Goal: Transaction & Acquisition: Purchase product/service

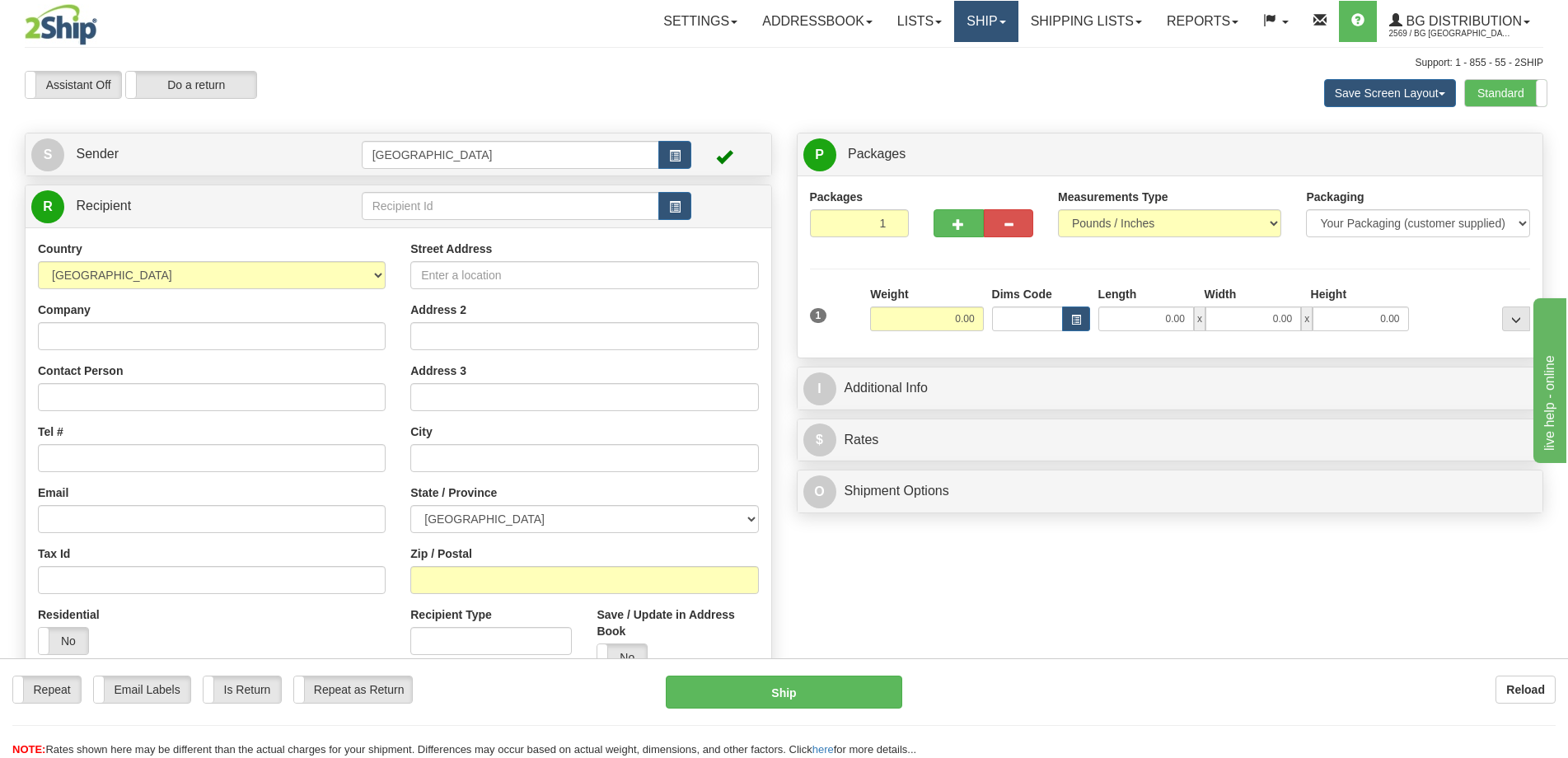
click at [976, 23] on link "Ship" at bounding box center [986, 22] width 63 height 42
click at [1059, 22] on link "Shipping lists" at bounding box center [1086, 22] width 136 height 42
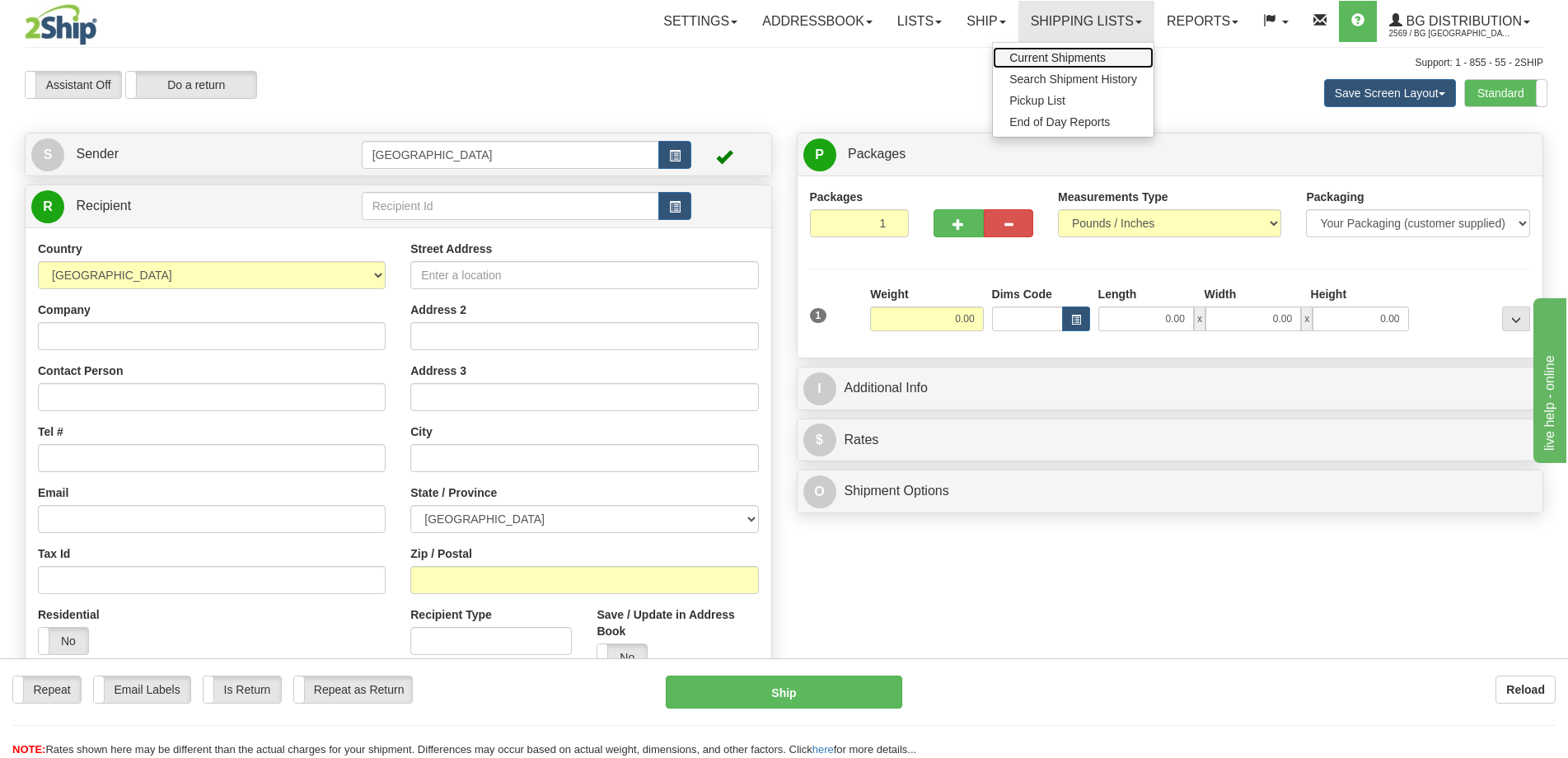
click at [1050, 61] on span "Current Shipments" at bounding box center [1057, 58] width 97 height 14
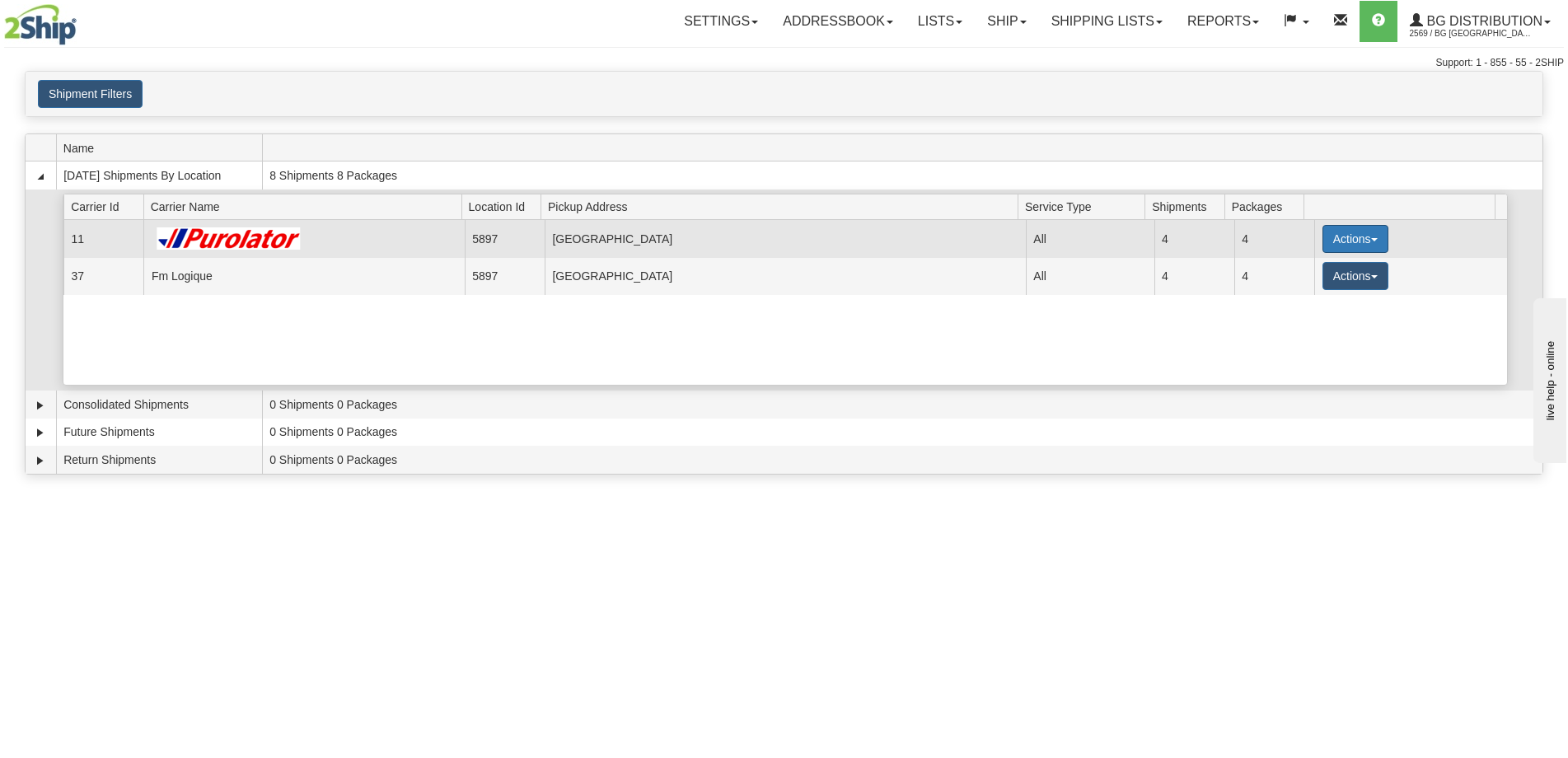
click at [1343, 231] on button "Actions" at bounding box center [1355, 239] width 66 height 28
click at [1311, 267] on span "Details" at bounding box center [1294, 269] width 44 height 12
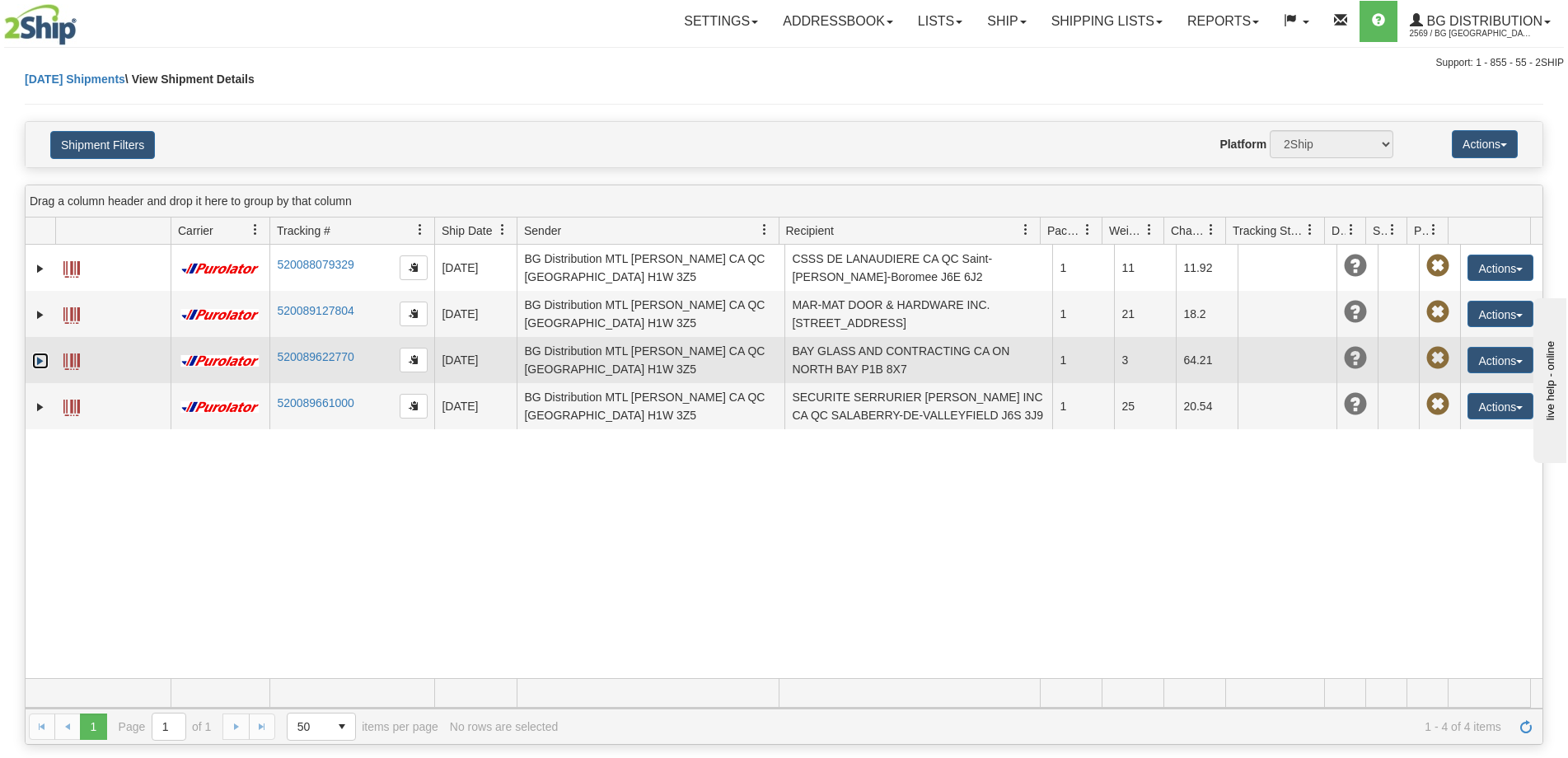
drag, startPoint x: 0, startPoint y: 0, endPoint x: 42, endPoint y: 359, distance: 361.4
click at [42, 359] on link "Expand" at bounding box center [41, 360] width 16 height 16
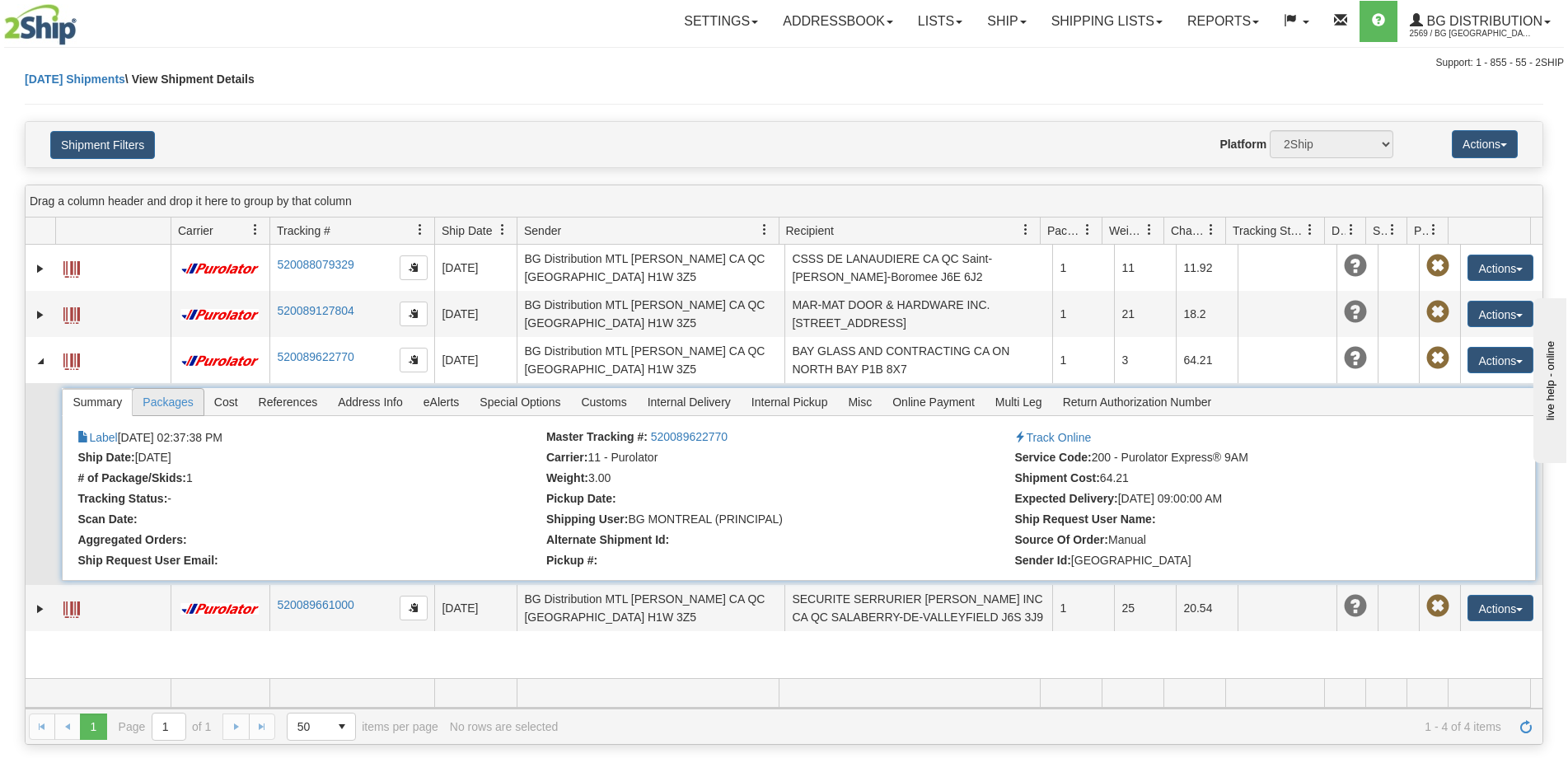
click at [173, 407] on span "Packages" at bounding box center [167, 401] width 70 height 26
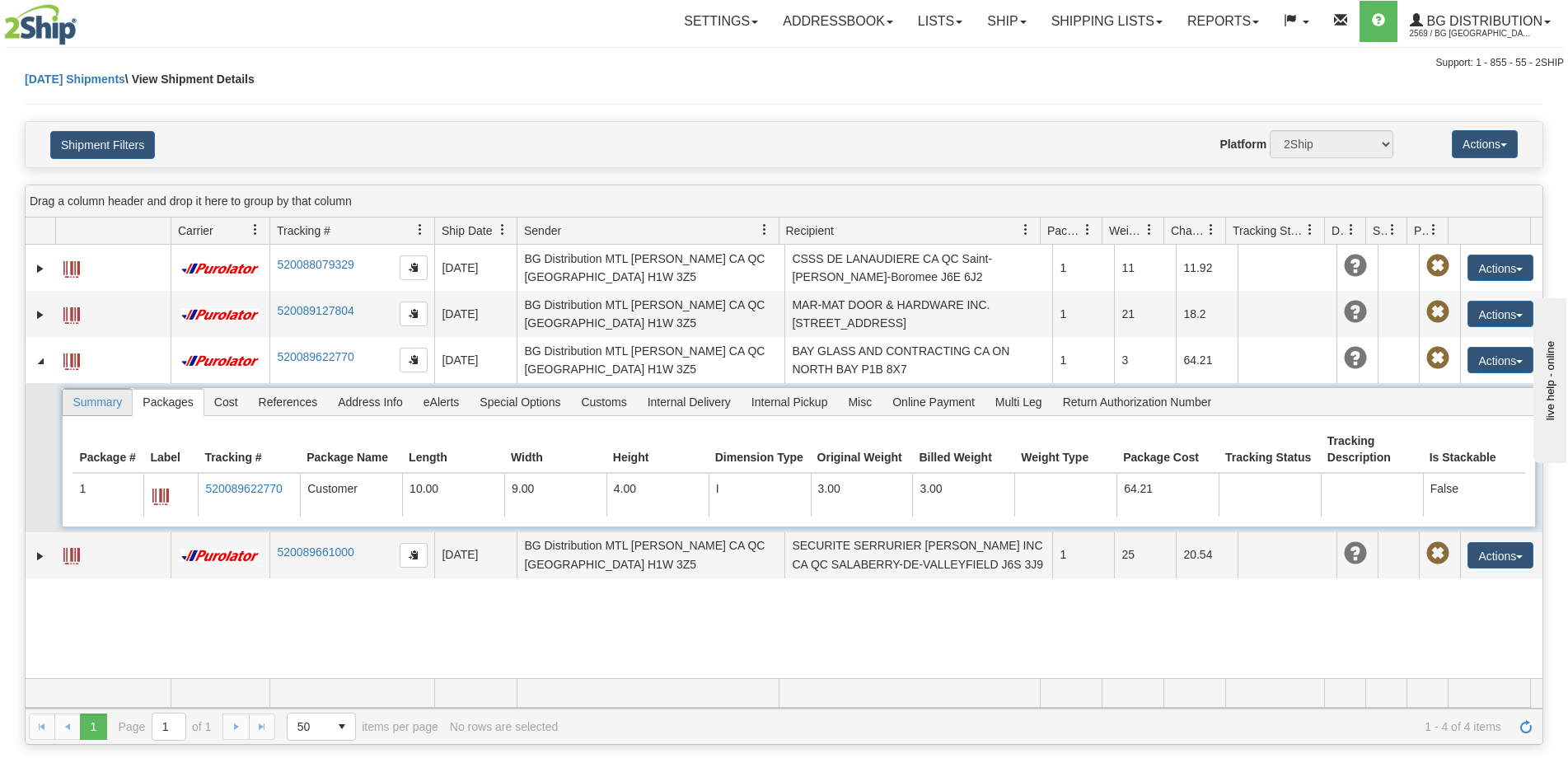
click at [98, 406] on span "Summary" at bounding box center [97, 401] width 70 height 26
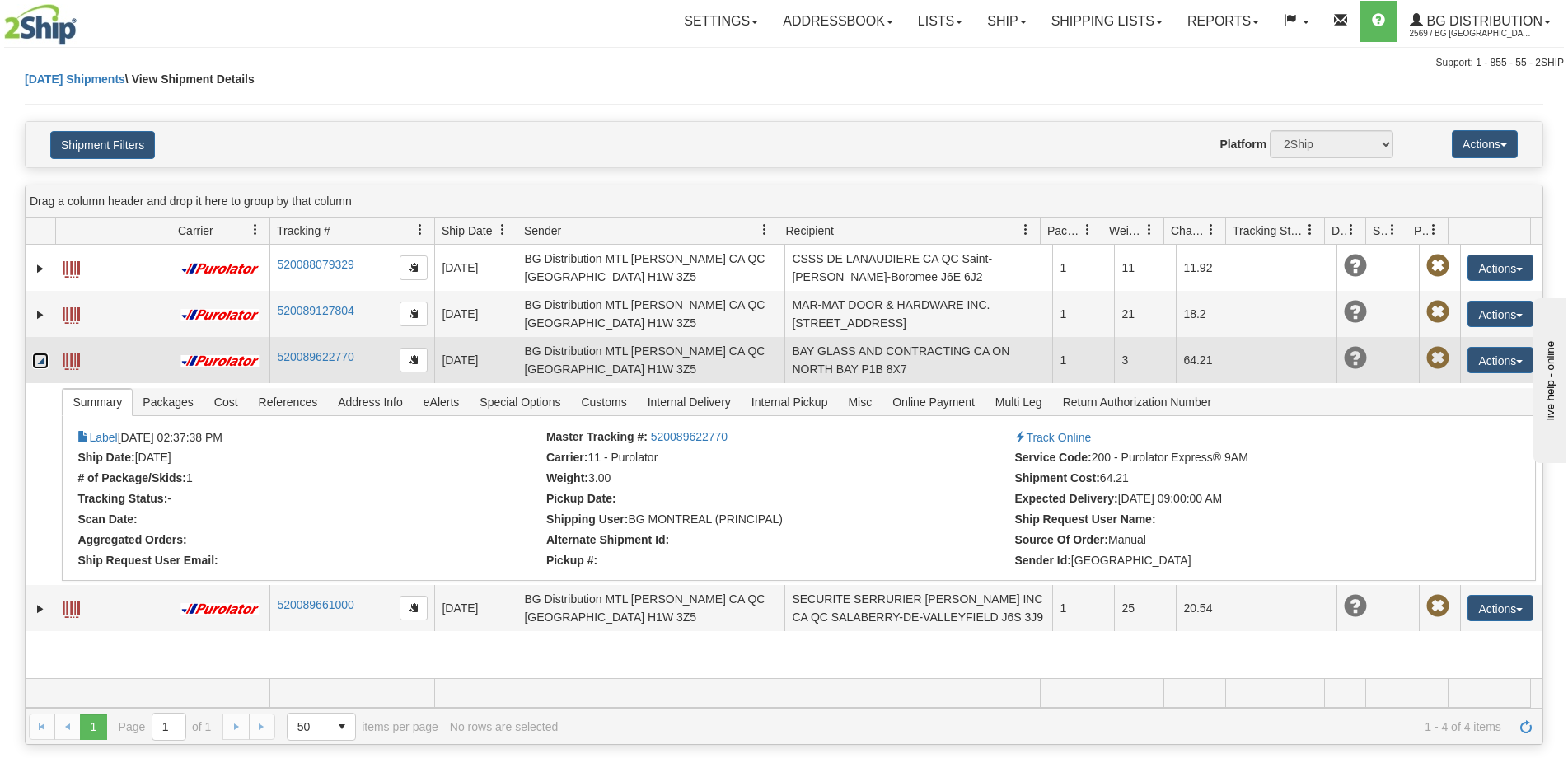
click at [39, 361] on link "Collapse" at bounding box center [41, 360] width 16 height 16
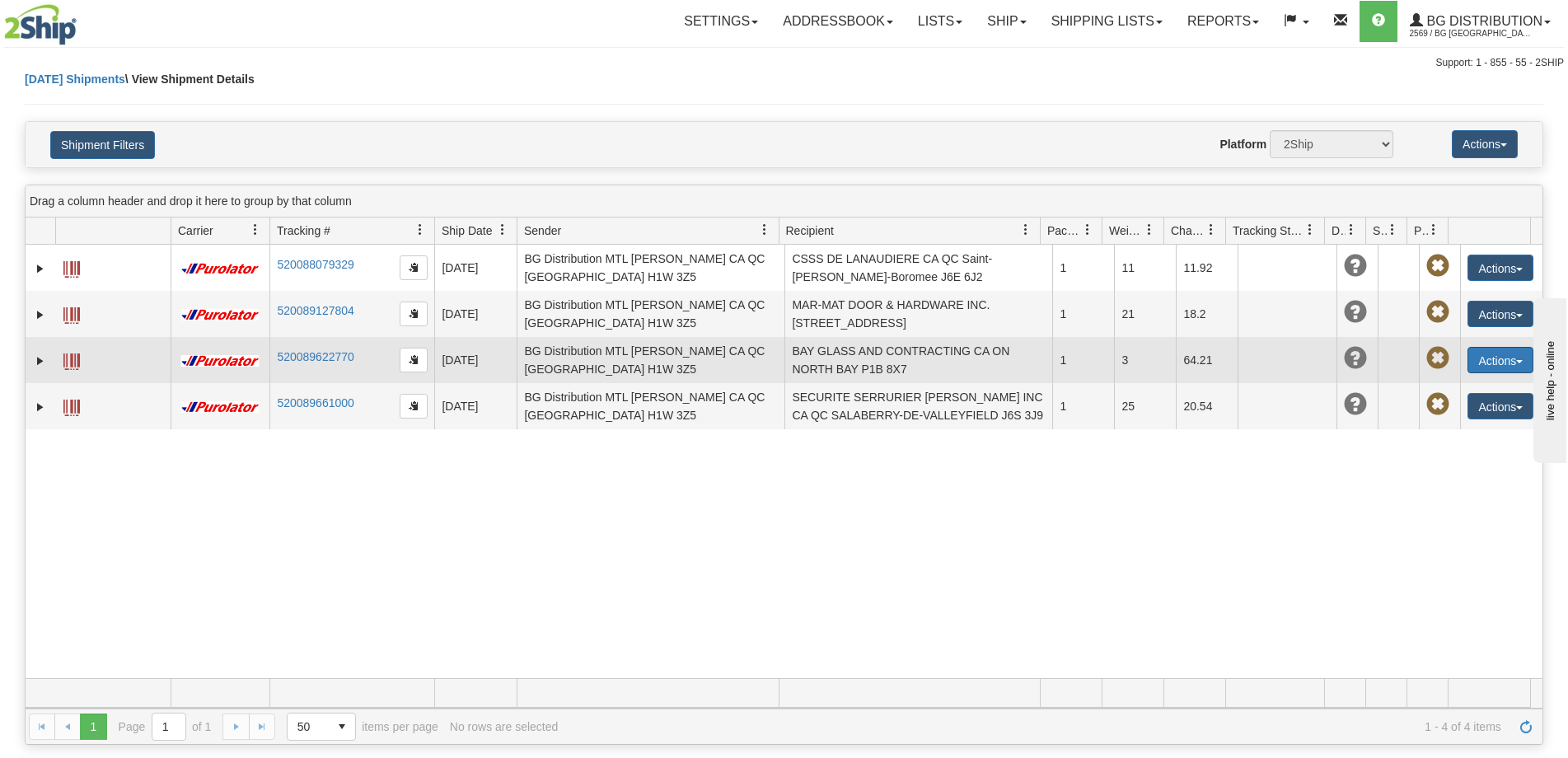
click at [1475, 358] on button "Actions" at bounding box center [1500, 360] width 66 height 26
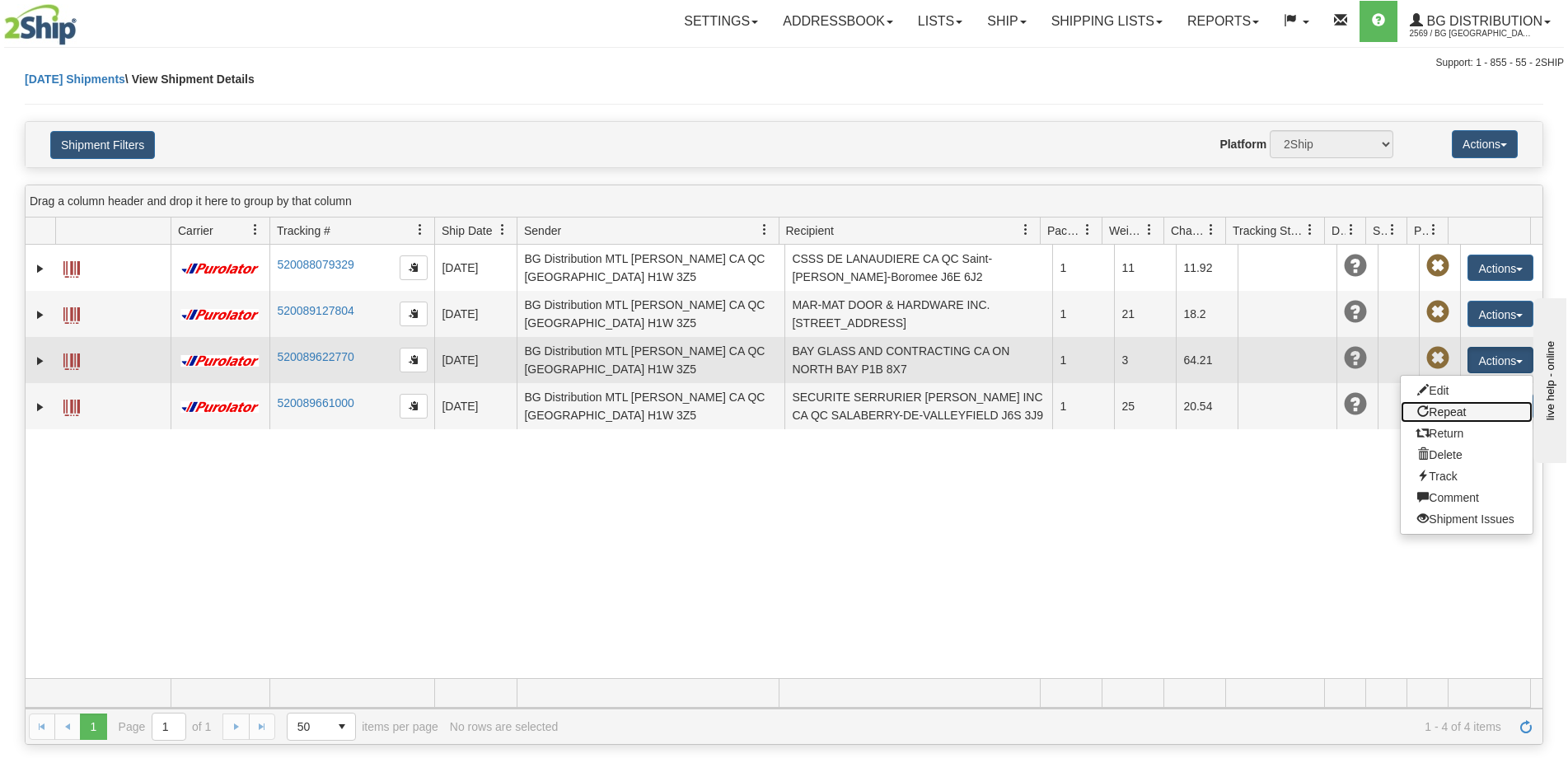
click at [1448, 409] on link "Repeat" at bounding box center [1467, 412] width 132 height 22
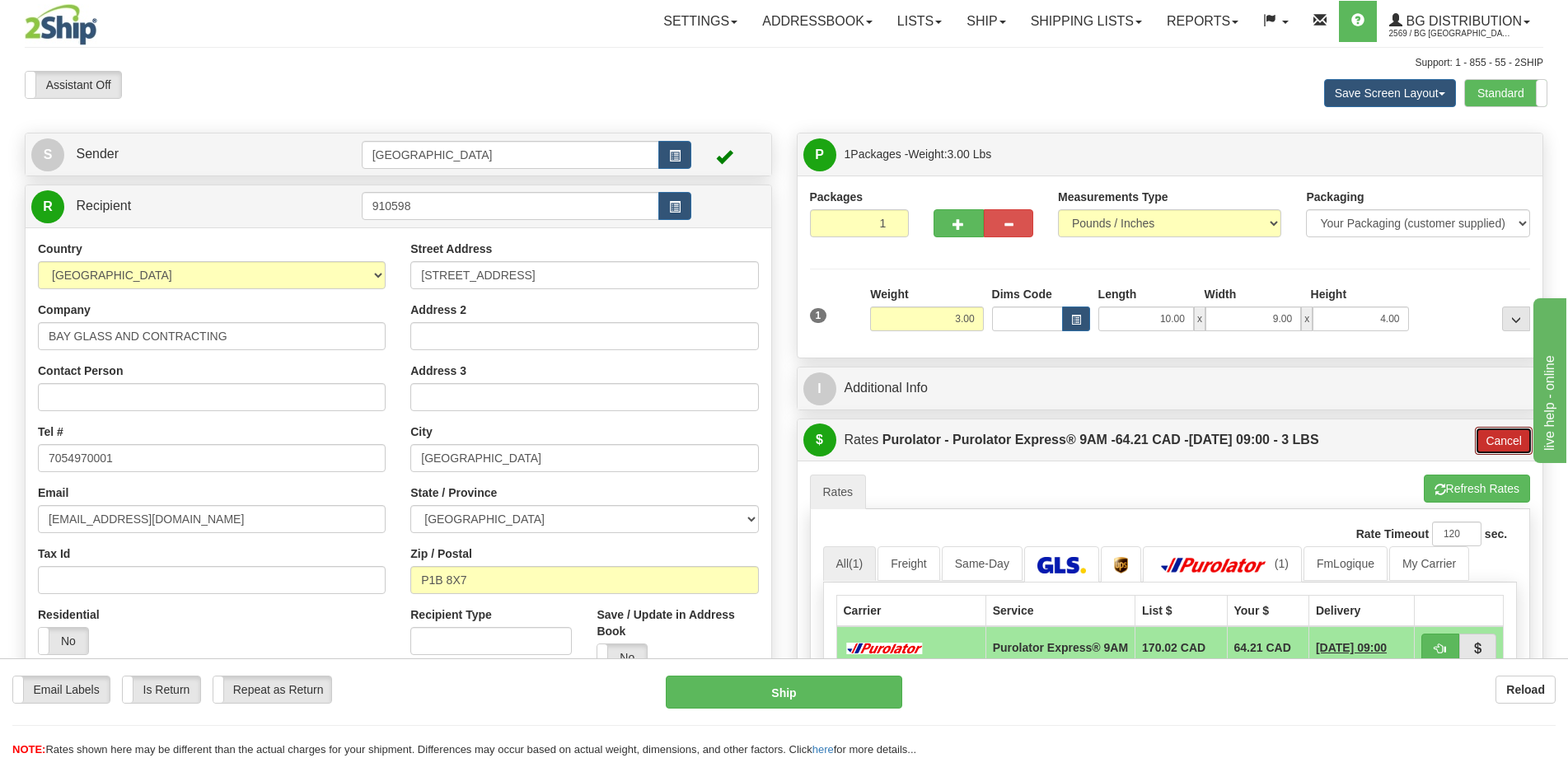
click at [1485, 428] on button "Cancel" at bounding box center [1504, 440] width 58 height 28
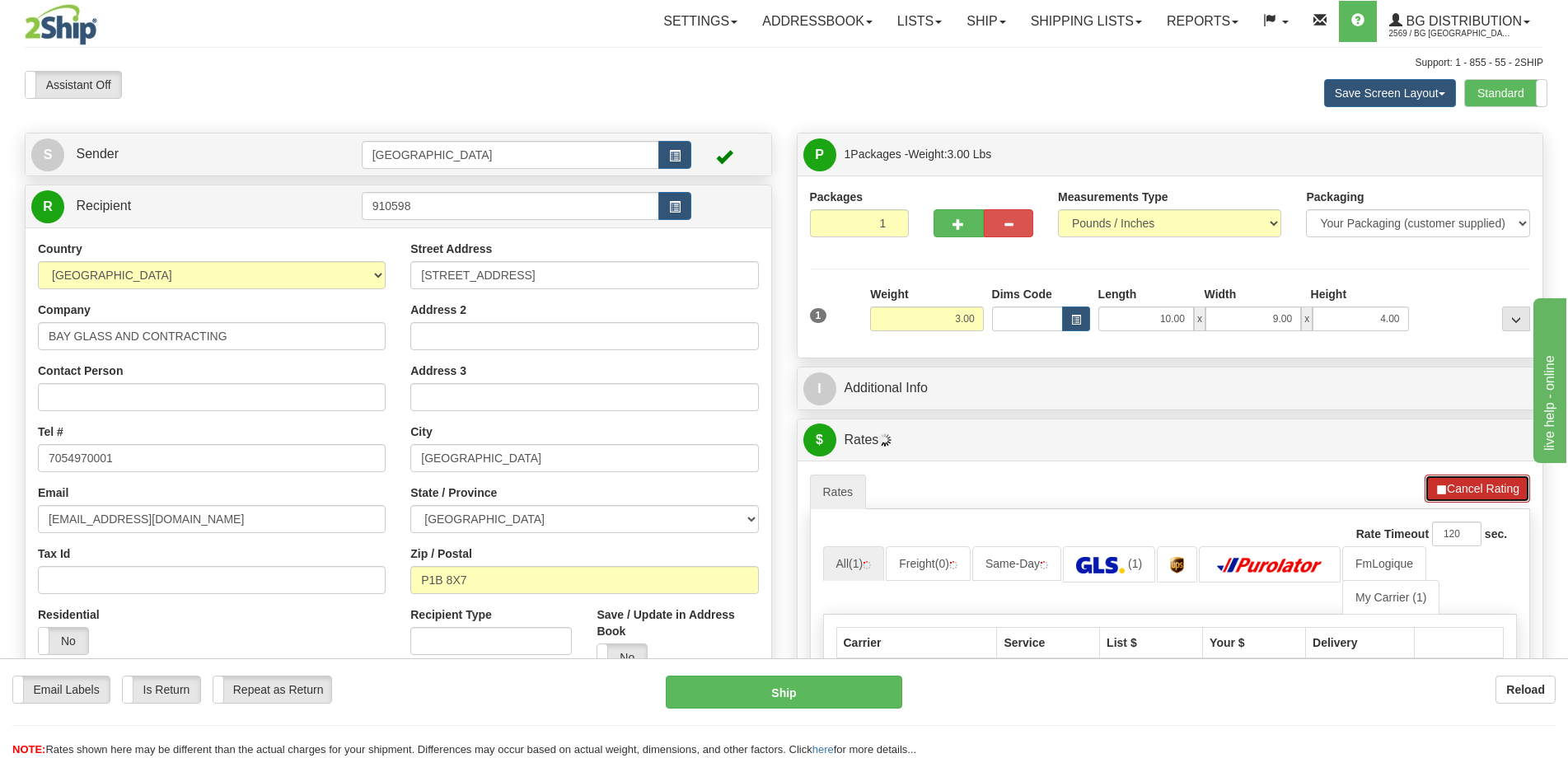
click at [1461, 484] on button "Cancel Rating" at bounding box center [1477, 488] width 106 height 28
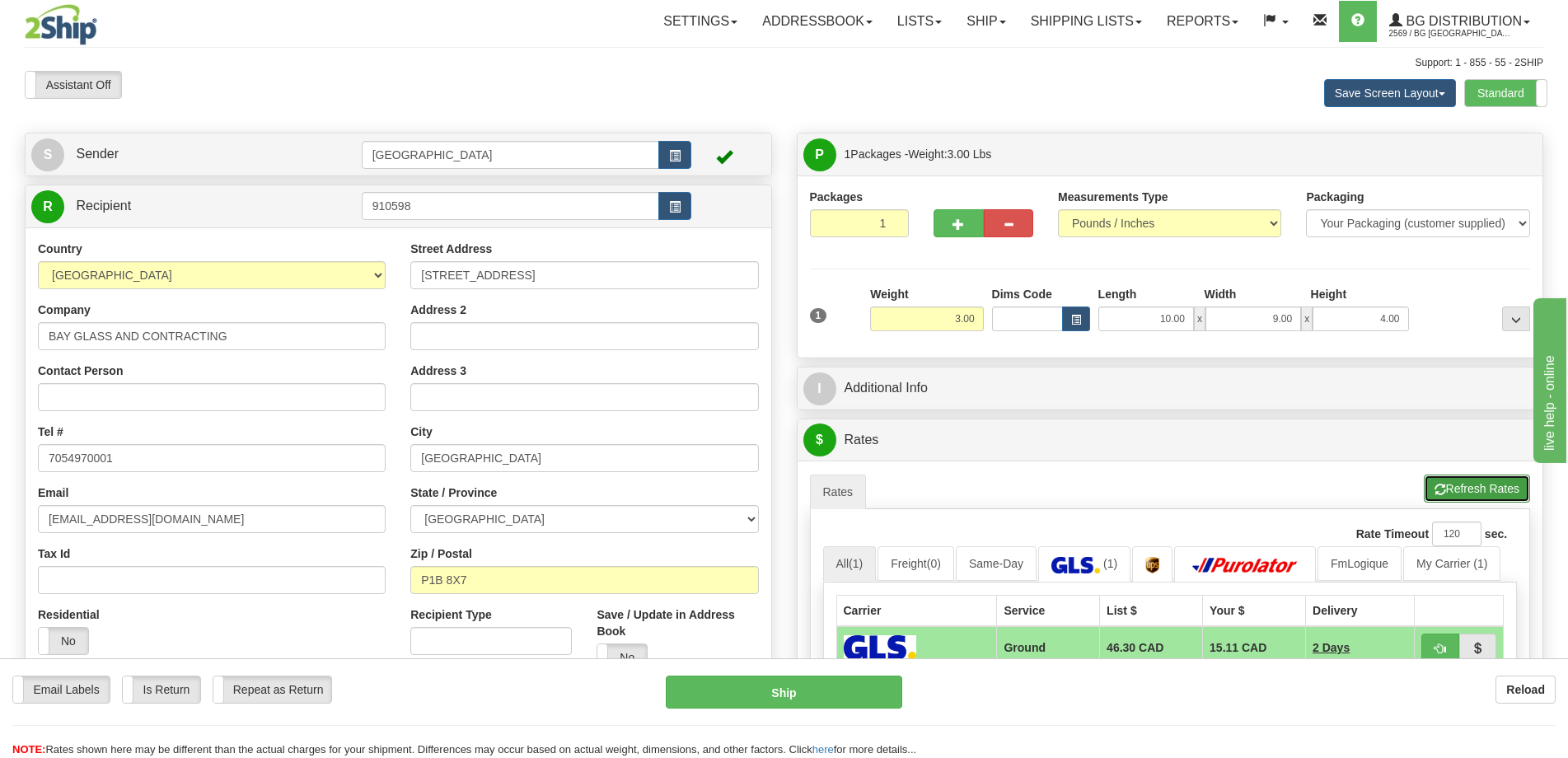
click at [1440, 492] on span "button" at bounding box center [1440, 490] width 12 height 11
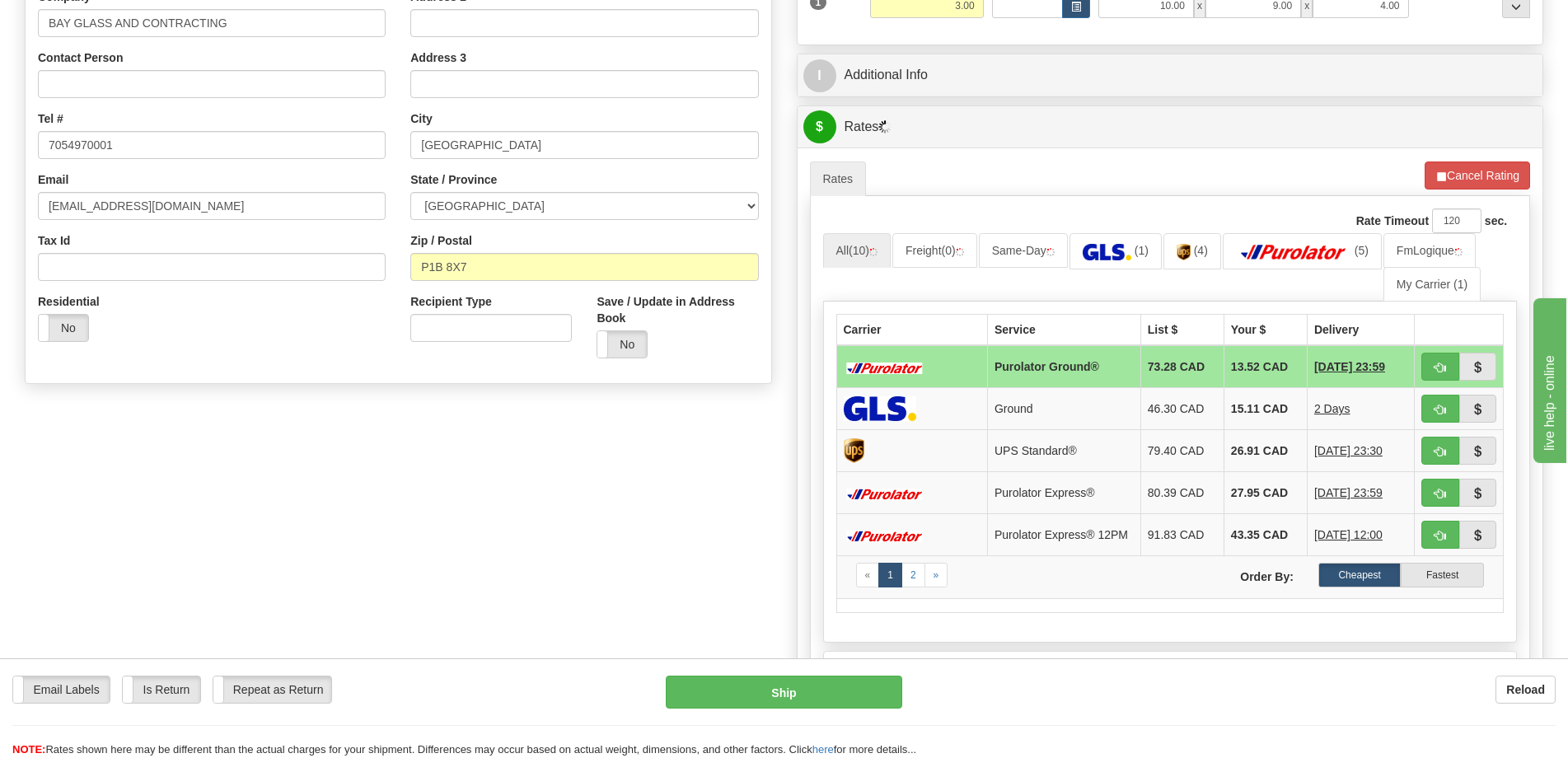
scroll to position [330, 0]
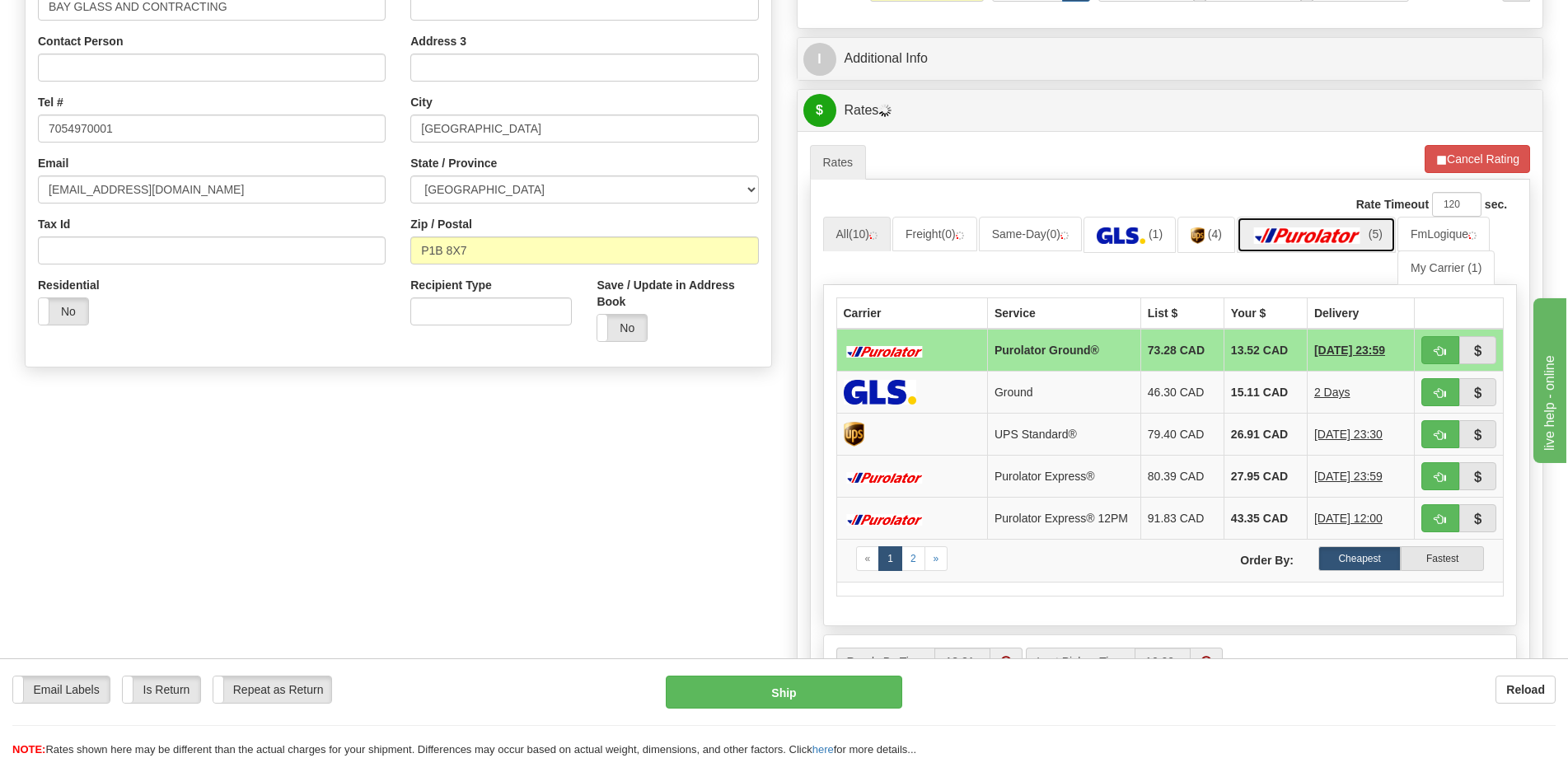
click at [1359, 236] on img at bounding box center [1308, 236] width 116 height 16
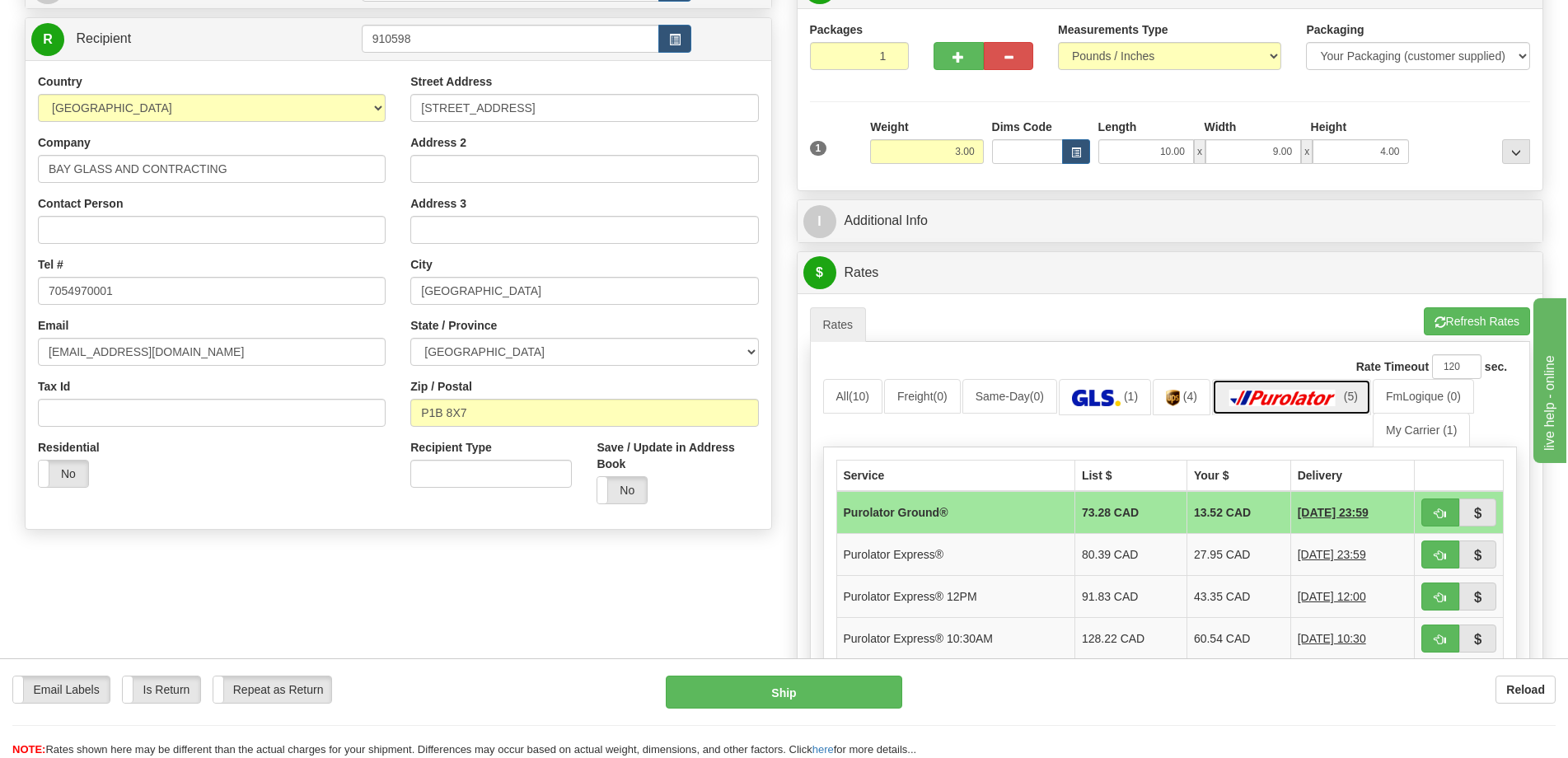
scroll to position [0, 0]
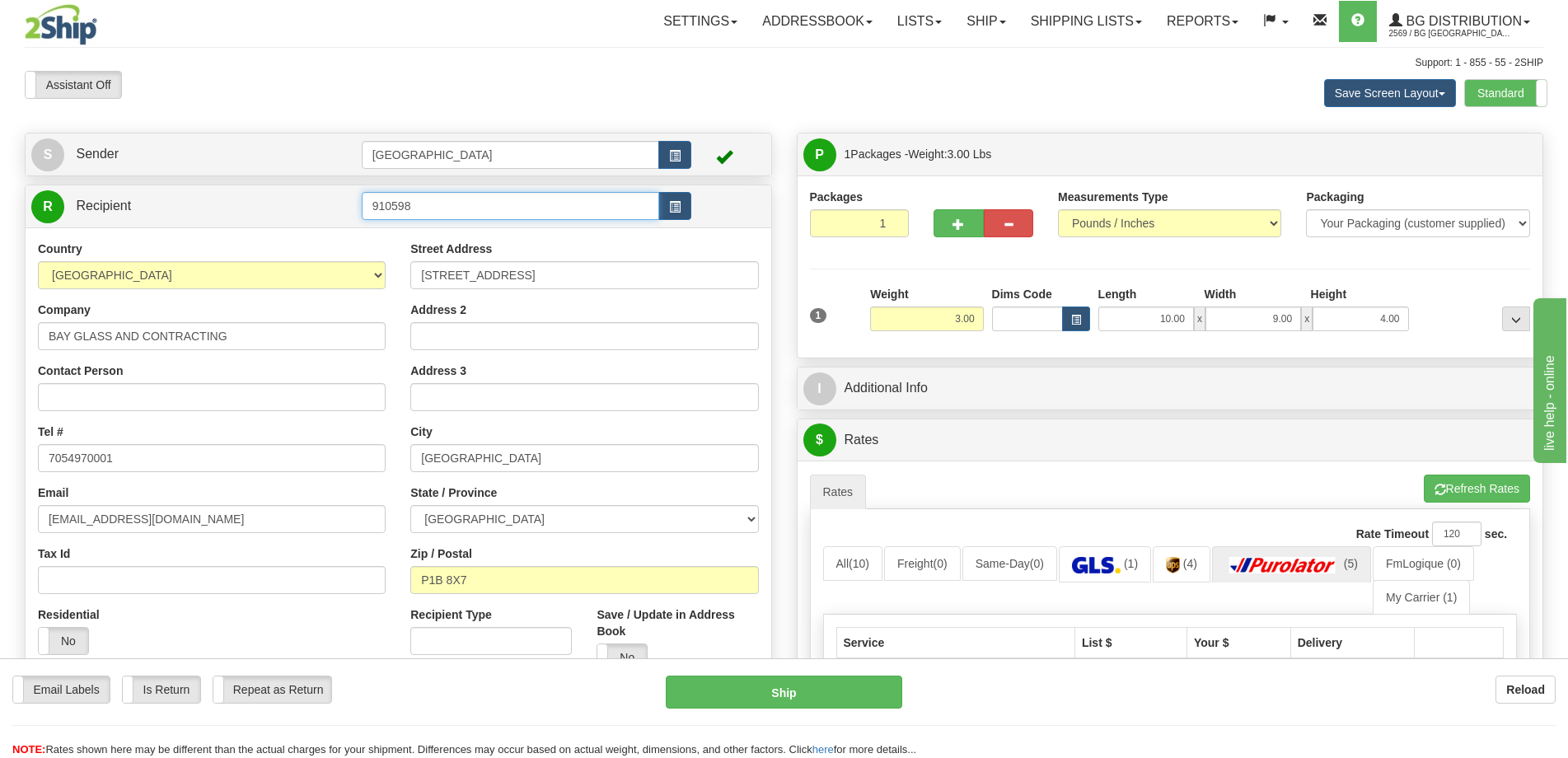
click at [429, 207] on input "910598" at bounding box center [511, 205] width 298 height 28
click at [437, 229] on div "910969" at bounding box center [507, 231] width 280 height 16
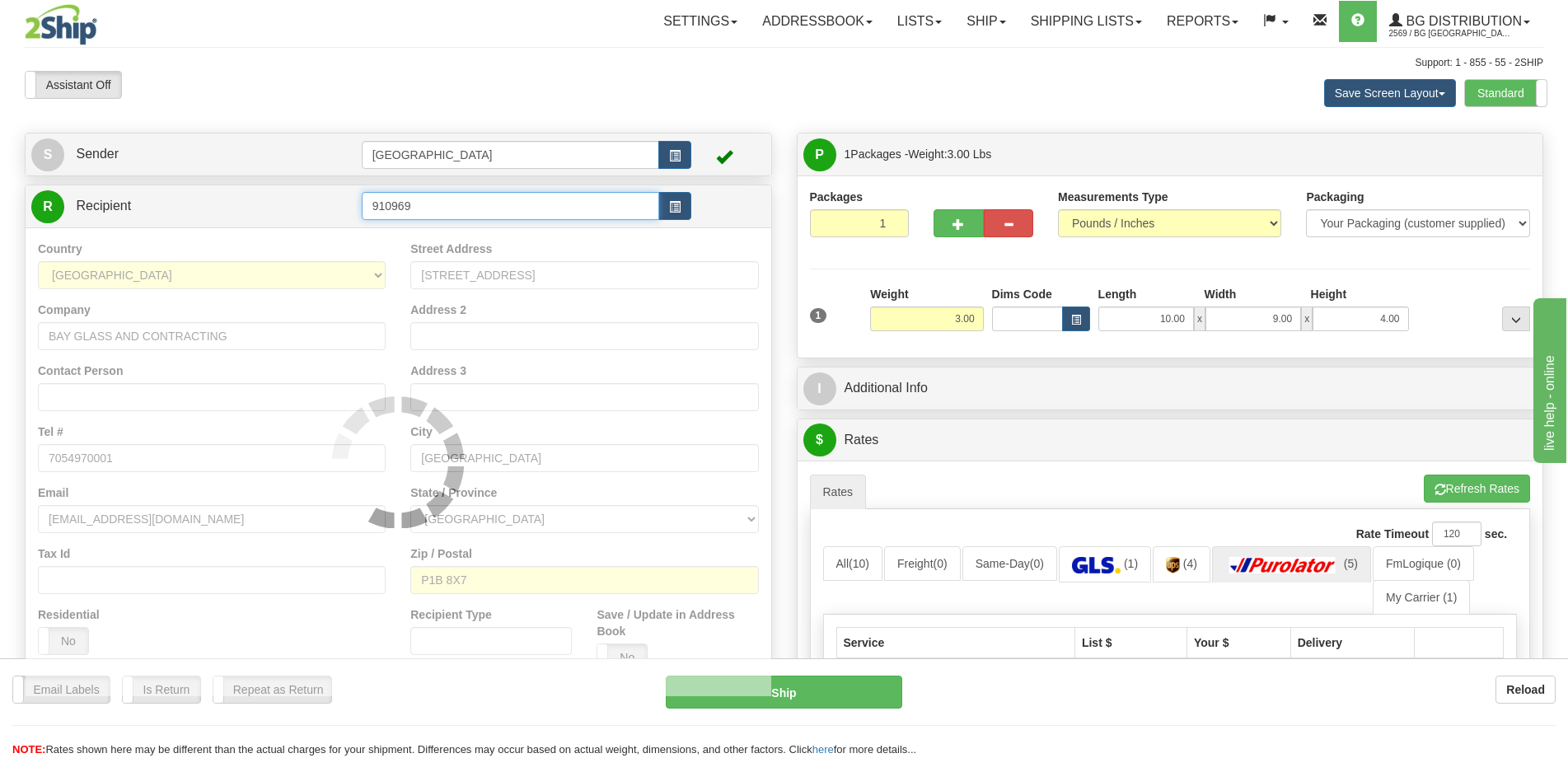
type input "910969"
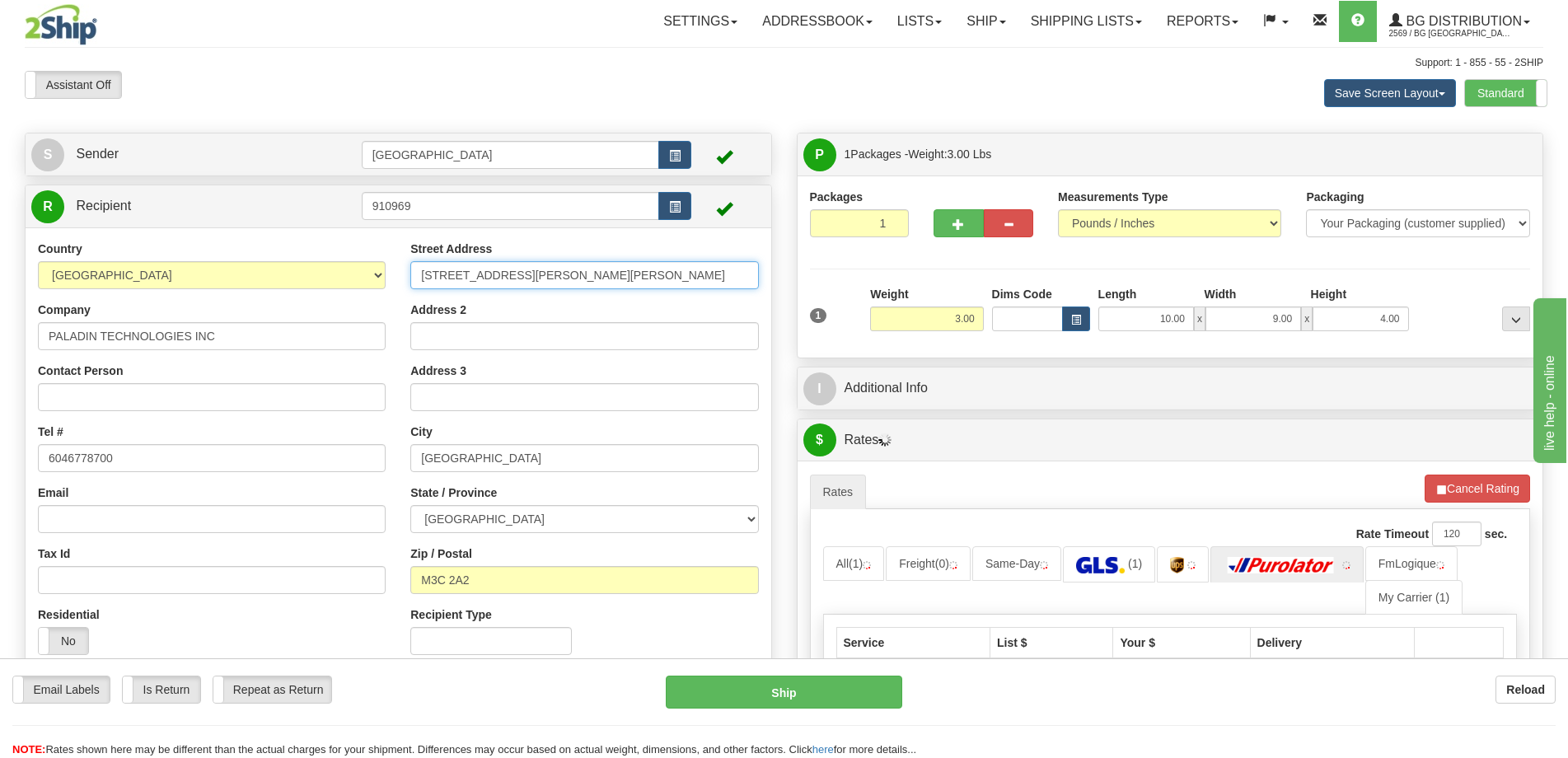
drag, startPoint x: 591, startPoint y: 275, endPoint x: 378, endPoint y: 276, distance: 213.0
click at [378, 276] on div "Country AFGHANISTAN ALAND ISLANDS ALBANIA ALGERIA AMERICAN SAMOA ANDORRA ANGOLA…" at bounding box center [398, 454] width 746 height 426
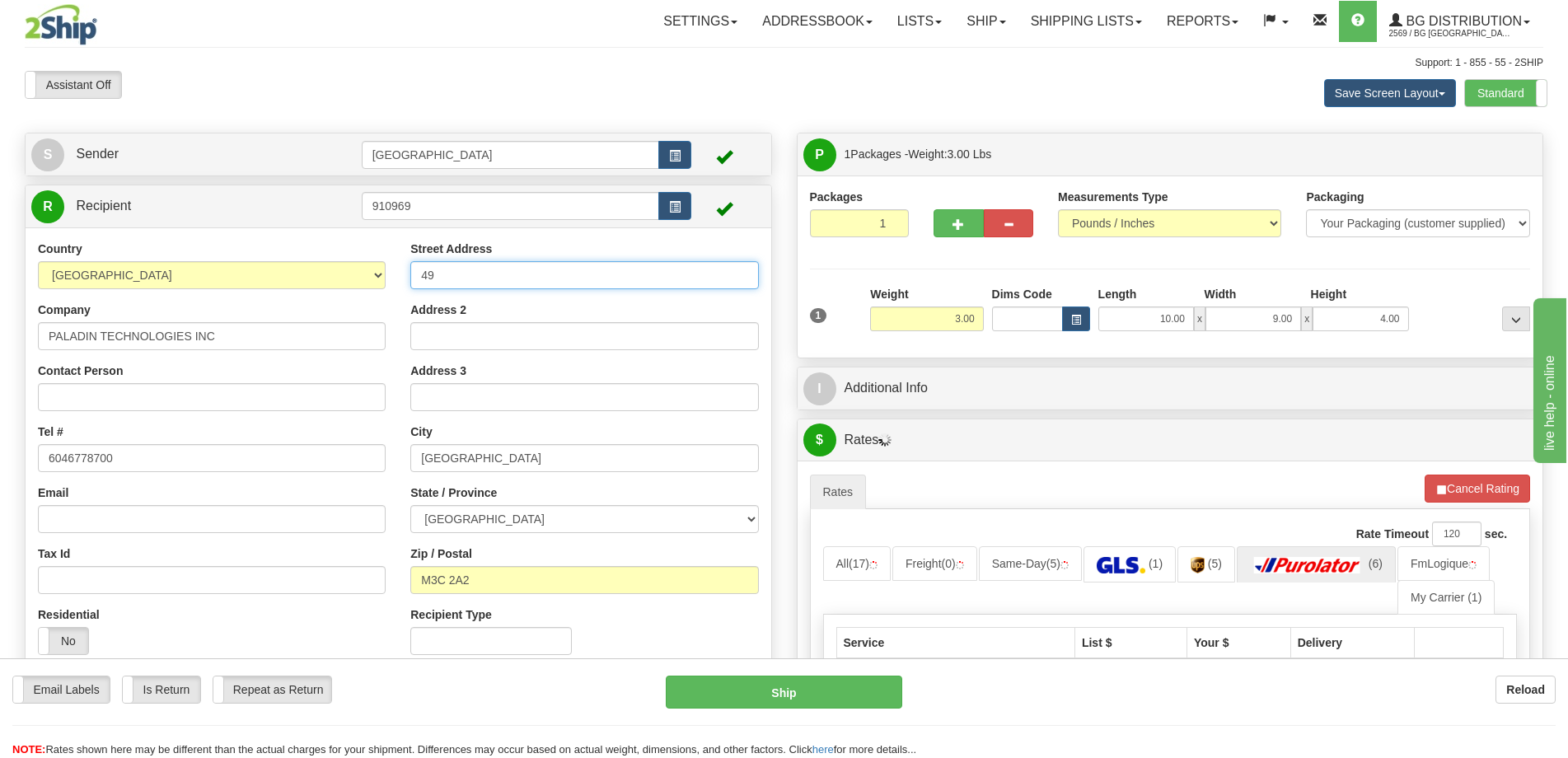
type input "4983 RUE LEVY"
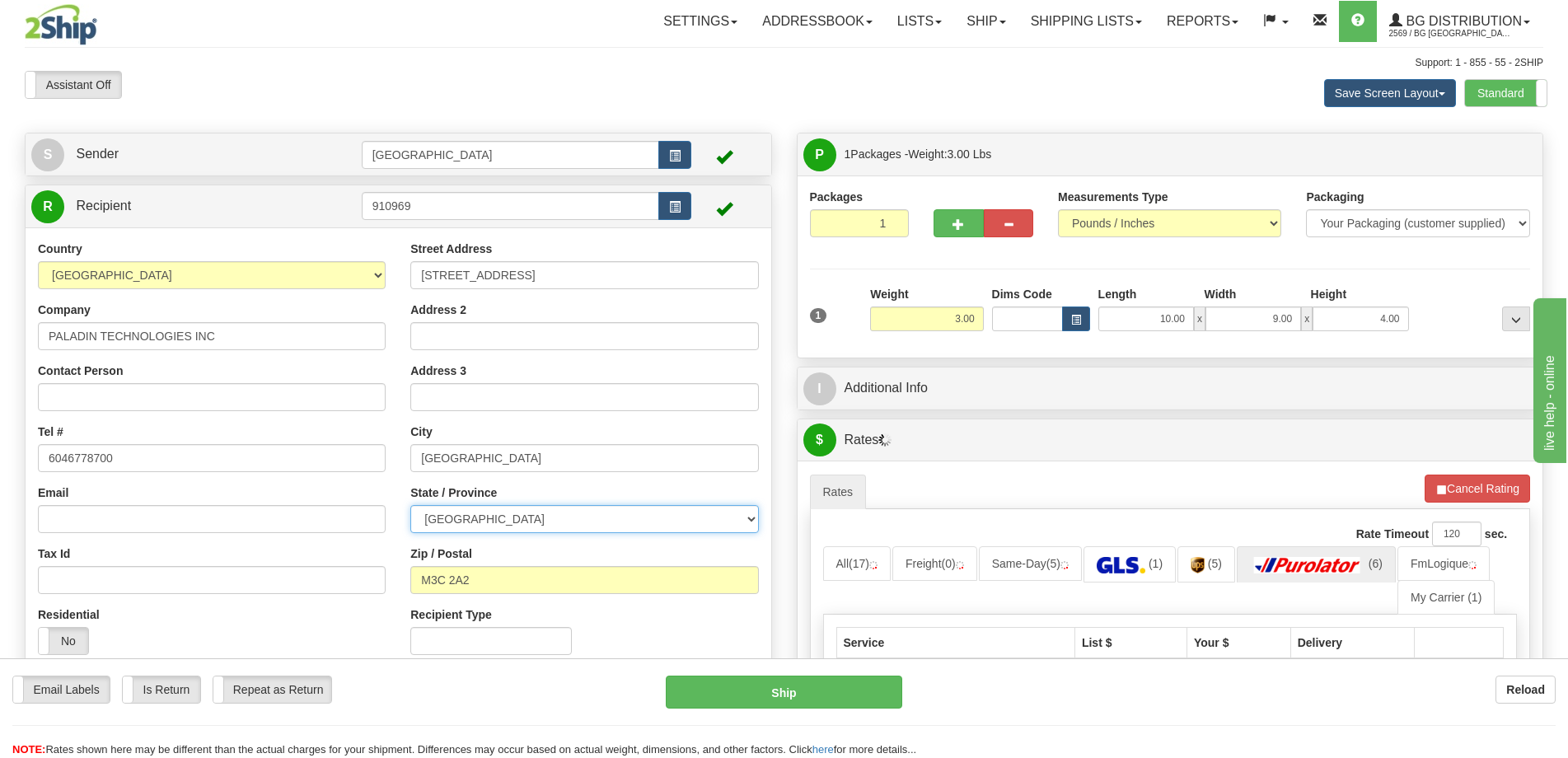
select select "QC"
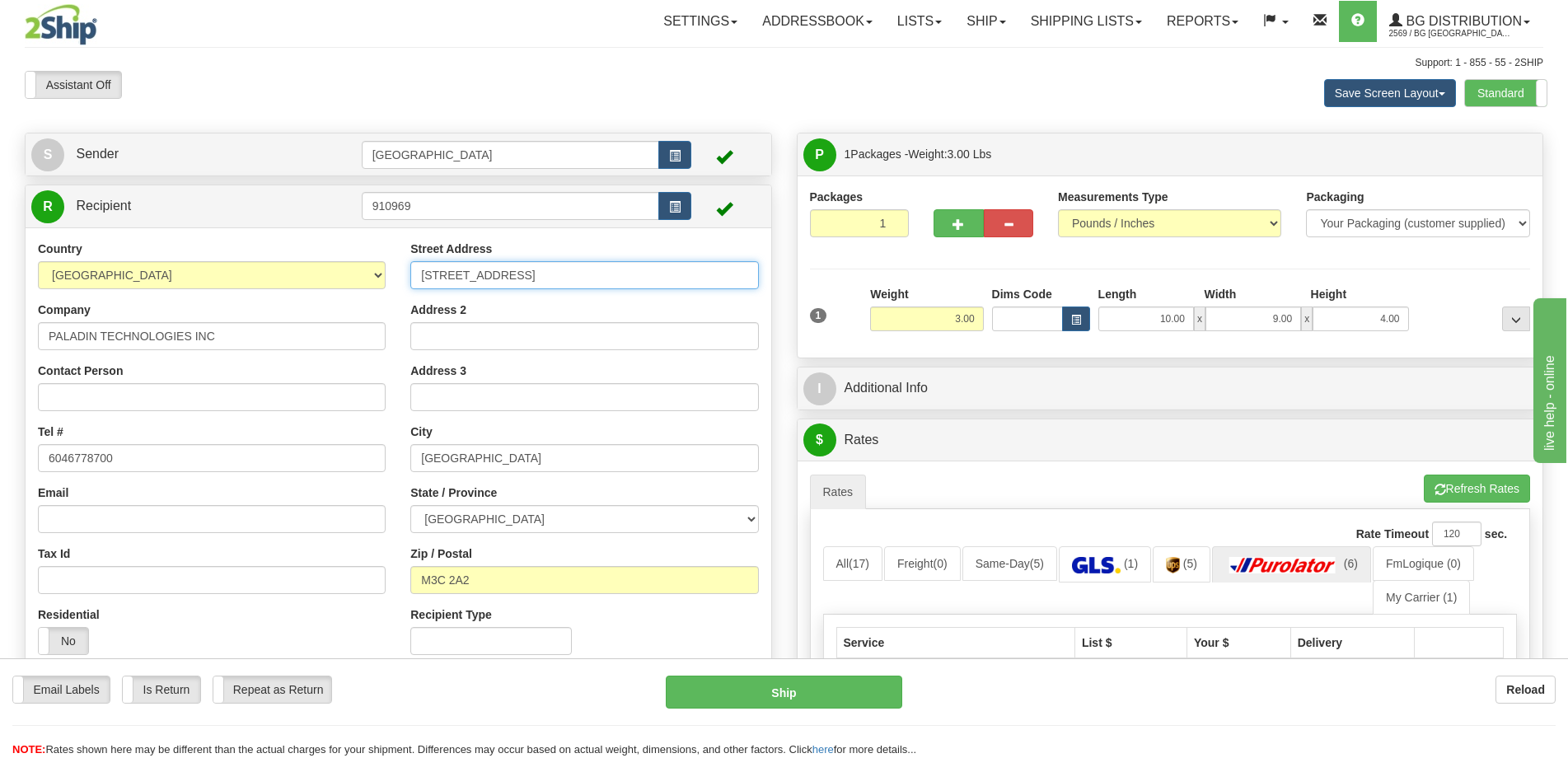
click at [528, 266] on input "4983 RUE LEVY" at bounding box center [584, 275] width 348 height 28
click at [547, 282] on input "4983 RUE LEVY" at bounding box center [584, 275] width 348 height 28
click at [968, 24] on link "Ship" at bounding box center [986, 22] width 63 height 42
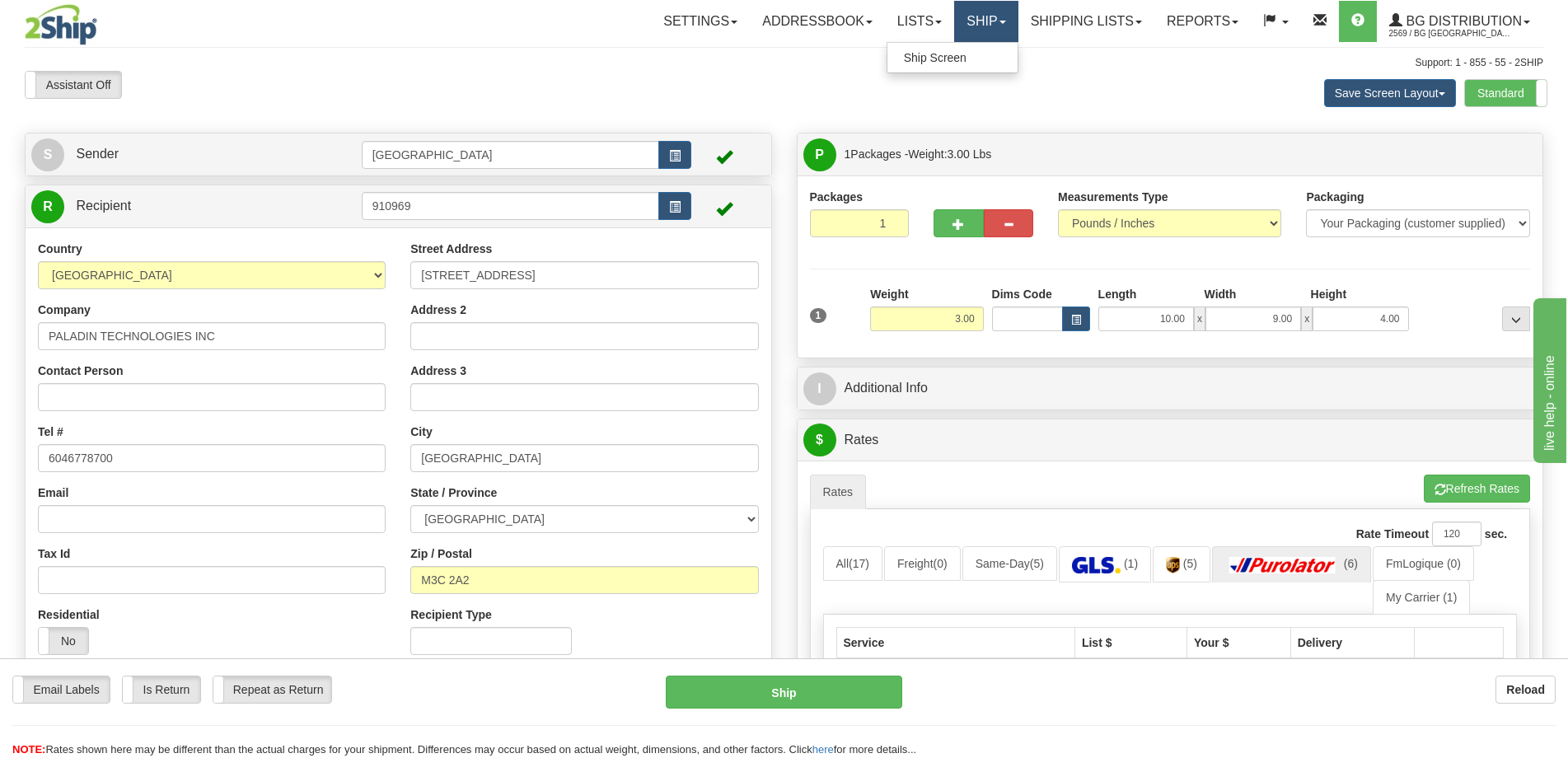
click at [974, 22] on link "Ship" at bounding box center [986, 22] width 63 height 42
click at [979, 23] on link "Ship" at bounding box center [986, 22] width 63 height 42
click at [922, 61] on span "Ship Screen" at bounding box center [934, 58] width 62 height 14
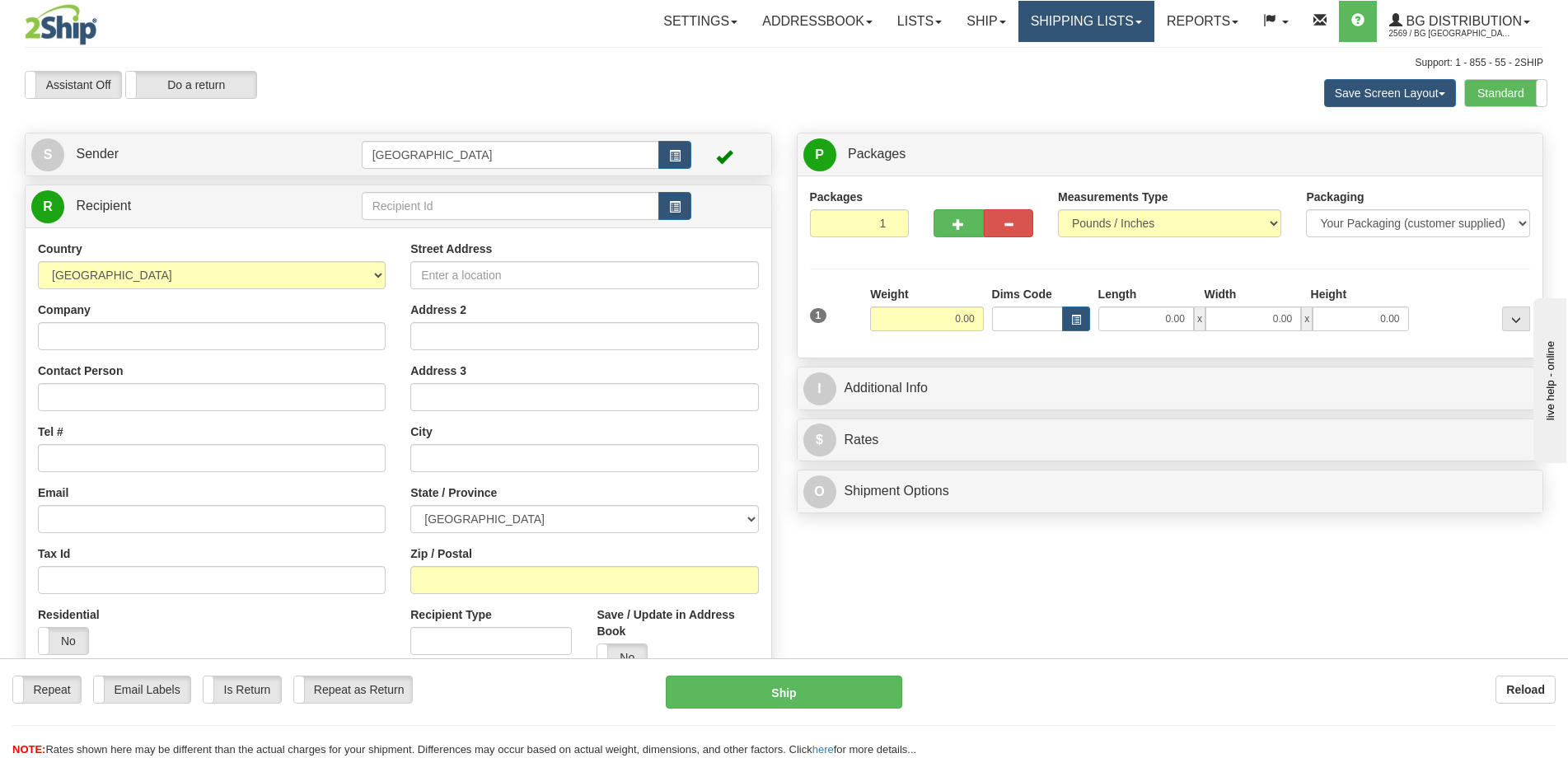
click at [1078, 15] on link "Shipping lists" at bounding box center [1086, 22] width 136 height 42
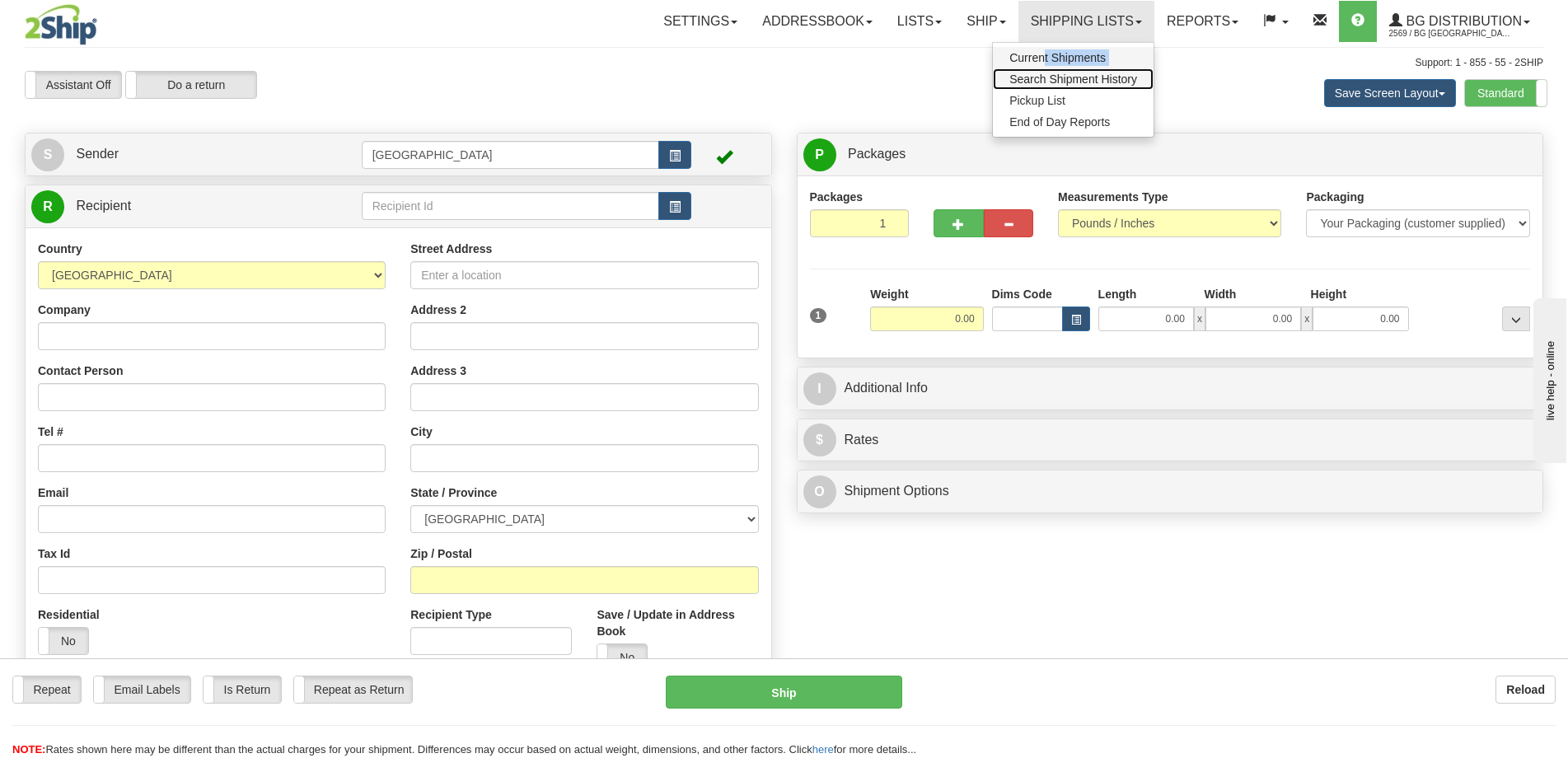
drag, startPoint x: 990, startPoint y: 75, endPoint x: 1039, endPoint y: 60, distance: 51.2
click at [1072, 60] on span "Current Shipments" at bounding box center [1057, 58] width 97 height 14
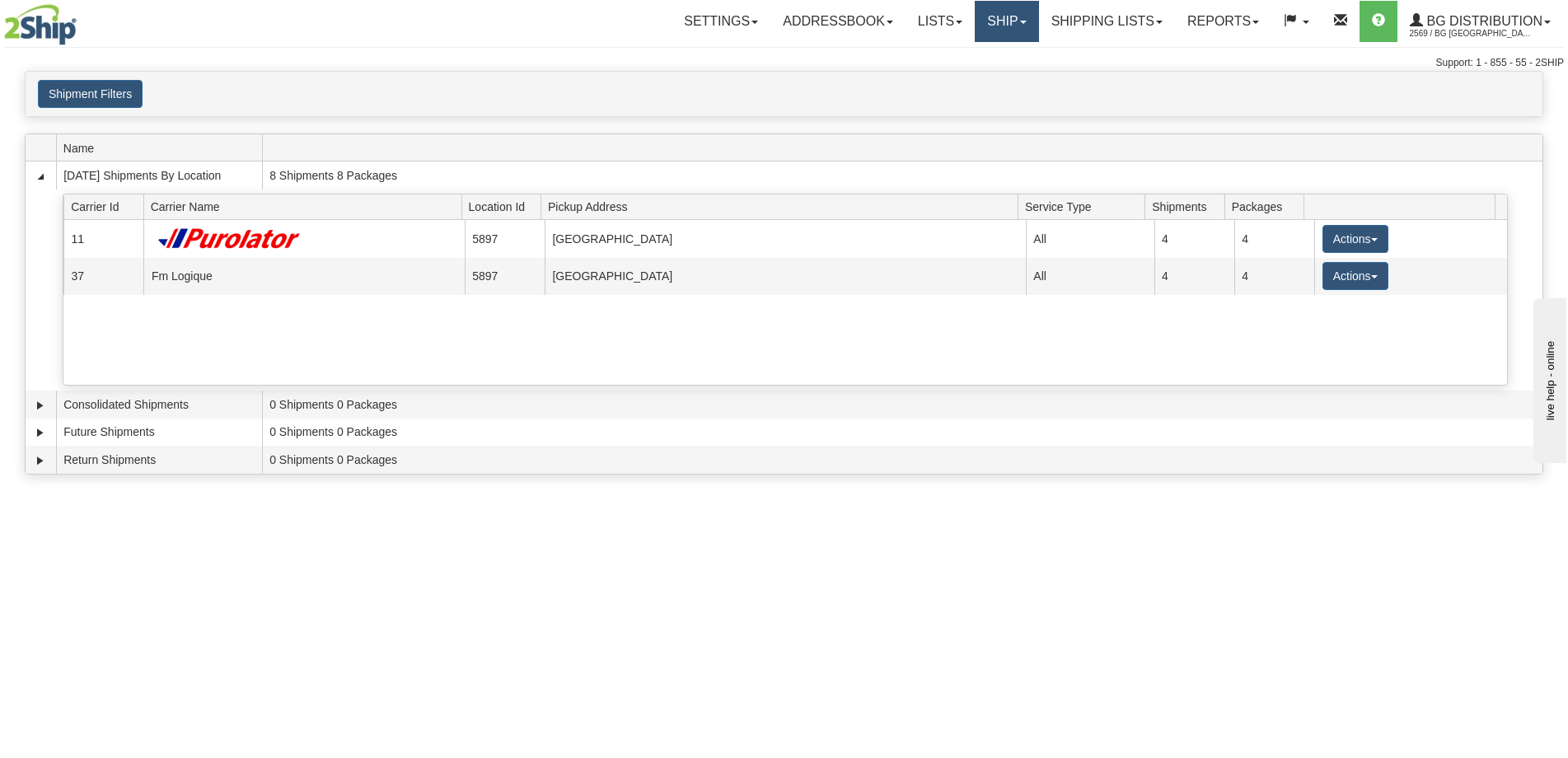
click at [984, 24] on link "Ship" at bounding box center [1007, 22] width 63 height 42
click at [973, 48] on link "Ship Screen" at bounding box center [973, 58] width 130 height 22
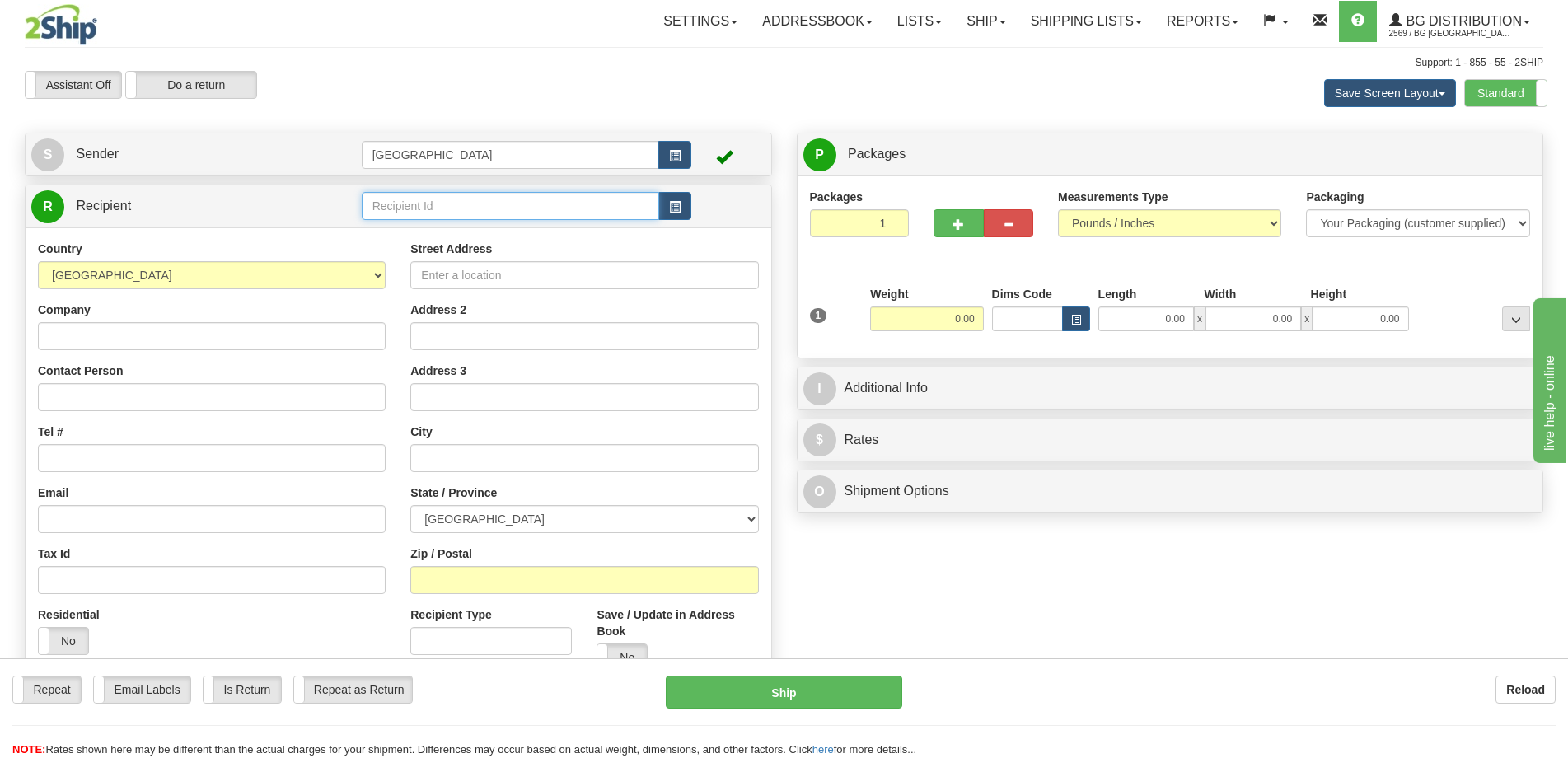
click at [396, 205] on input "text" at bounding box center [511, 205] width 298 height 28
click at [433, 229] on div "910969" at bounding box center [507, 231] width 282 height 18
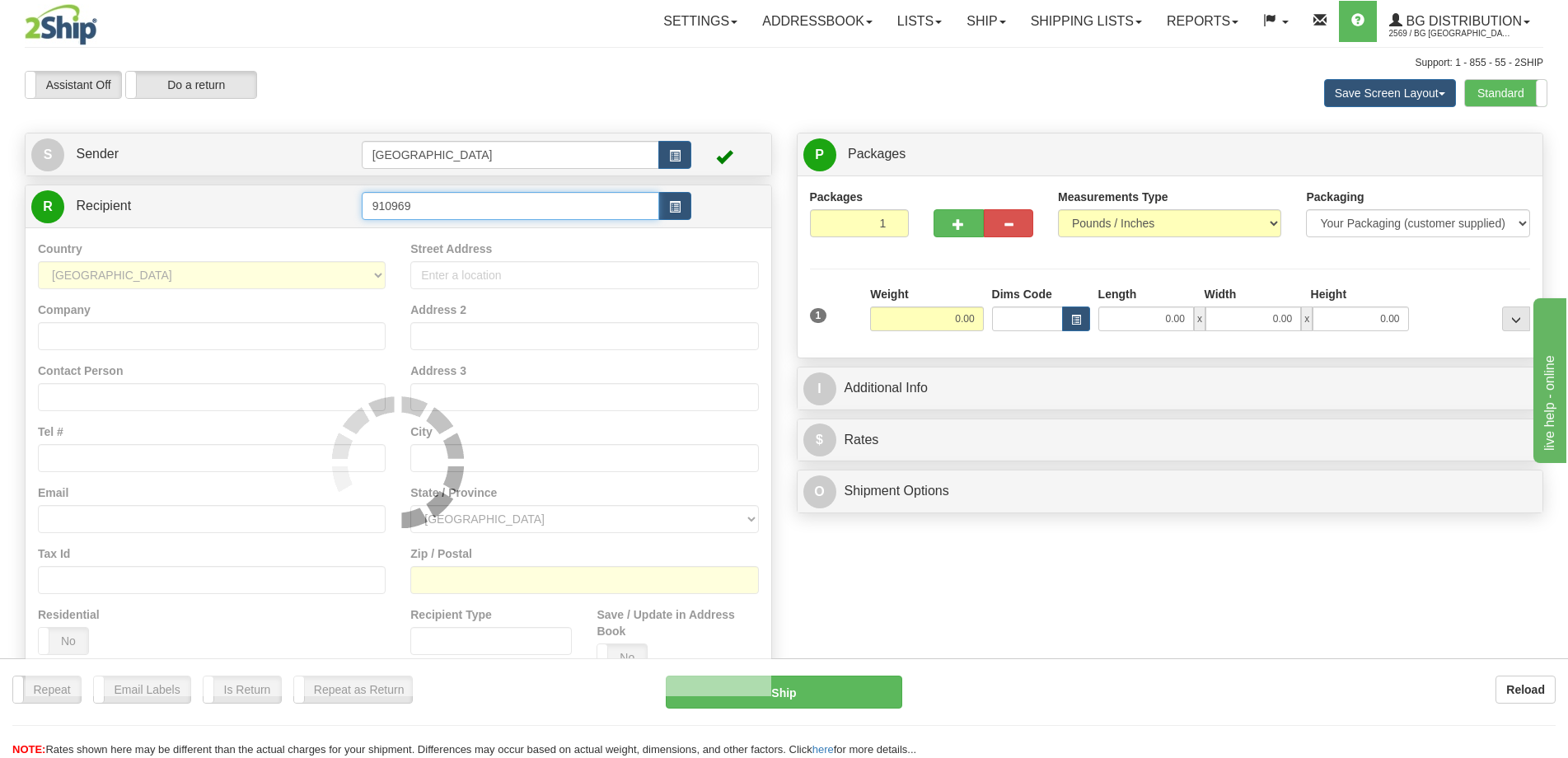
type input "910969"
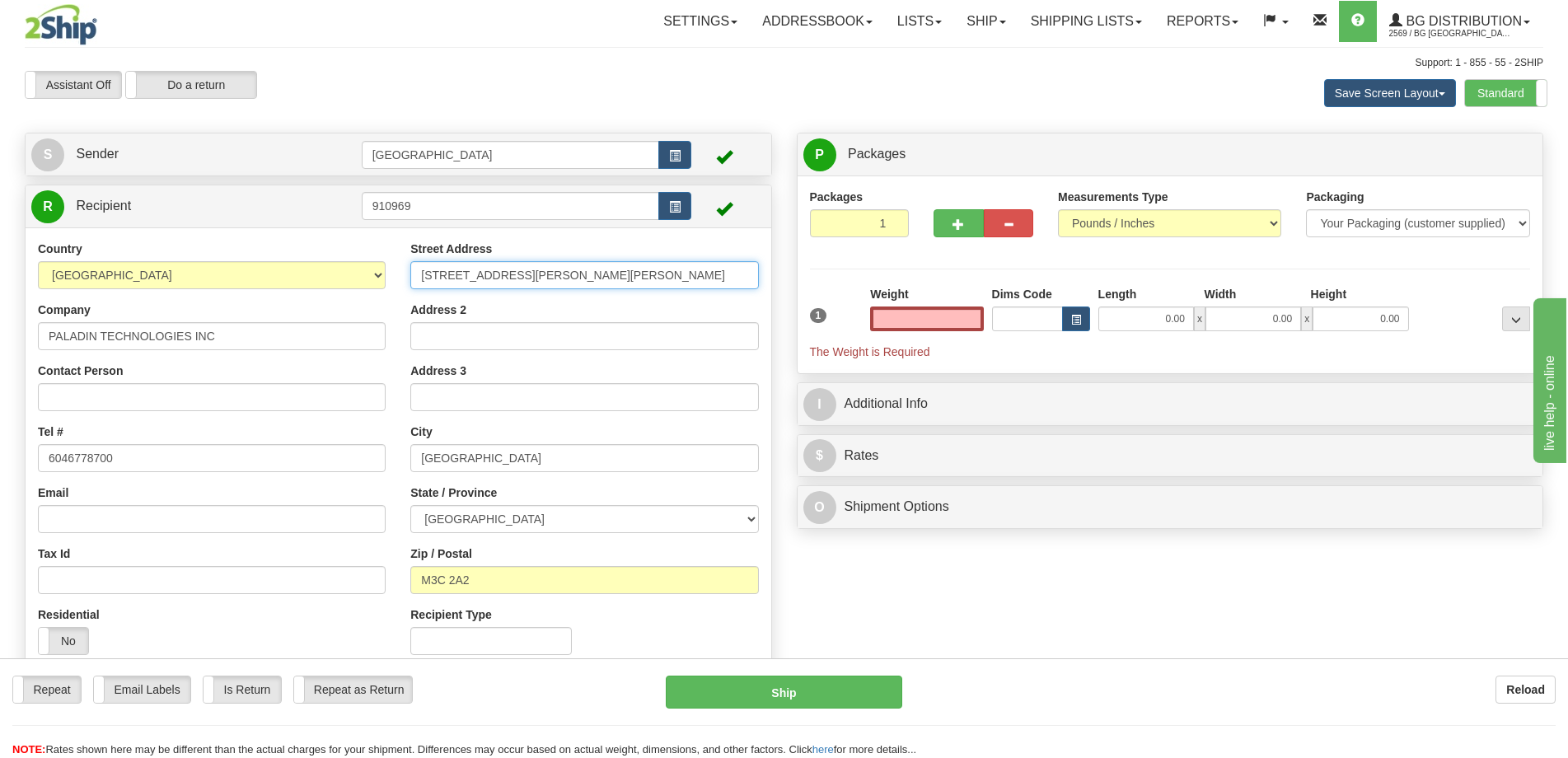
type input "0.00"
drag, startPoint x: 568, startPoint y: 276, endPoint x: 394, endPoint y: 276, distance: 174.0
click at [398, 275] on div "Street Address 71 BARBER GREENE ROAD Address 2 Address 3 City NORTH YORK State …" at bounding box center [584, 454] width 372 height 426
click at [577, 274] on input "71 BARBER GREENE ROAD" at bounding box center [584, 275] width 348 height 28
drag, startPoint x: 577, startPoint y: 274, endPoint x: 368, endPoint y: 264, distance: 209.2
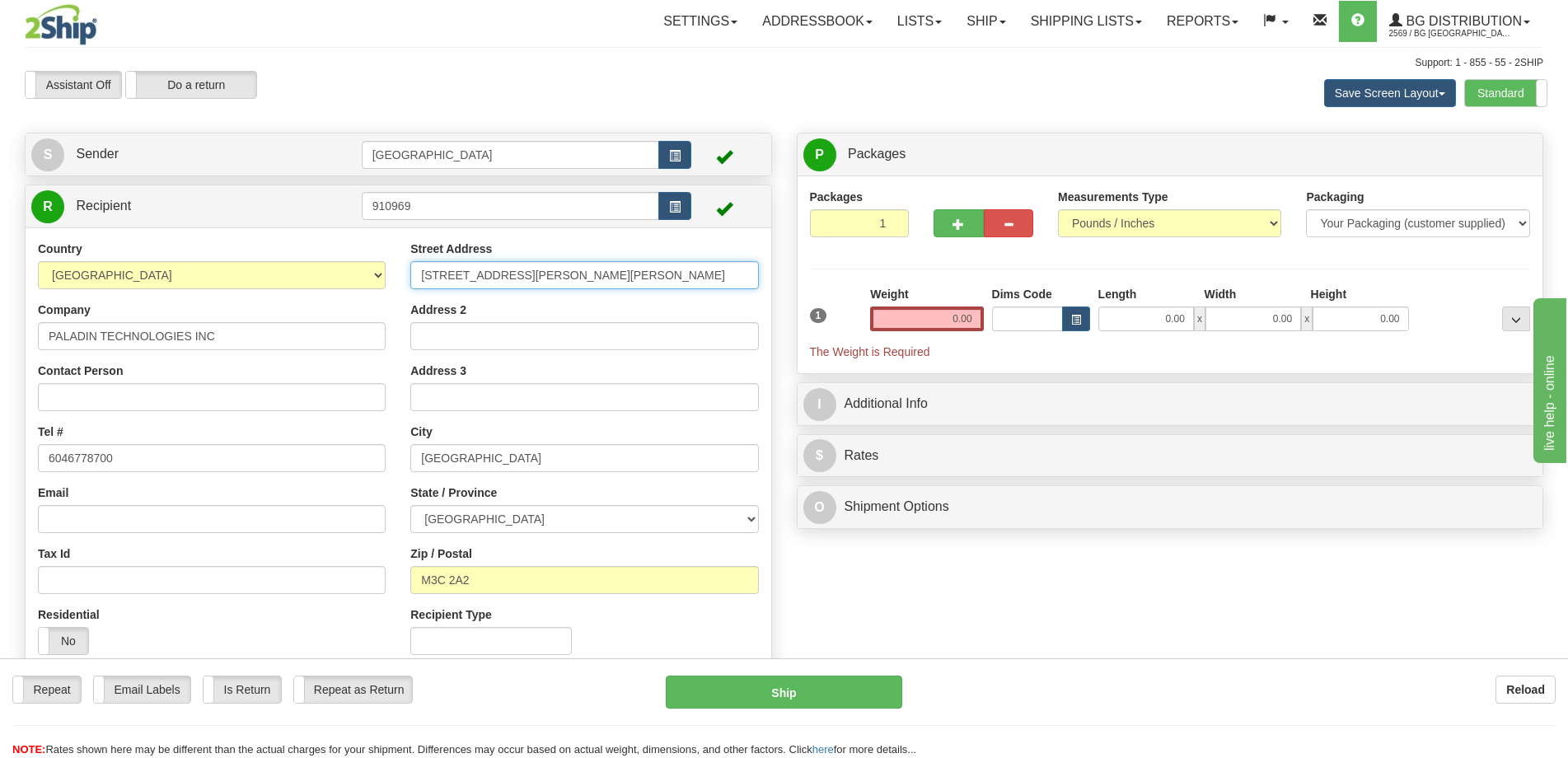
click at [368, 264] on div "Country AFGHANISTAN ALAND ISLANDS ALBANIA ALGERIA AMERICAN SAMOA ANDORRA ANGOLA…" at bounding box center [398, 454] width 746 height 426
type input "4983 RUE LEVY"
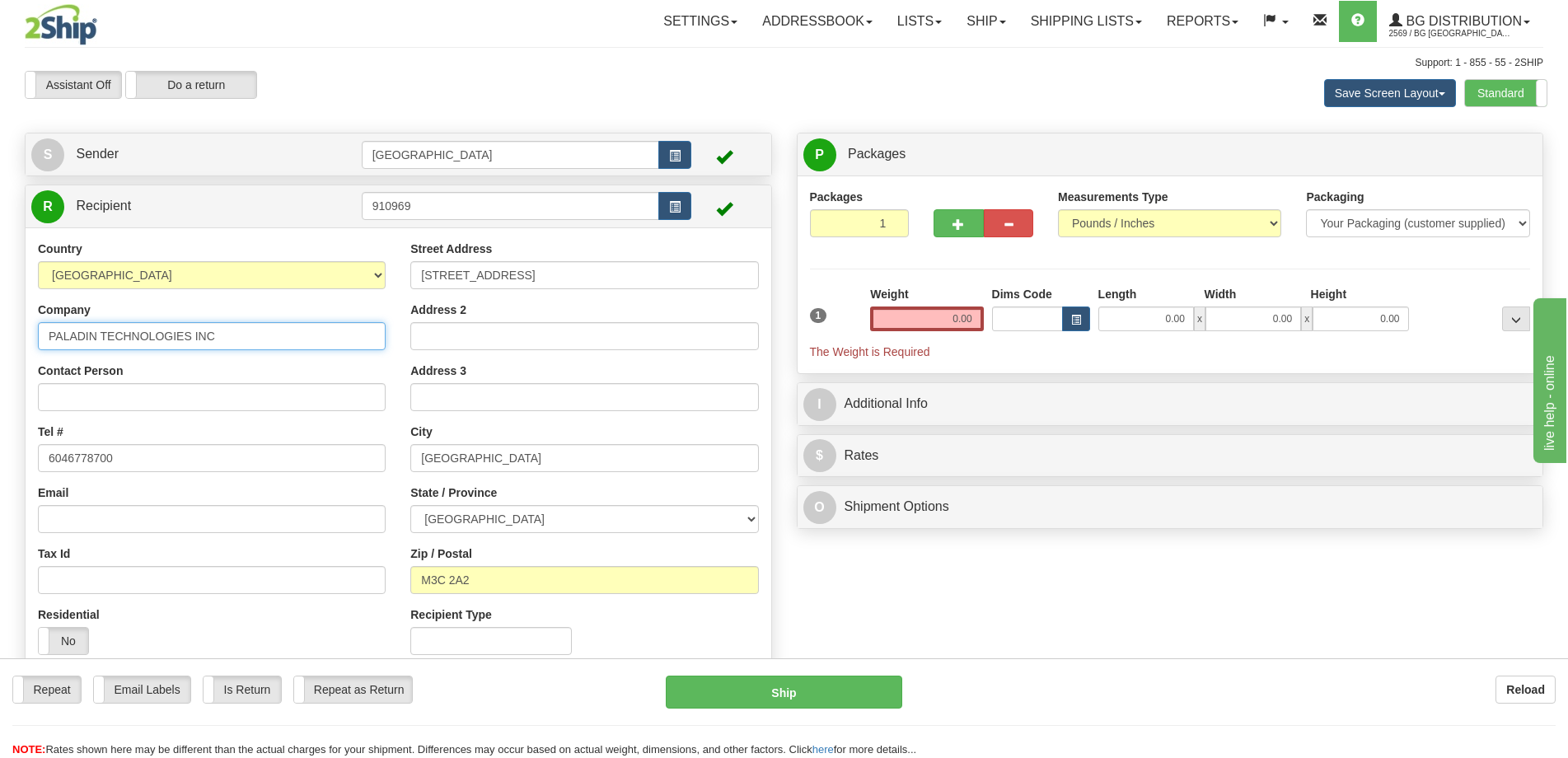
type input "SERRURIER ROBILLARD"
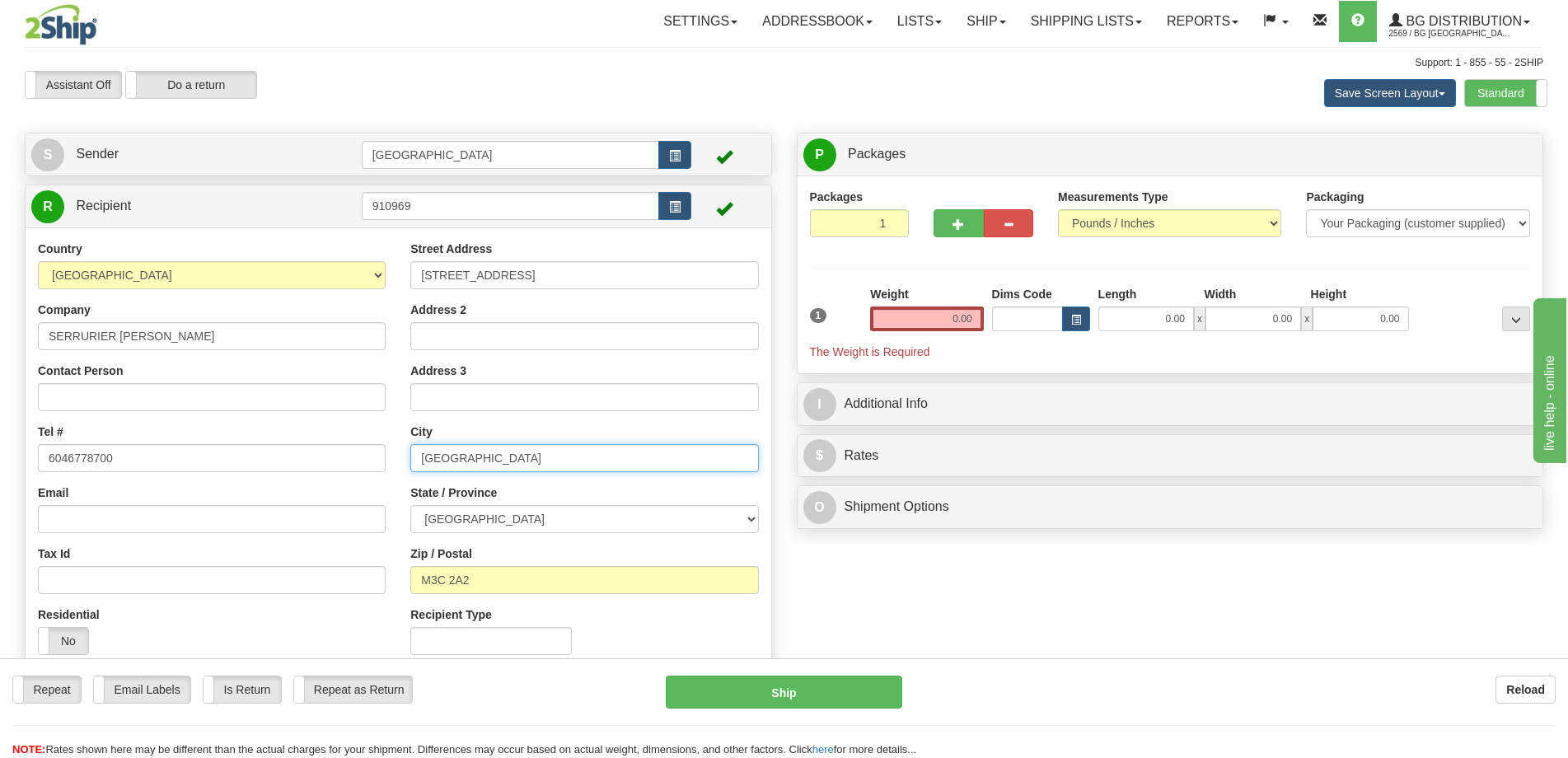
type input "SAINT-LAURENT"
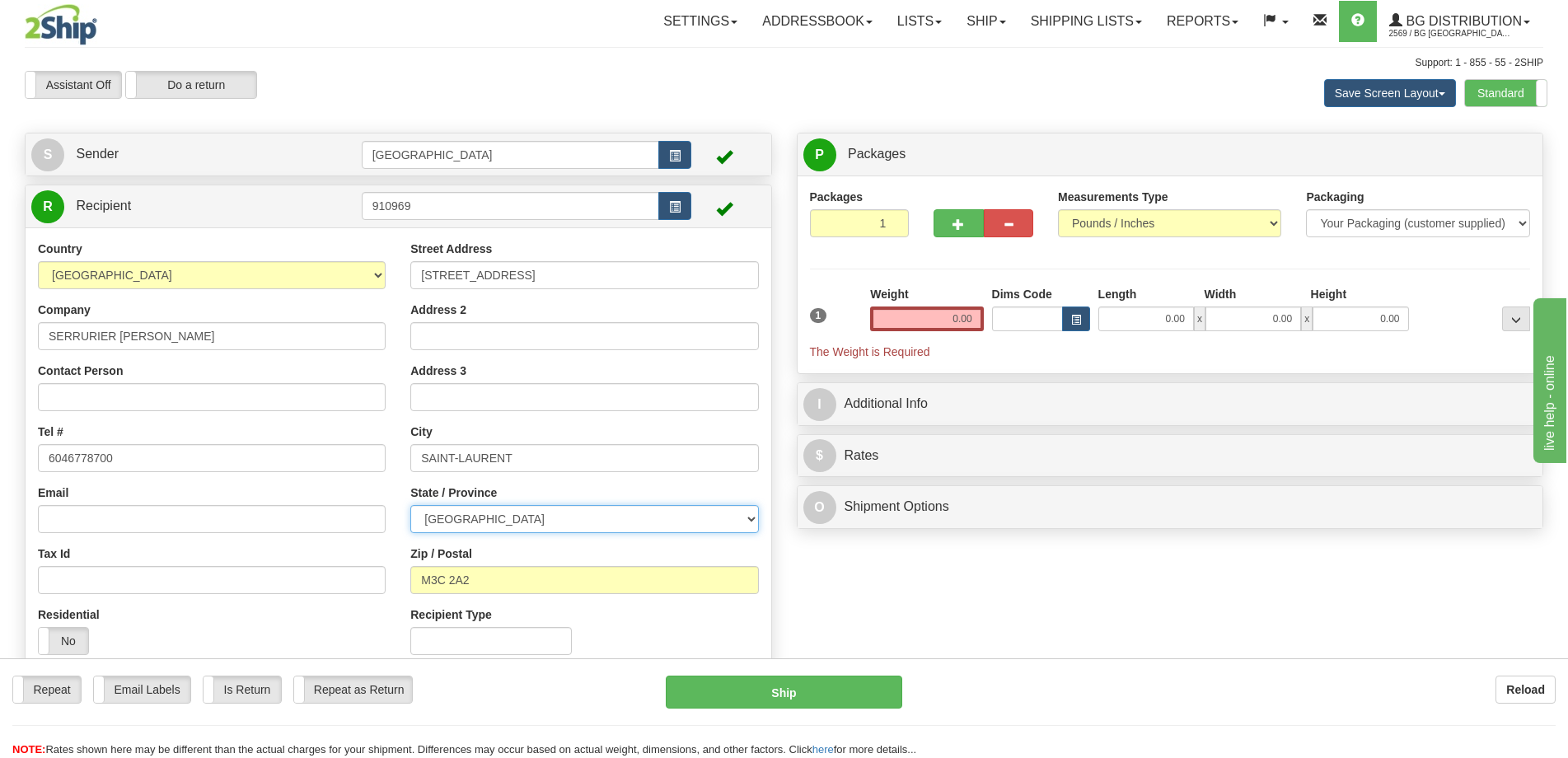
select select "QC"
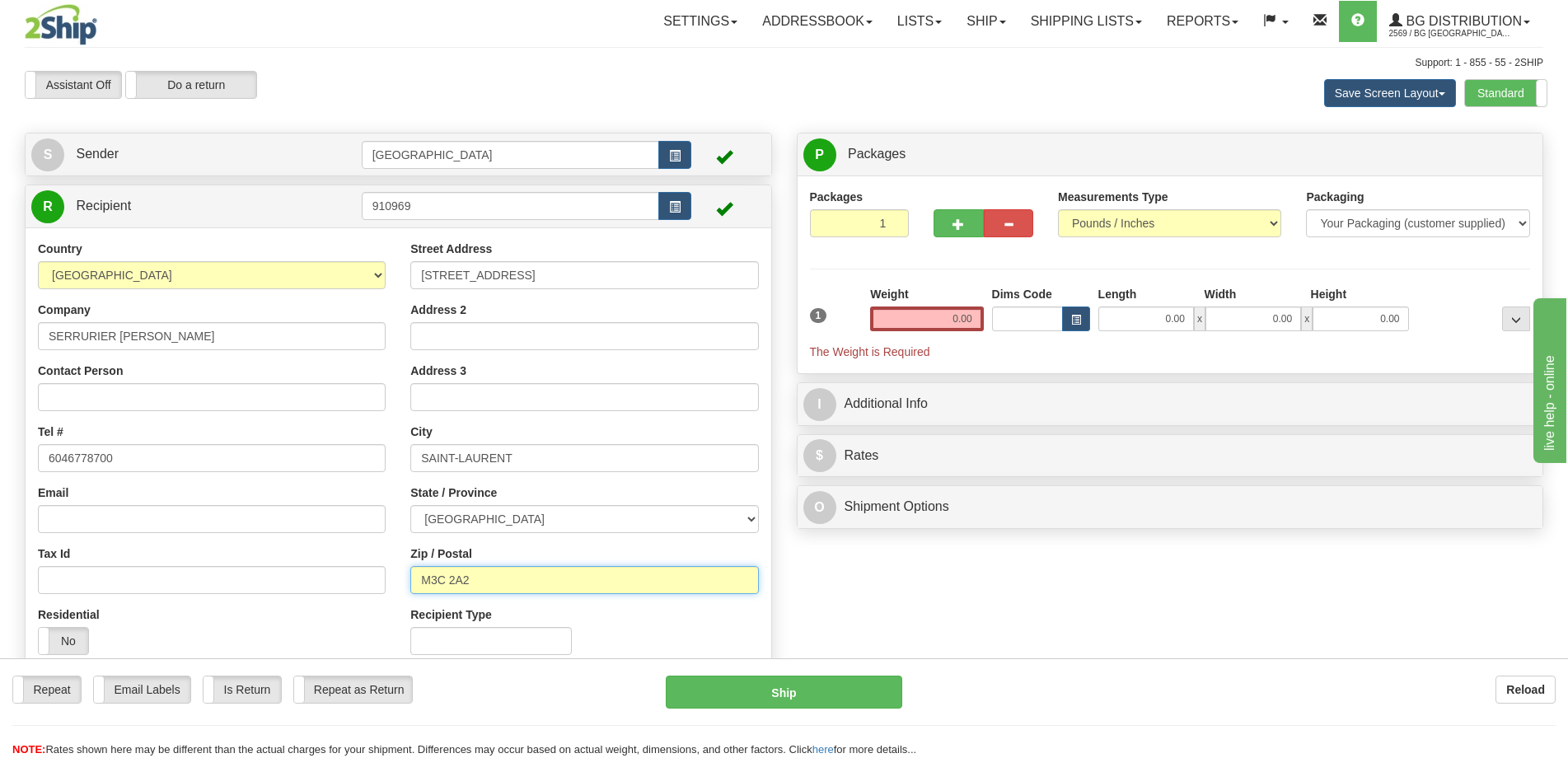
type input "H4R 2N9"
click at [1178, 331] on input "0.00" at bounding box center [1146, 318] width 96 height 24
type input "10.00"
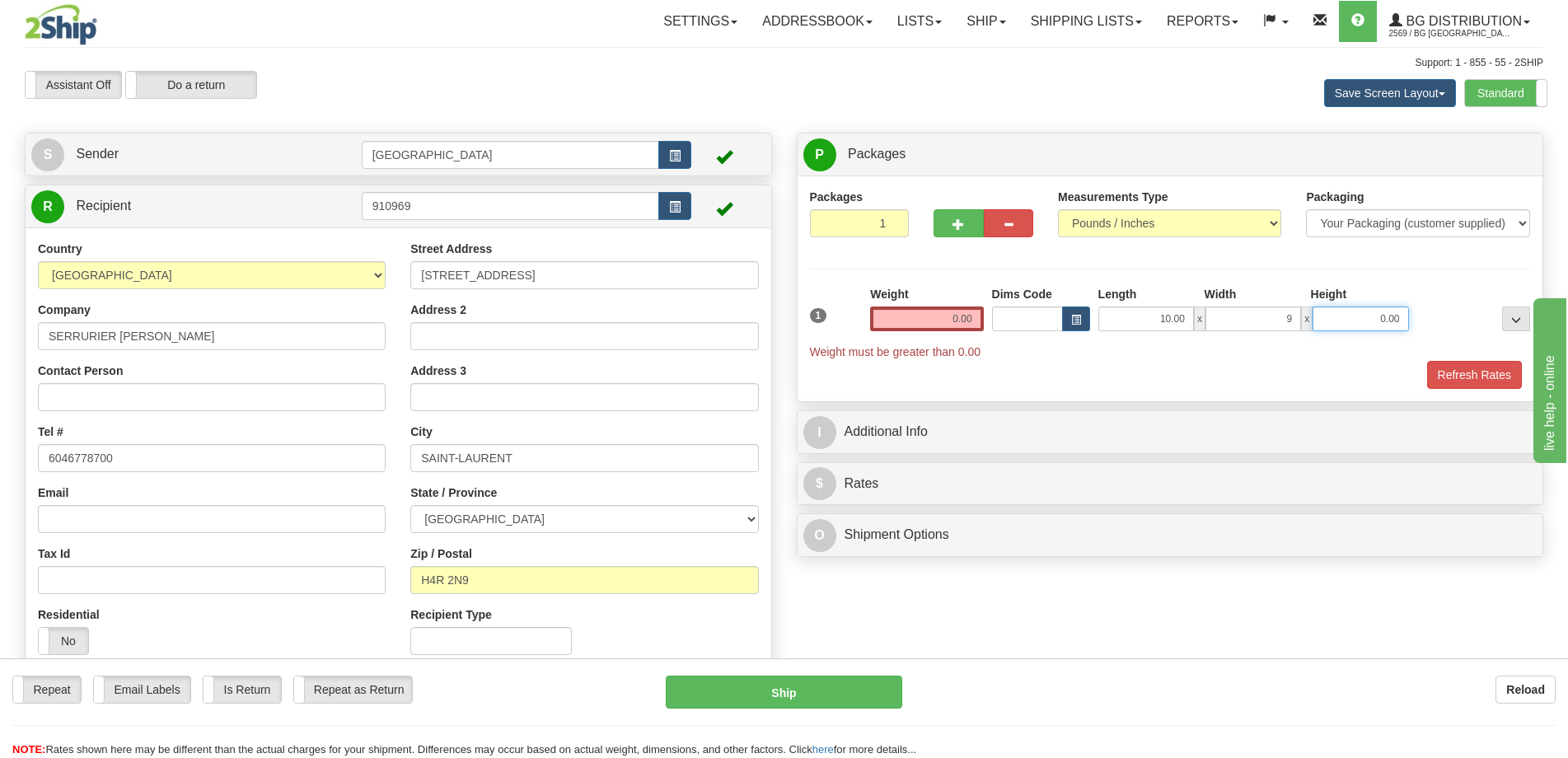
type input "9.00"
type input "4.00"
click at [938, 321] on input "0.00" at bounding box center [926, 318] width 113 height 24
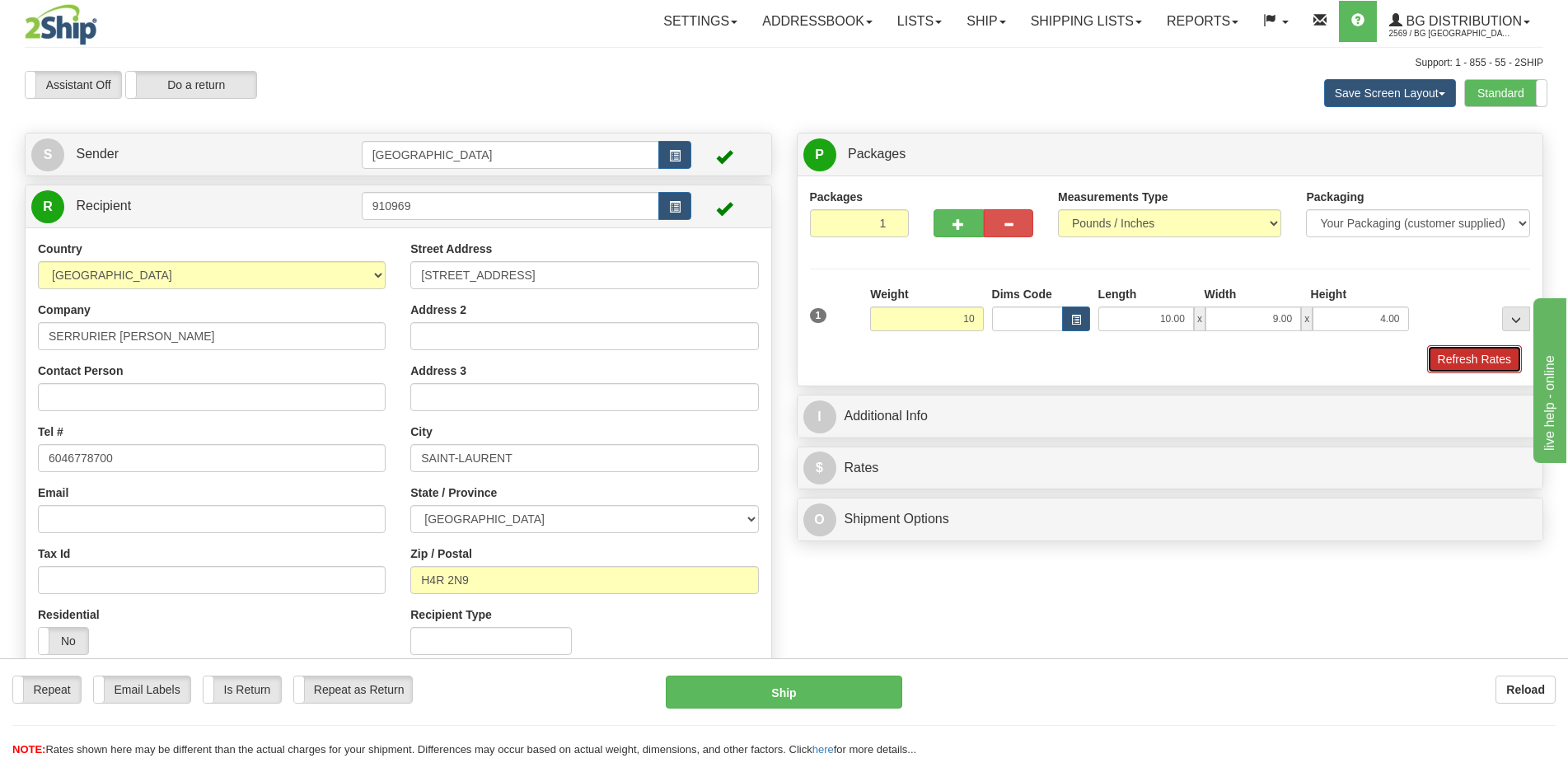
type input "10.00"
click at [1512, 363] on button "Refresh Rates" at bounding box center [1474, 359] width 95 height 28
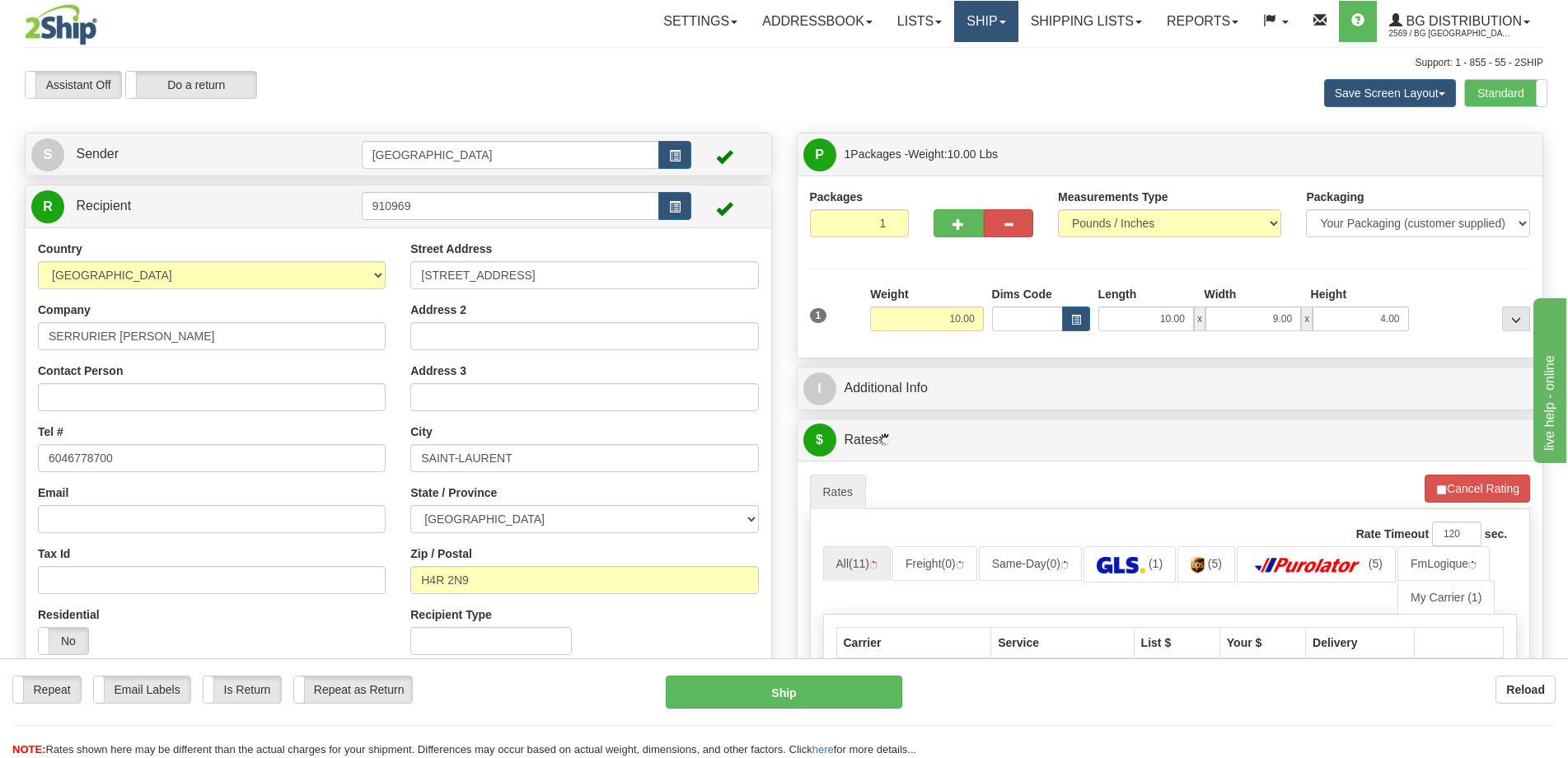
click at [976, 28] on link "Ship" at bounding box center [986, 22] width 63 height 42
click at [948, 64] on link "Ship Screen" at bounding box center [953, 58] width 130 height 22
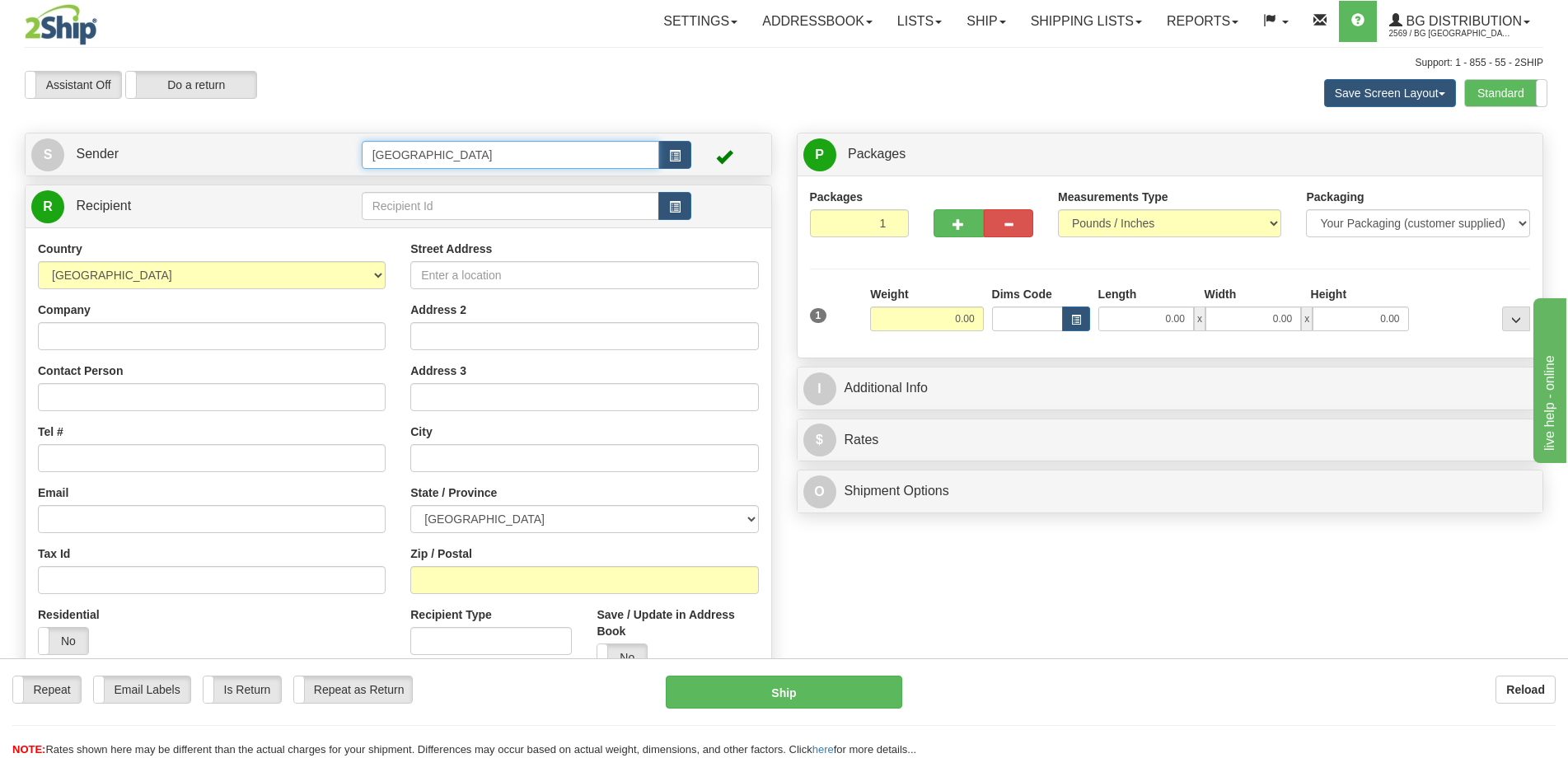
drag, startPoint x: 447, startPoint y: 153, endPoint x: 302, endPoint y: 154, distance: 145.0
click at [303, 154] on tr "S Sender Montreal" at bounding box center [399, 154] width 734 height 33
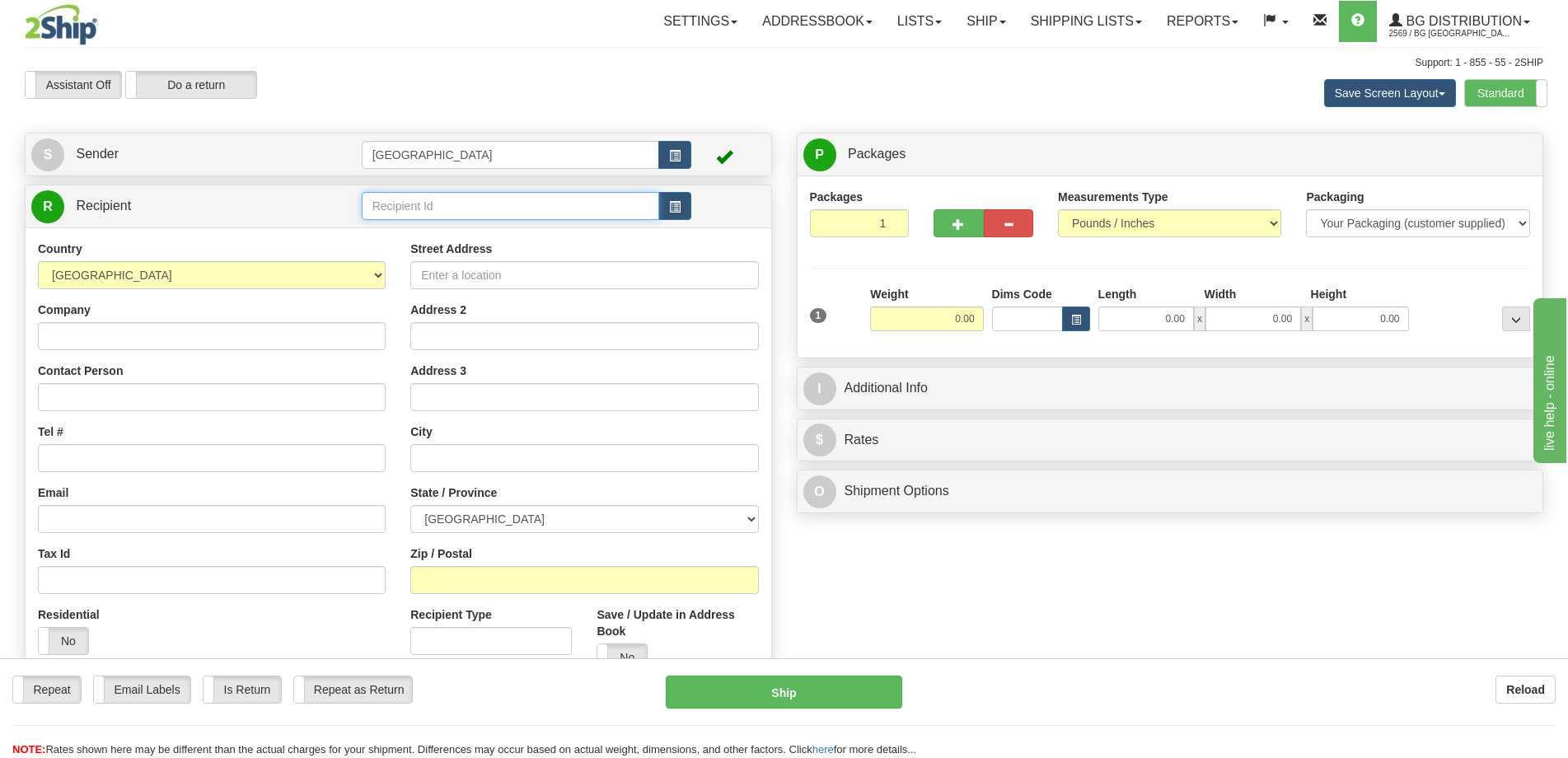
click at [450, 206] on input "text" at bounding box center [511, 205] width 298 height 28
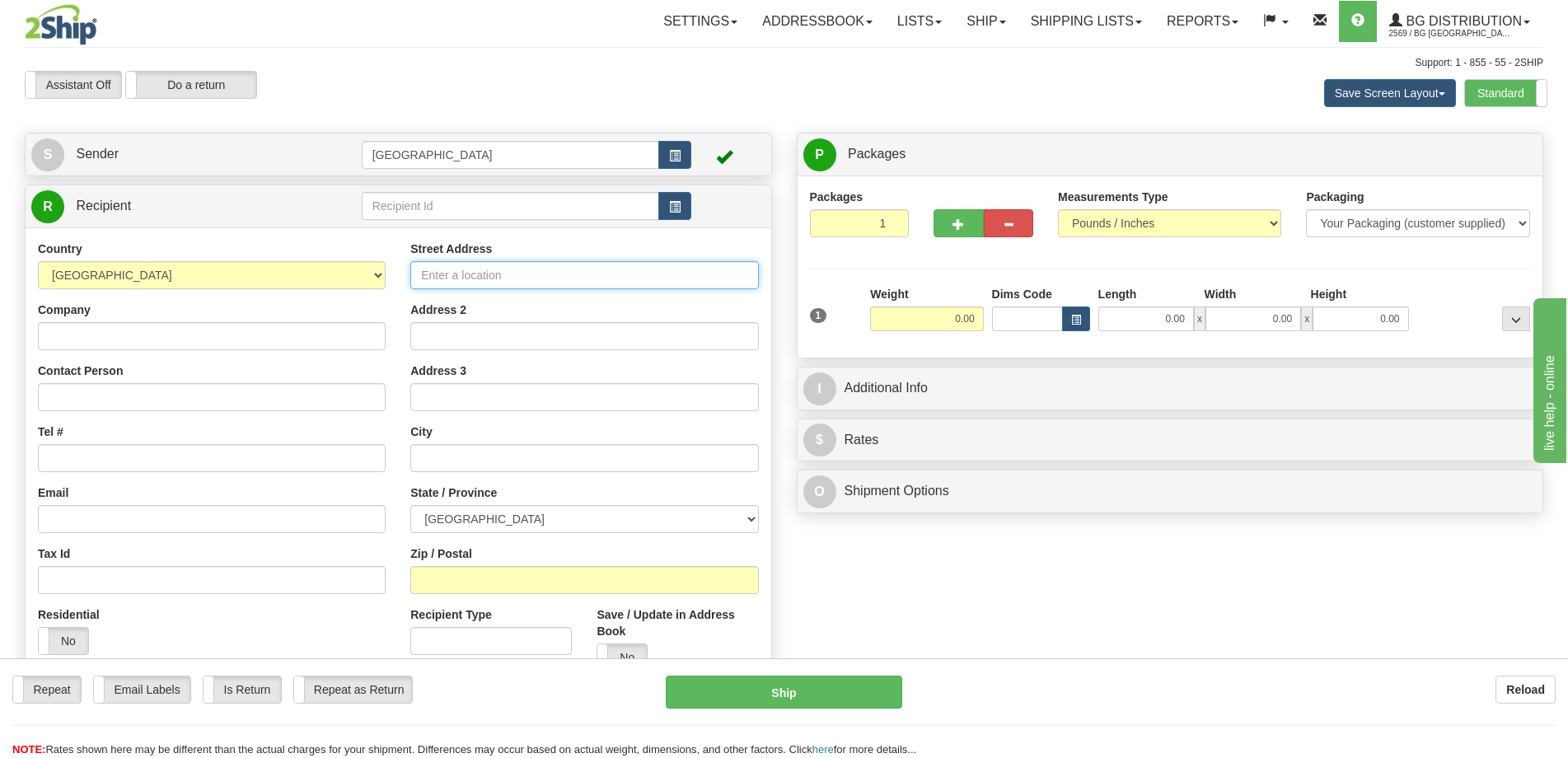
click at [479, 269] on input "Street Address" at bounding box center [584, 275] width 348 height 28
type input "1955"
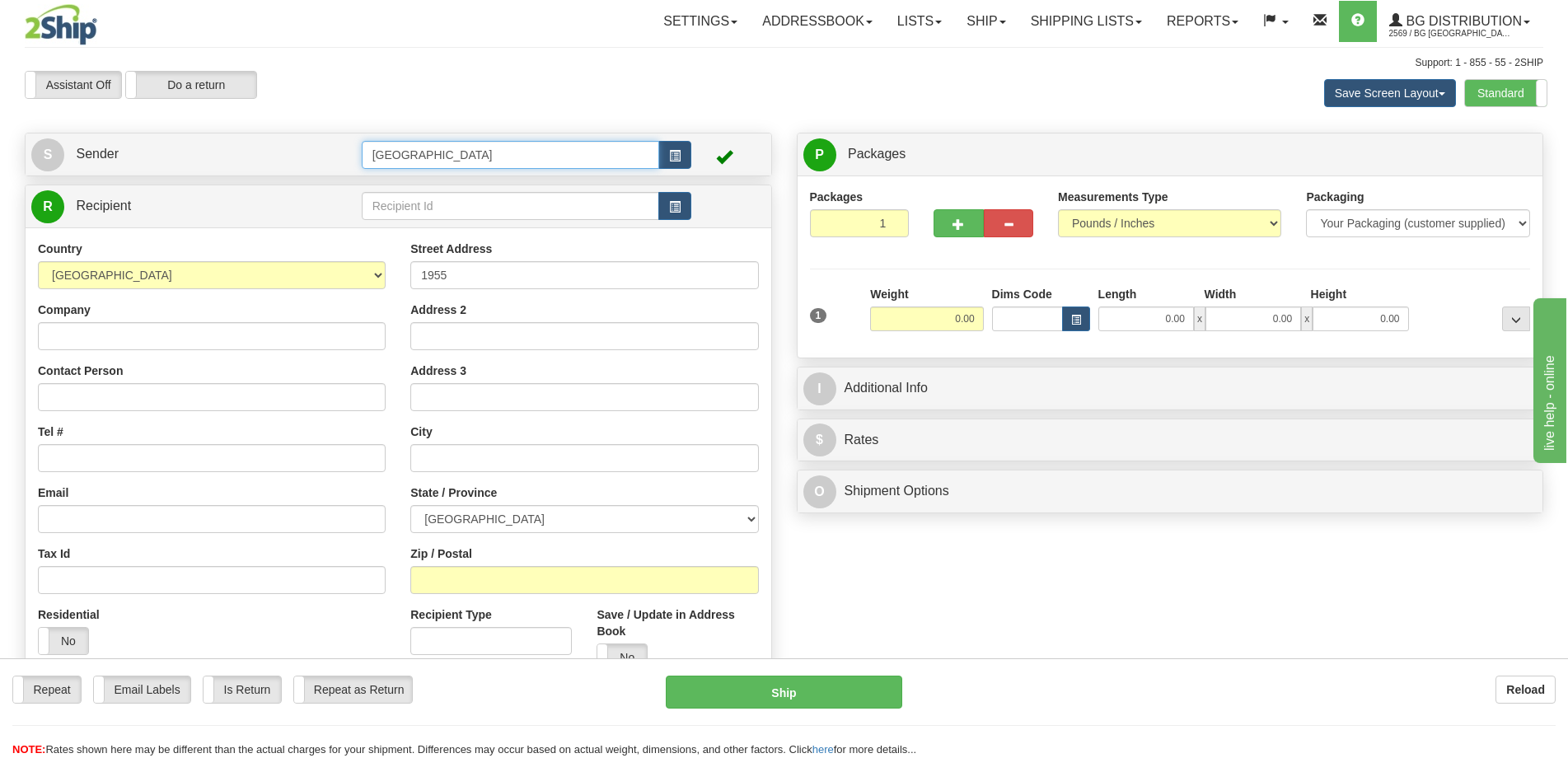
drag, startPoint x: 477, startPoint y: 156, endPoint x: 281, endPoint y: 153, distance: 196.0
click at [282, 153] on tr "S Sender Montreal" at bounding box center [399, 154] width 734 height 33
type input "7020"
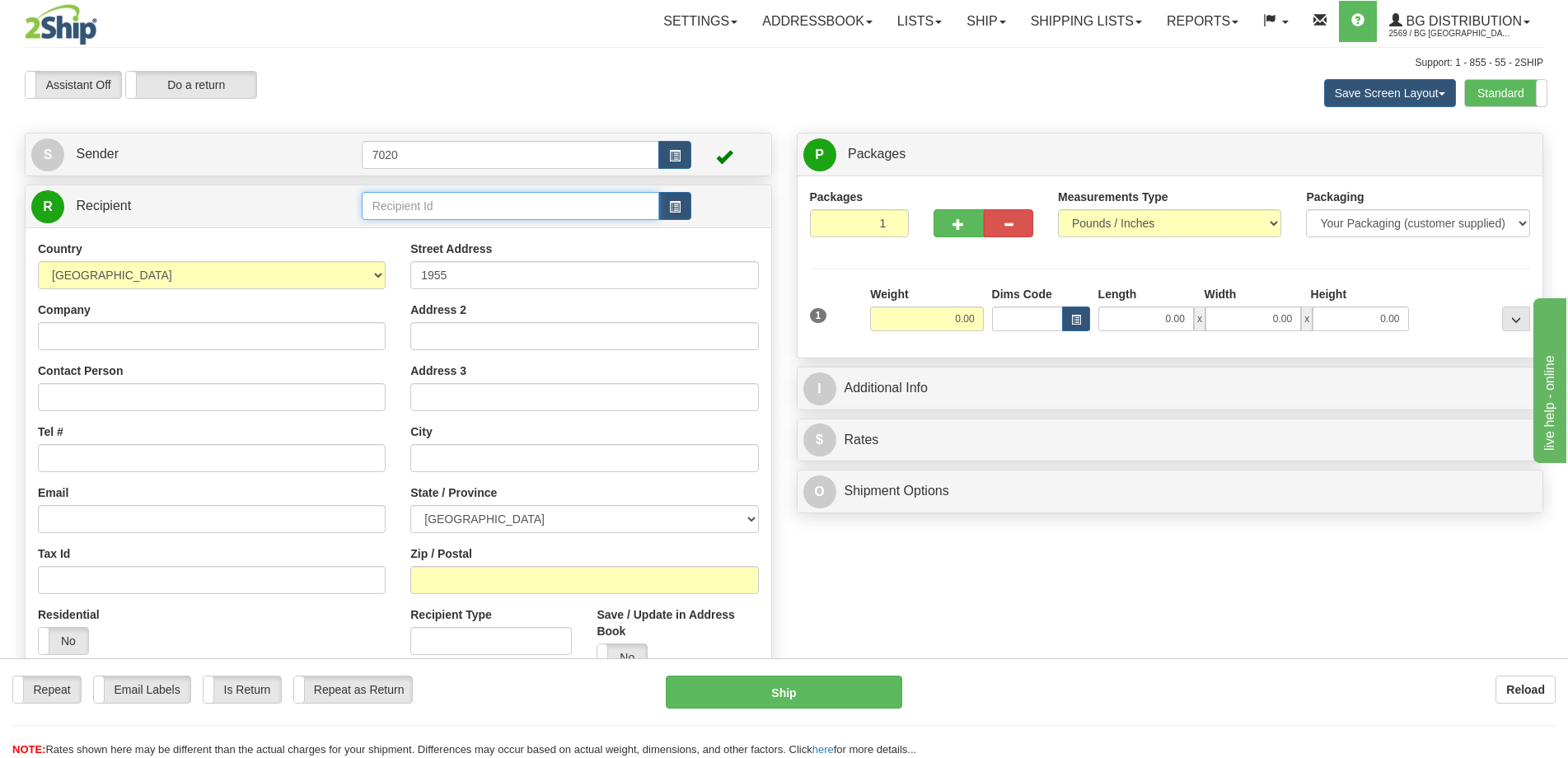
click at [429, 210] on div "Create a label for the return Create Pickup Without Label S Sender 7020" at bounding box center [399, 419] width 772 height 573
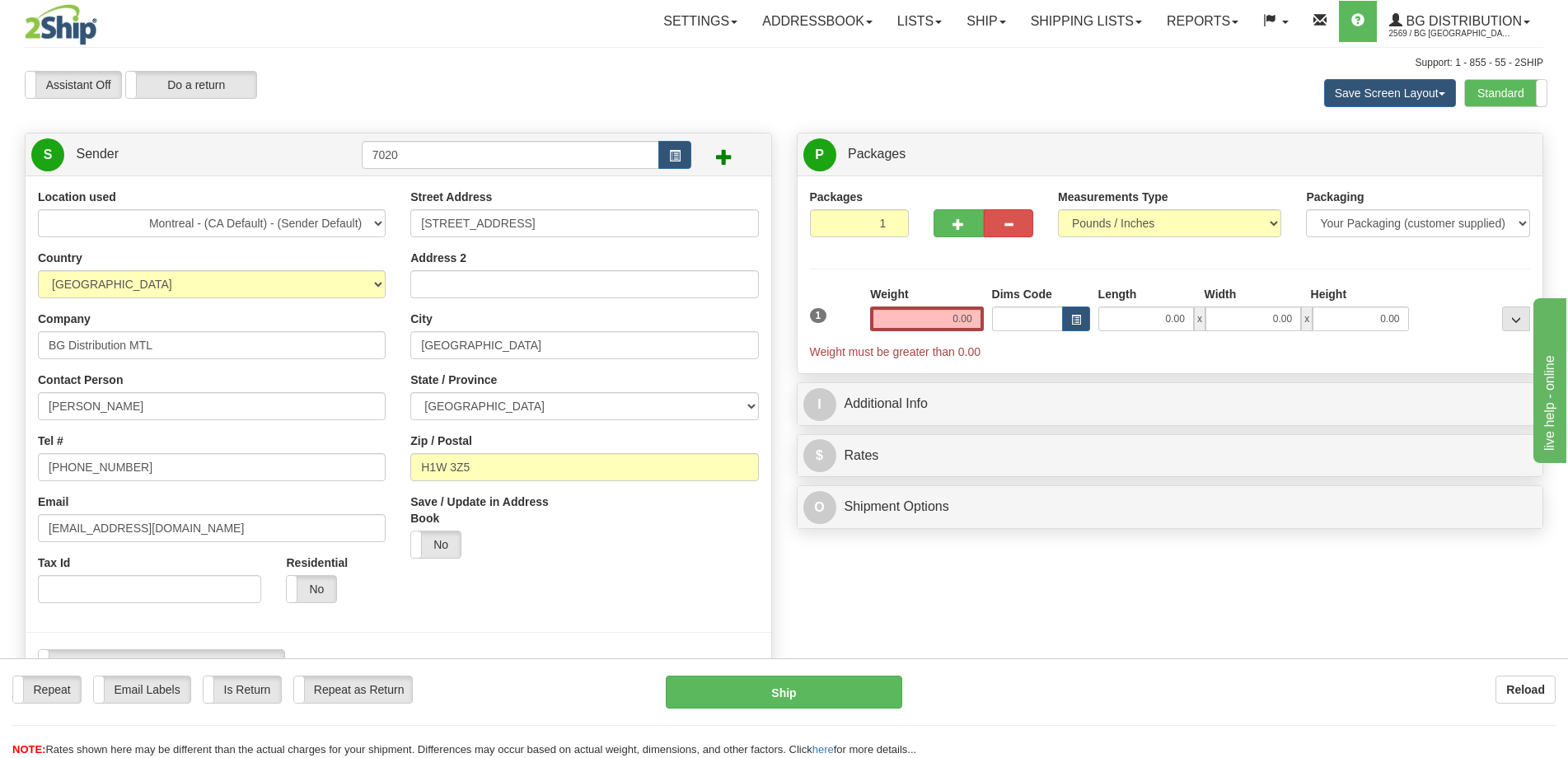
scroll to position [248, 0]
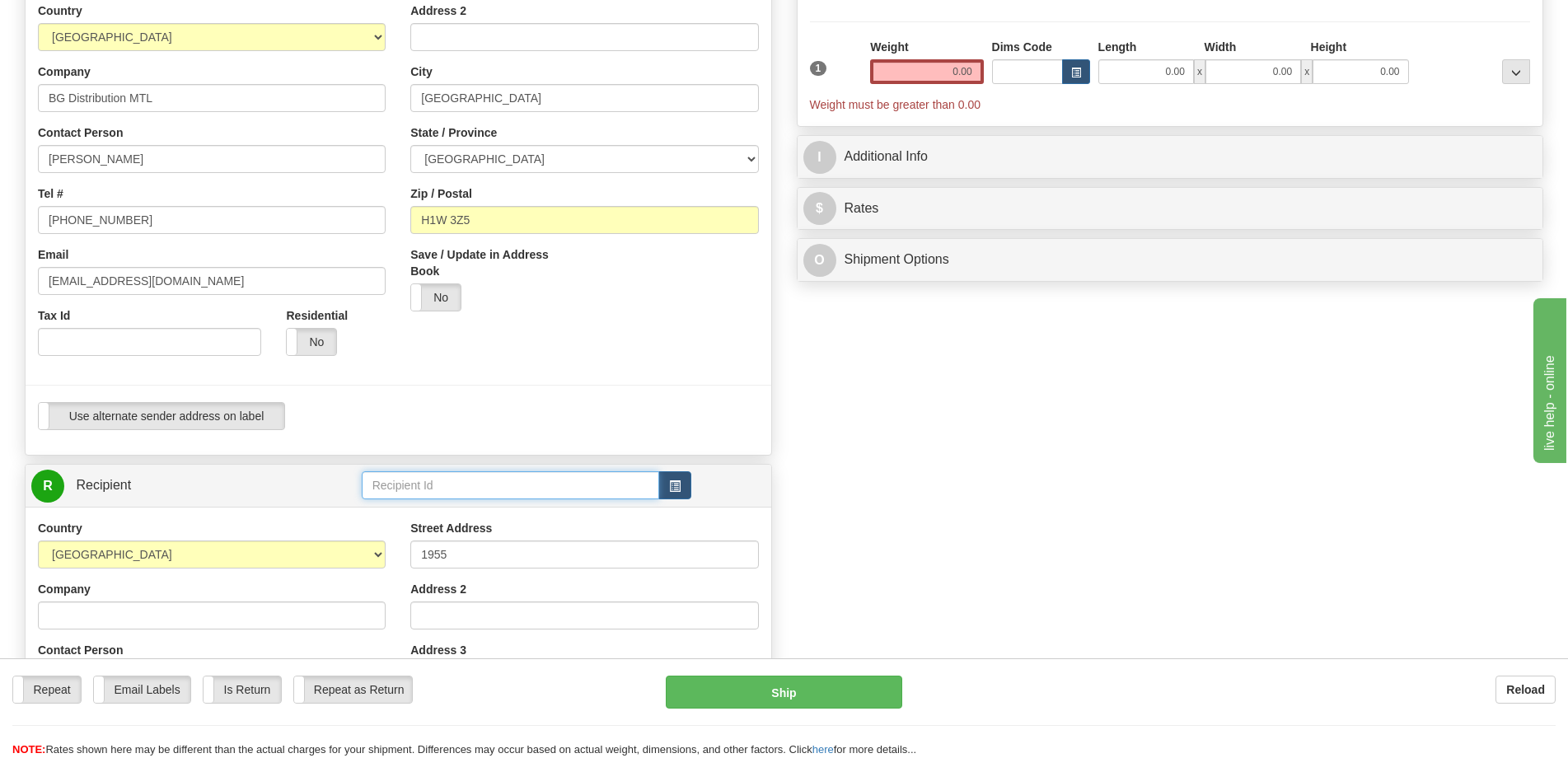
click at [490, 484] on input "text" at bounding box center [511, 485] width 298 height 28
click at [463, 509] on div "7020" at bounding box center [507, 510] width 282 height 18
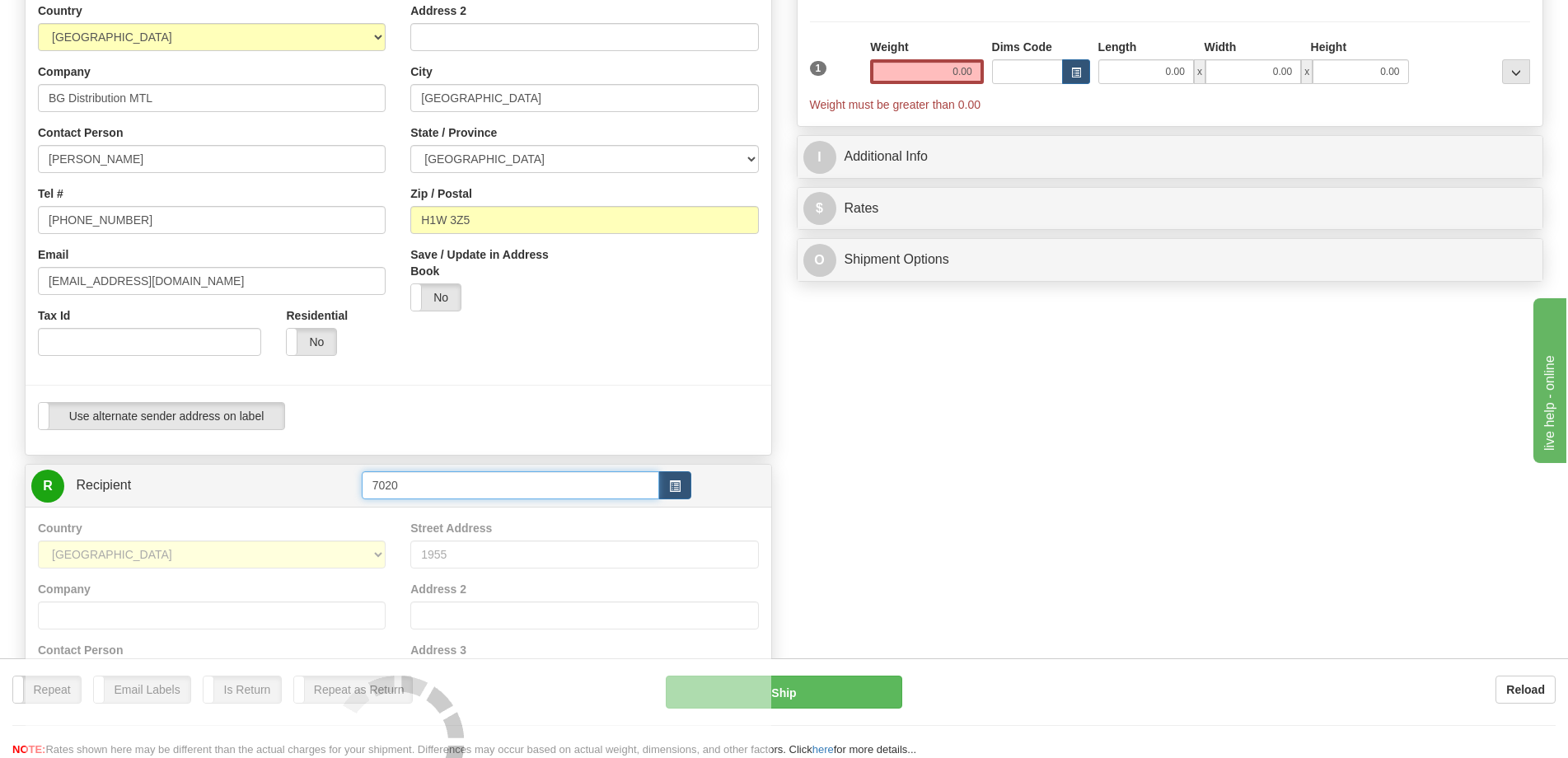
type input "7020"
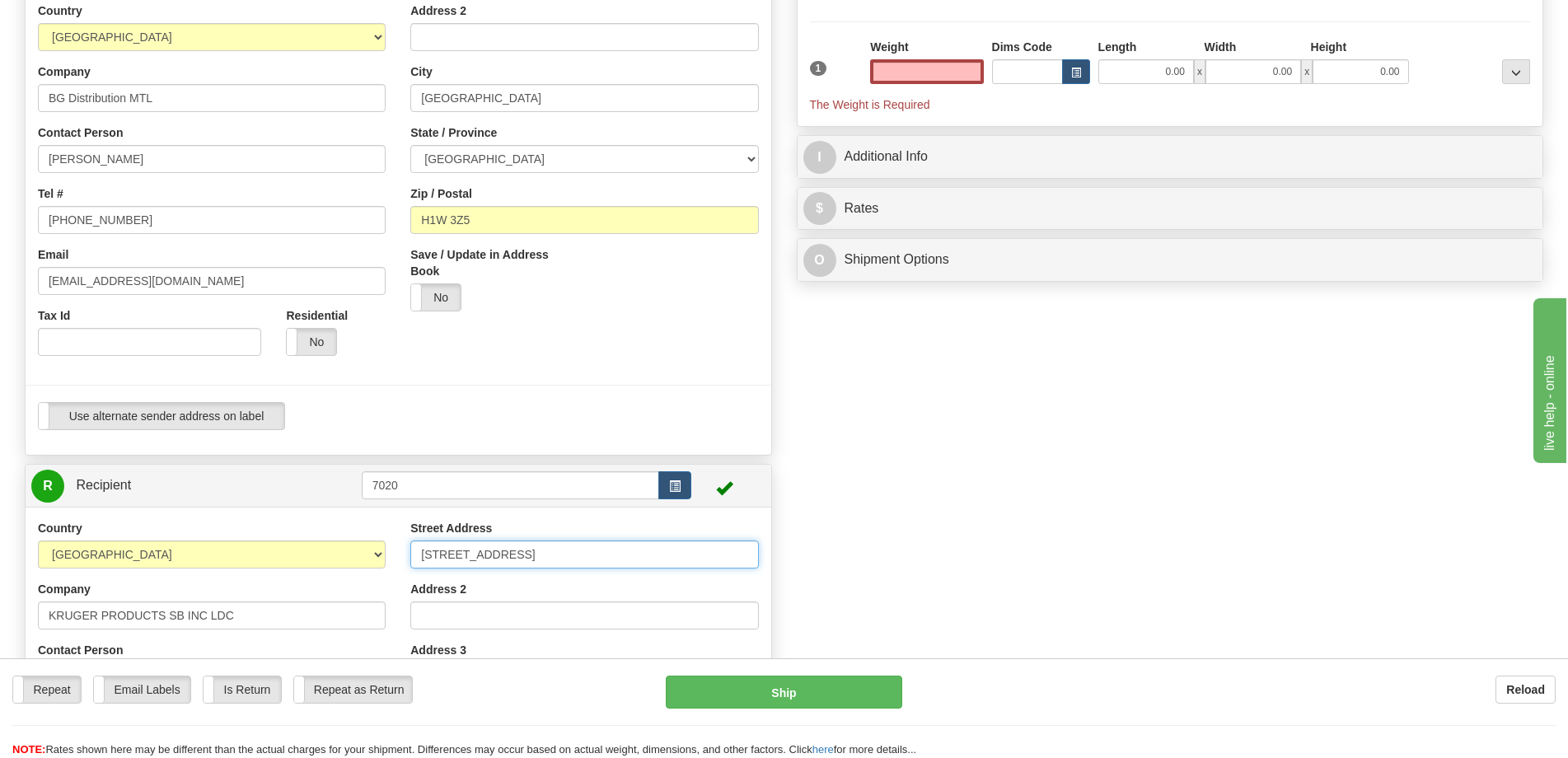
type input "0.00"
drag, startPoint x: 561, startPoint y: 547, endPoint x: 266, endPoint y: 534, distance: 295.3
click at [266, 534] on div "Country AFGHANISTAN ALAND ISLANDS ALBANIA ALGERIA AMERICAN SAMOA ANDORRA ANGOLA…" at bounding box center [398, 733] width 746 height 426
type input "1955 CH. COTE DE LIESSE"
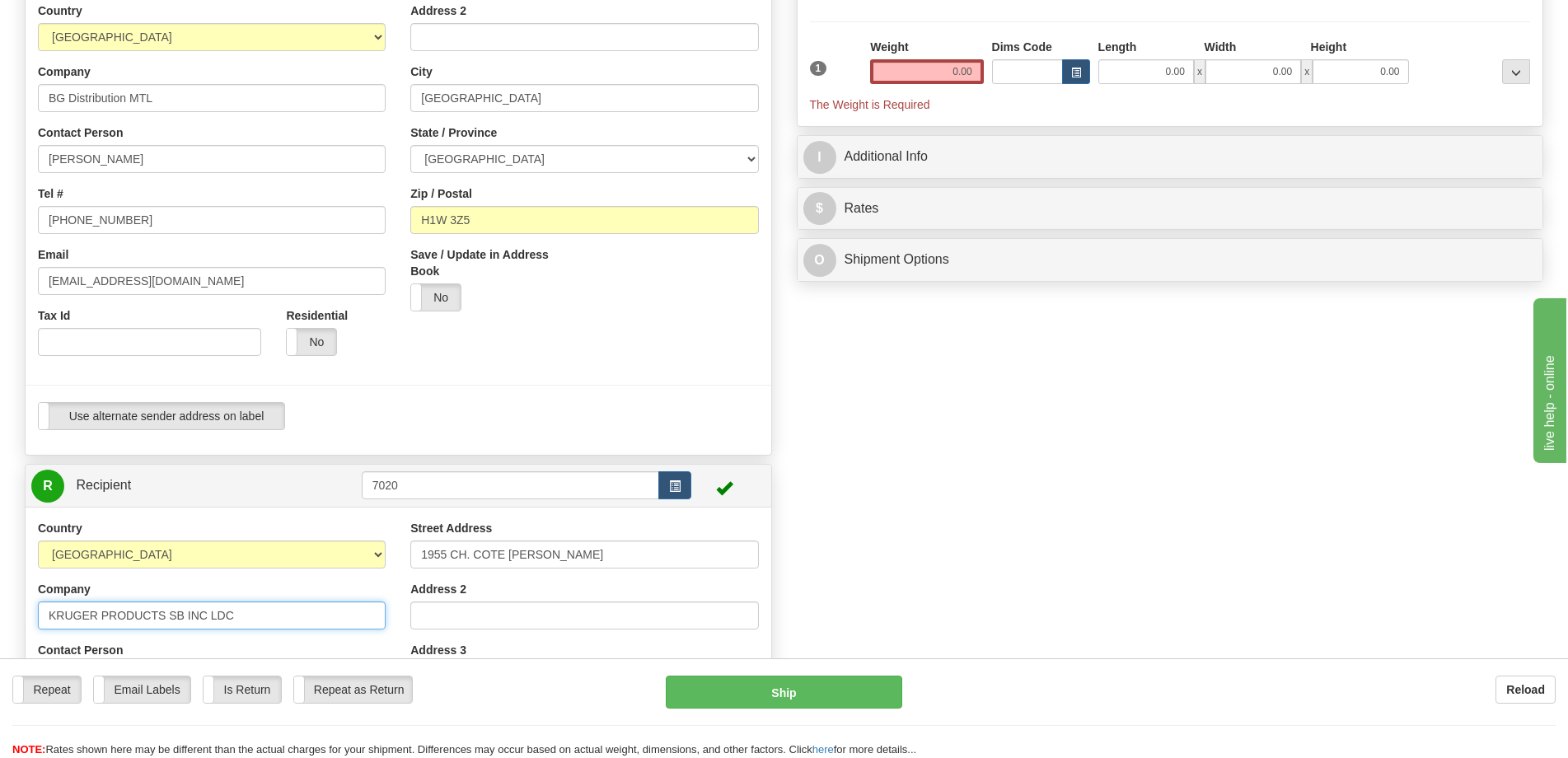
type input "ENTREPRISES IMOTION"
type input "MONTREAL"
type input "H4N 3A8"
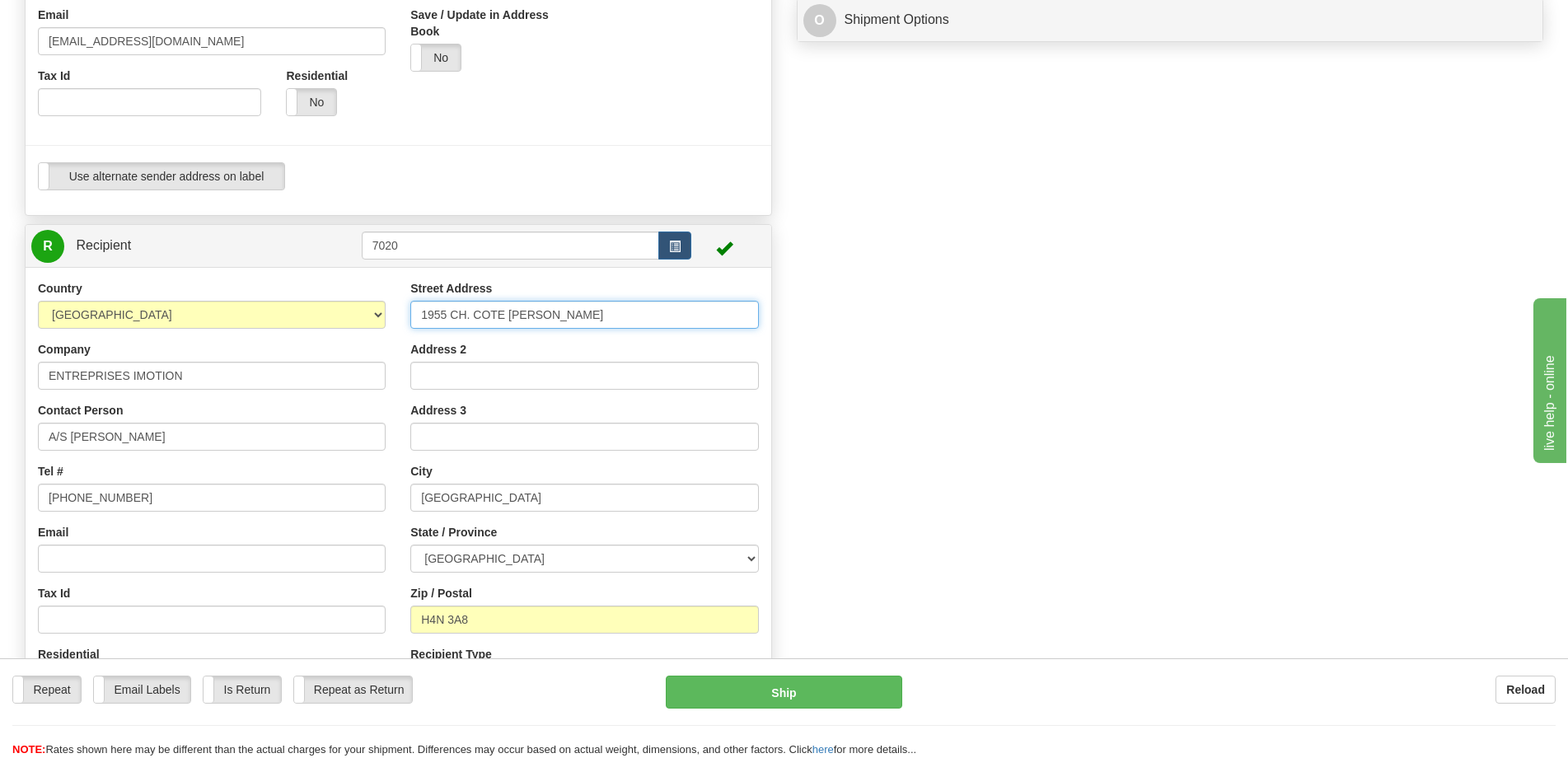
scroll to position [494, 0]
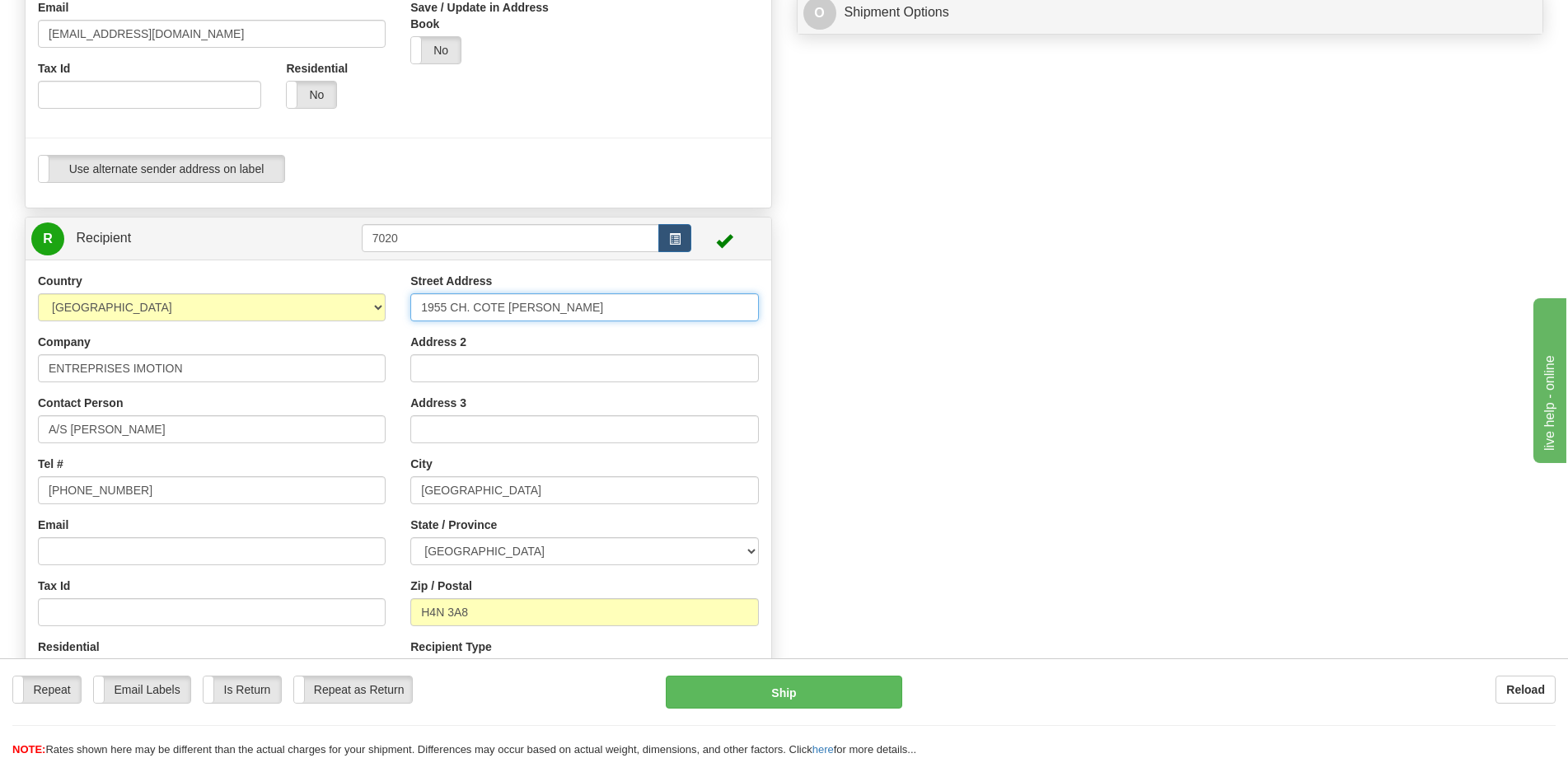
drag, startPoint x: 610, startPoint y: 304, endPoint x: 385, endPoint y: 314, distance: 225.2
click at [374, 300] on div "Country AFGHANISTAN ALAND ISLANDS ALBANIA ALGERIA AMERICAN SAMOA ANDORRA ANGOLA…" at bounding box center [398, 486] width 746 height 426
click at [604, 313] on input "1955 CH. COTE DE LIESSE" at bounding box center [584, 307] width 348 height 28
click at [425, 306] on input "1955 CH. COTE DE LIESSE" at bounding box center [584, 307] width 348 height 28
click at [591, 277] on div "Street Address 1955 CH. COTE DE LIESSE" at bounding box center [584, 297] width 348 height 49
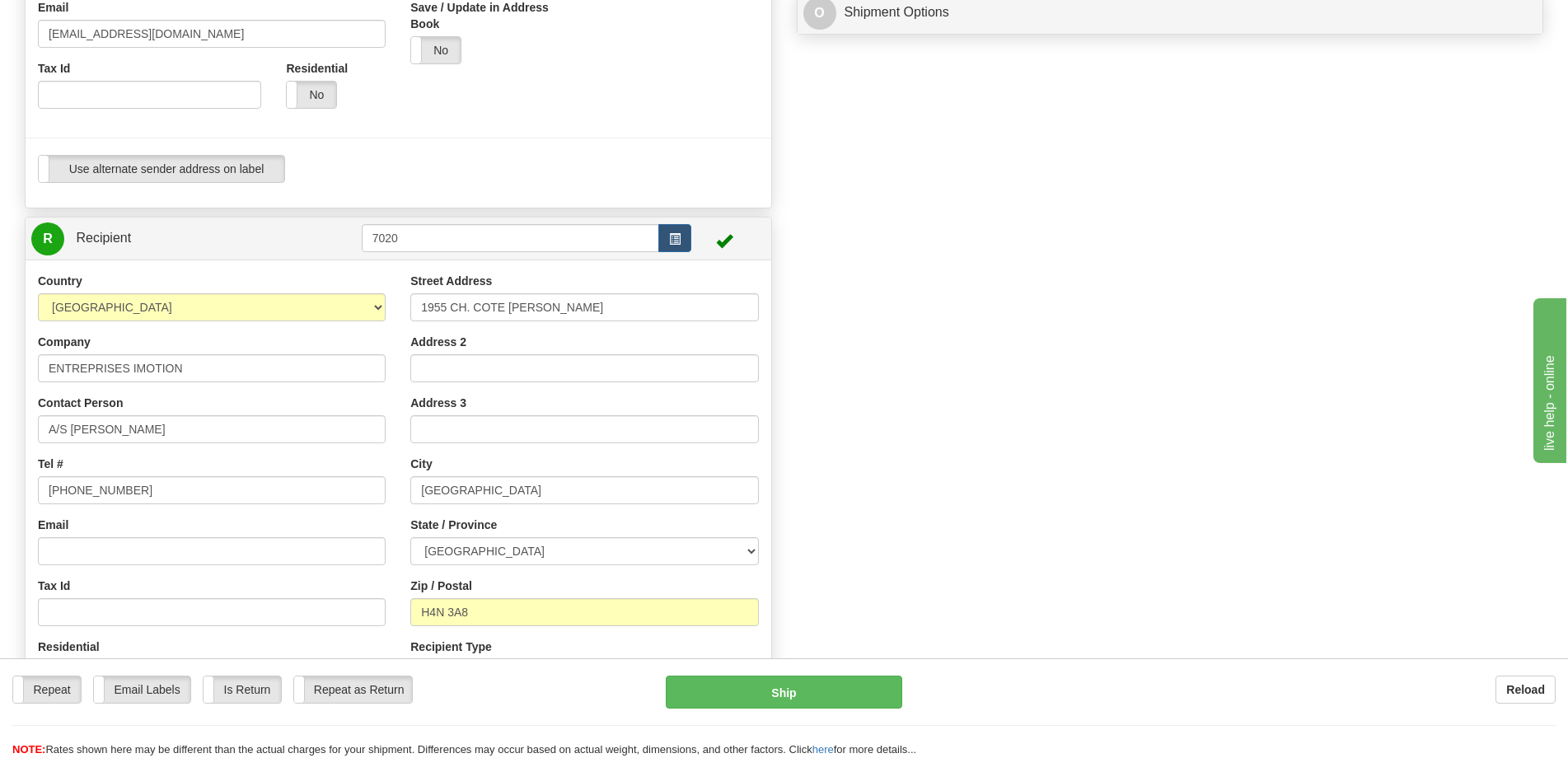
click at [1406, 409] on div "Create a label for the return Create Pickup Without Label S" at bounding box center [784, 180] width 1544 height 1082
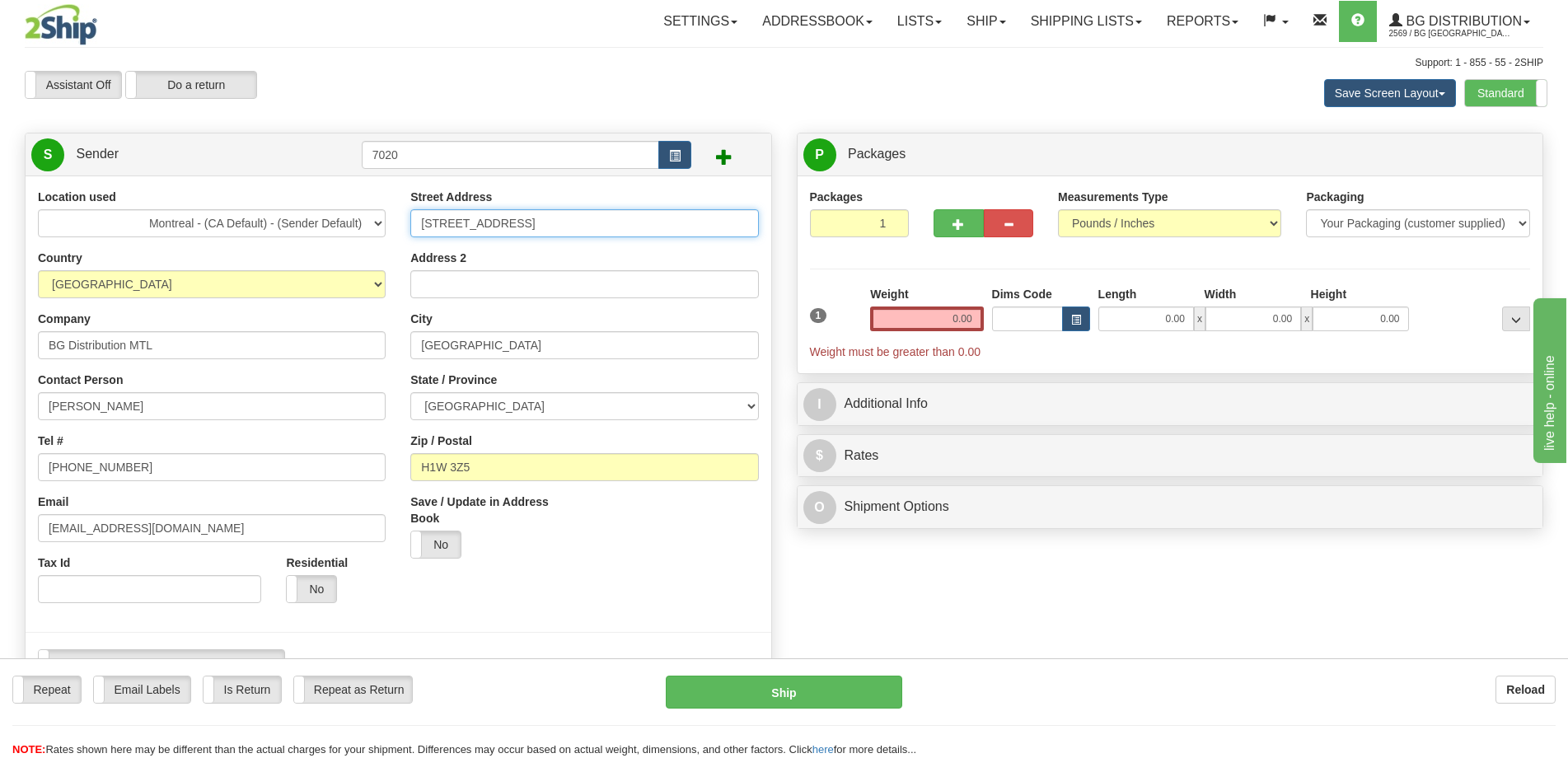
click at [565, 229] on input "3042 Rue de Rouen" at bounding box center [584, 223] width 348 height 28
drag, startPoint x: 553, startPoint y: 224, endPoint x: 371, endPoint y: 223, distance: 182.0
click at [371, 223] on div "Location used Montreal - (CA Default) - (Sender Default) Country AFGHANISTAN AL…" at bounding box center [398, 439] width 746 height 501
paste input "955 CH. COTE DE LIESSE"
click at [419, 224] on input "955 CH. COTE DE LIESSE" at bounding box center [584, 223] width 348 height 28
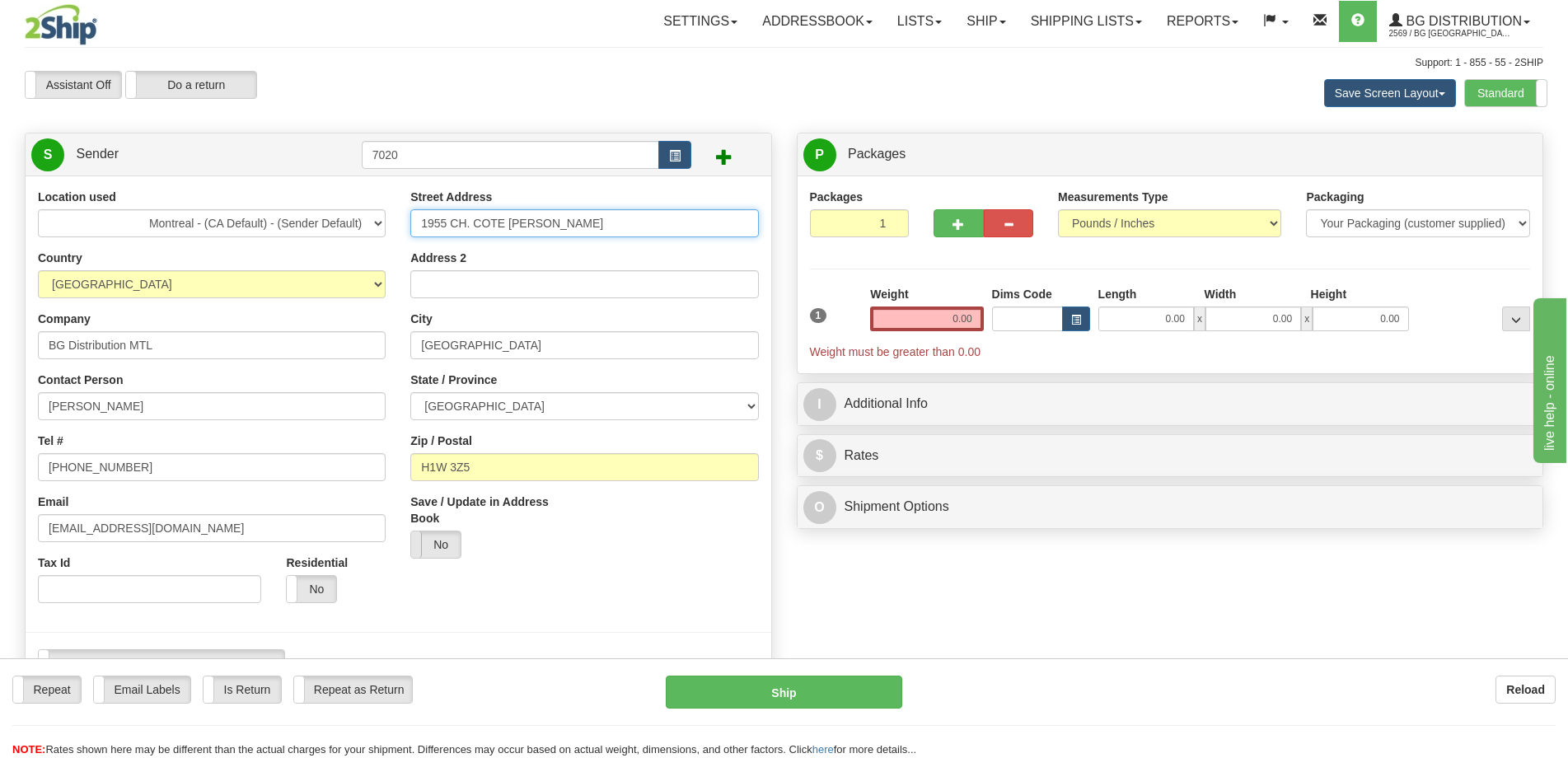
type input "1955 CH. COTE DE LIESSE"
click at [418, 538] on span at bounding box center [411, 544] width 22 height 26
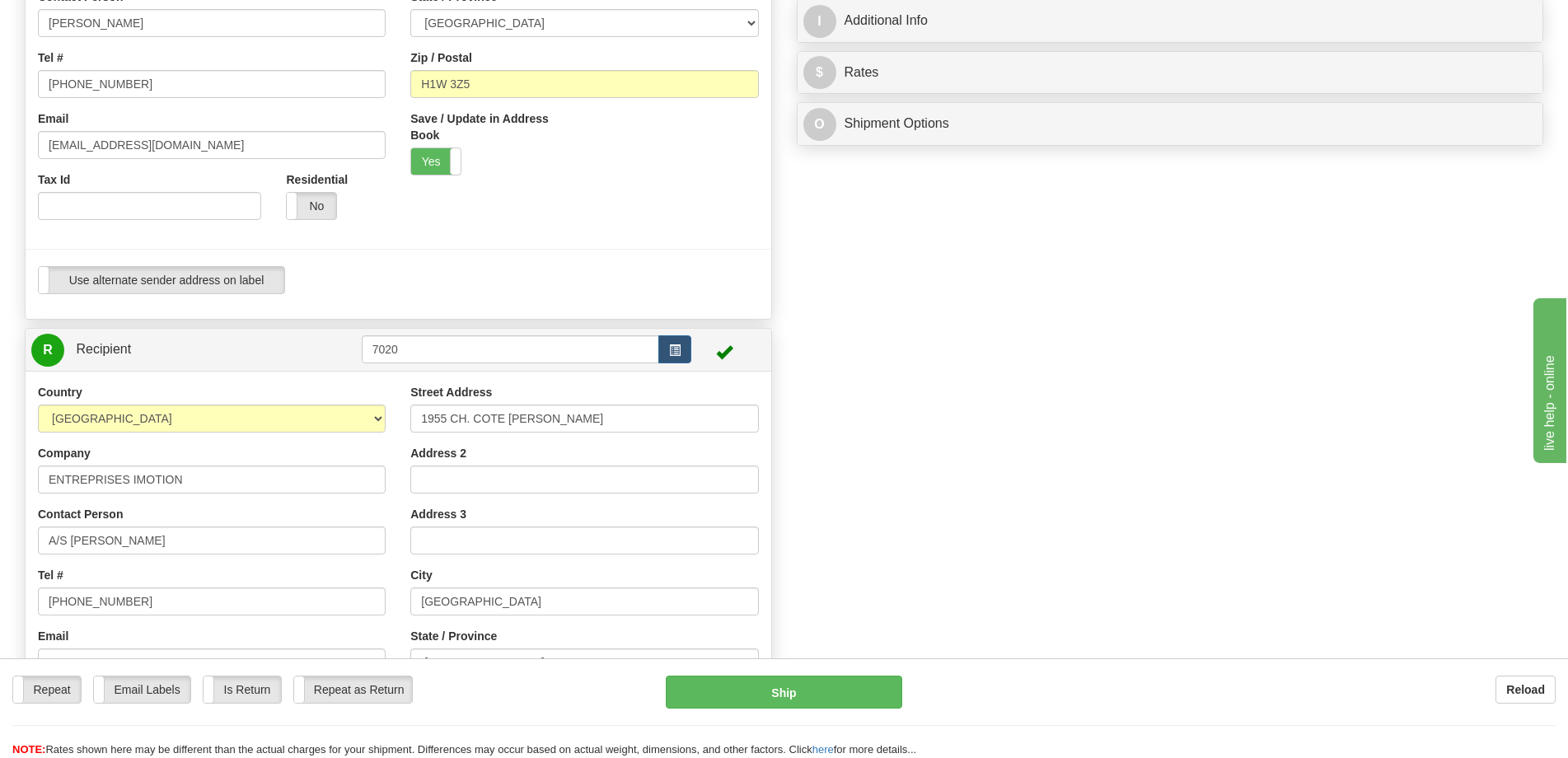
scroll to position [412, 0]
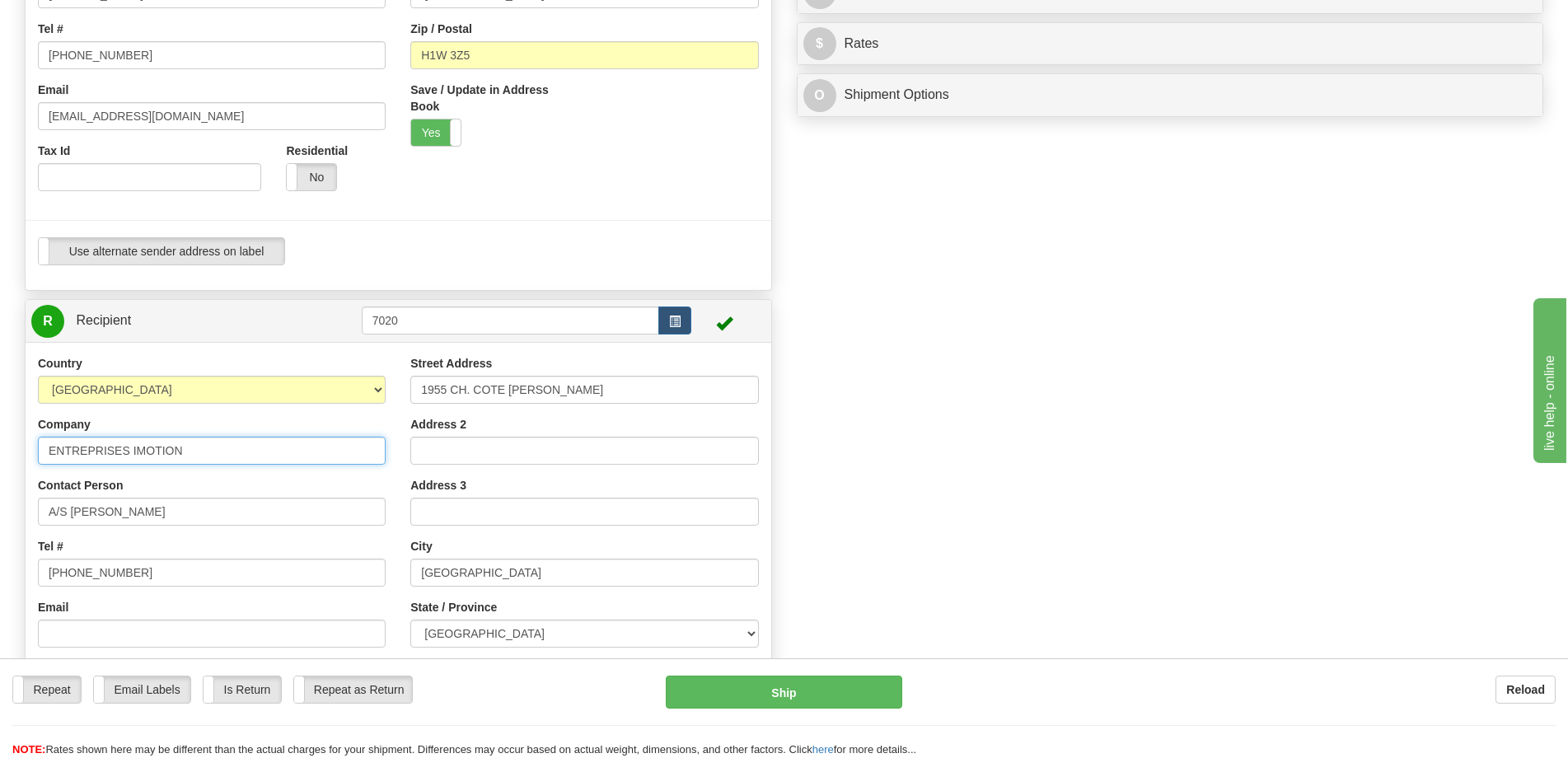
drag, startPoint x: 226, startPoint y: 456, endPoint x: 50, endPoint y: 448, distance: 176.2
click at [83, 149] on div "Tax Id" at bounding box center [149, 167] width 223 height 49
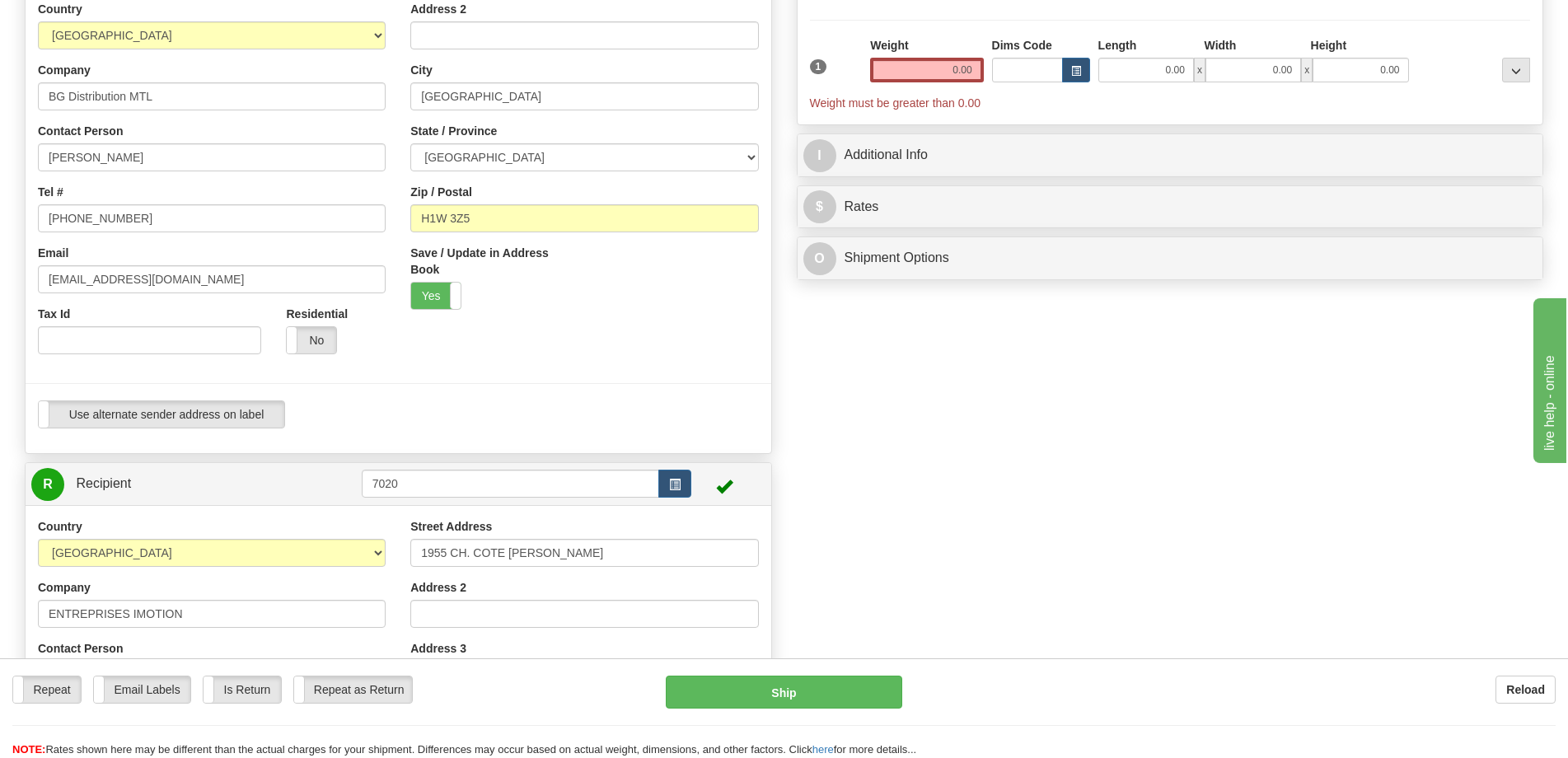
scroll to position [248, 0]
drag, startPoint x: 157, startPoint y: 111, endPoint x: 161, endPoint y: 98, distance: 13.6
click at [161, 98] on div "Location used Montreal - (CA Default) - (Sender Default) Country AFGHANISTAN AL…" at bounding box center [211, 154] width 372 height 426
drag, startPoint x: 164, startPoint y: 102, endPoint x: 14, endPoint y: 98, distance: 150.1
click at [25, 98] on div "Location used Montreal - (CA Default) - (Sender Default) Country AFGHANISTAN AL…" at bounding box center [398, 192] width 746 height 501
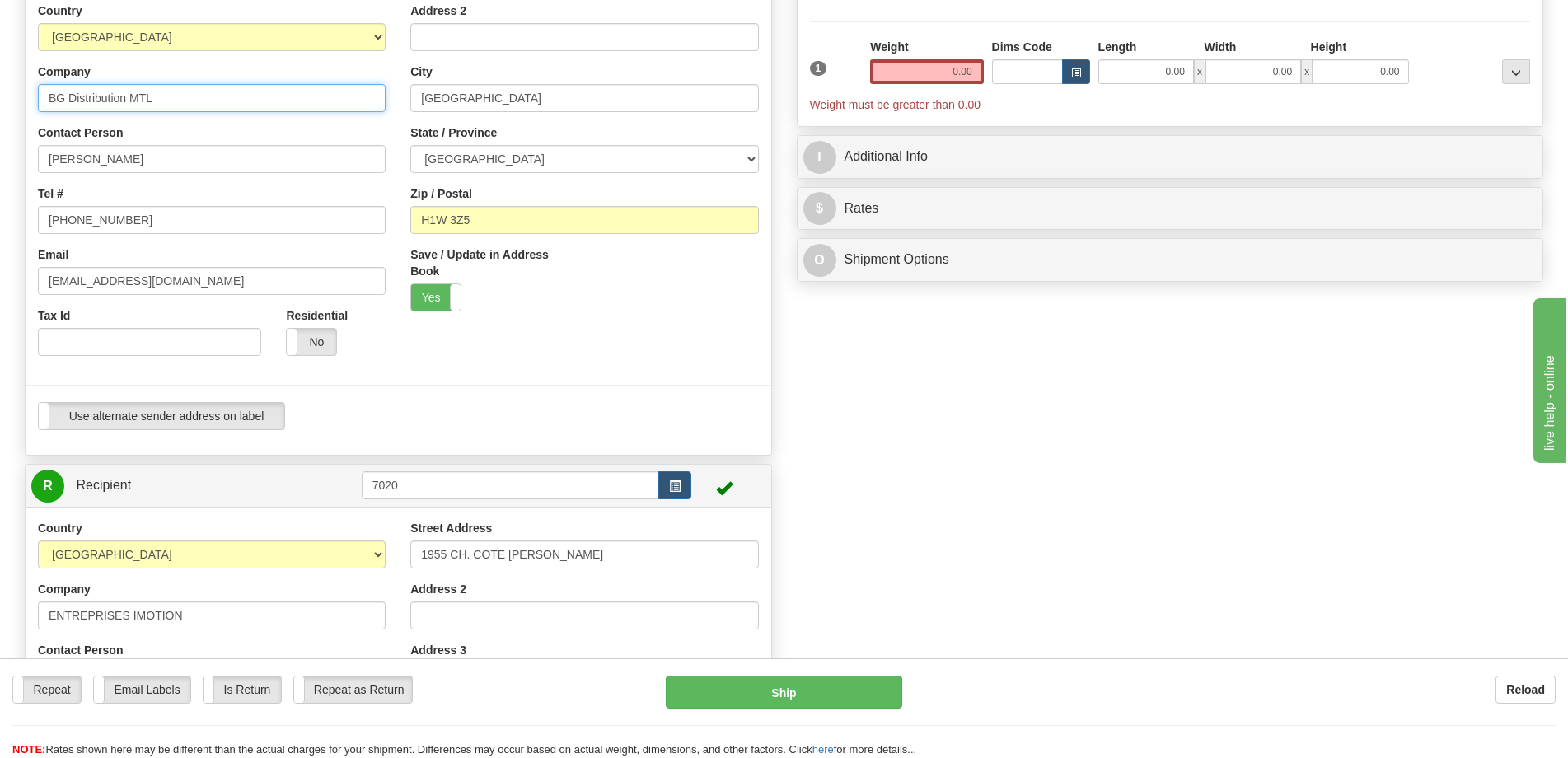
paste input "ENTREPRISES IMOTION"
type input "ENTREPRISES IMOTION"
click at [96, 169] on input "Benoit Drouin" at bounding box center [211, 158] width 348 height 28
drag, startPoint x: 124, startPoint y: 160, endPoint x: 33, endPoint y: 157, distance: 91.0
click at [33, 157] on div "Location used Montreal - (CA Default) - (Sender Default) Country AFGHANISTAN AL…" at bounding box center [211, 154] width 372 height 426
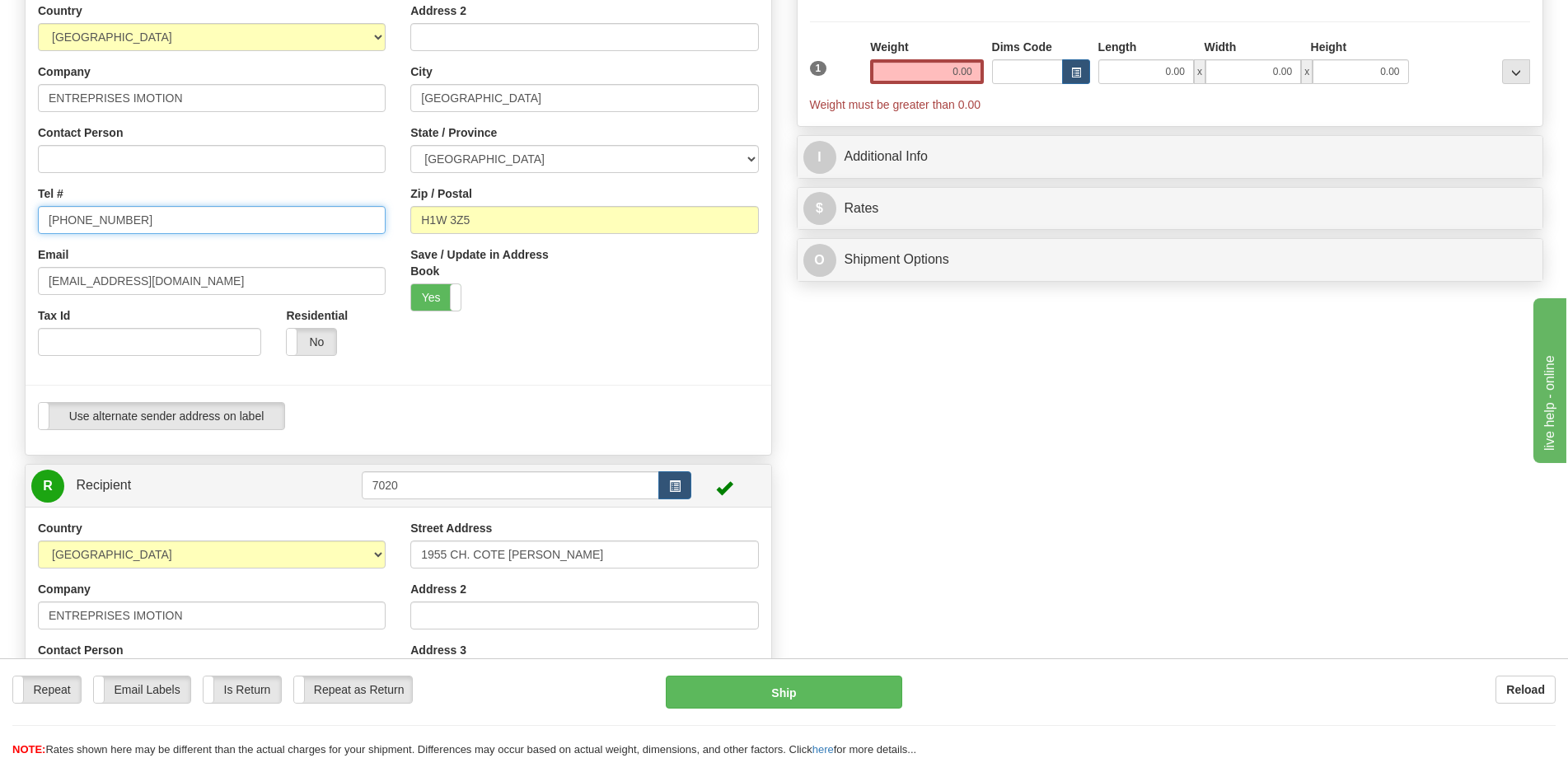
drag, startPoint x: 127, startPoint y: 221, endPoint x: 19, endPoint y: 218, distance: 108.0
click at [25, 218] on div "Location used Montreal - (CA Default) - (Sender Default) Country AFGHANISTAN AL…" at bounding box center [398, 192] width 746 height 501
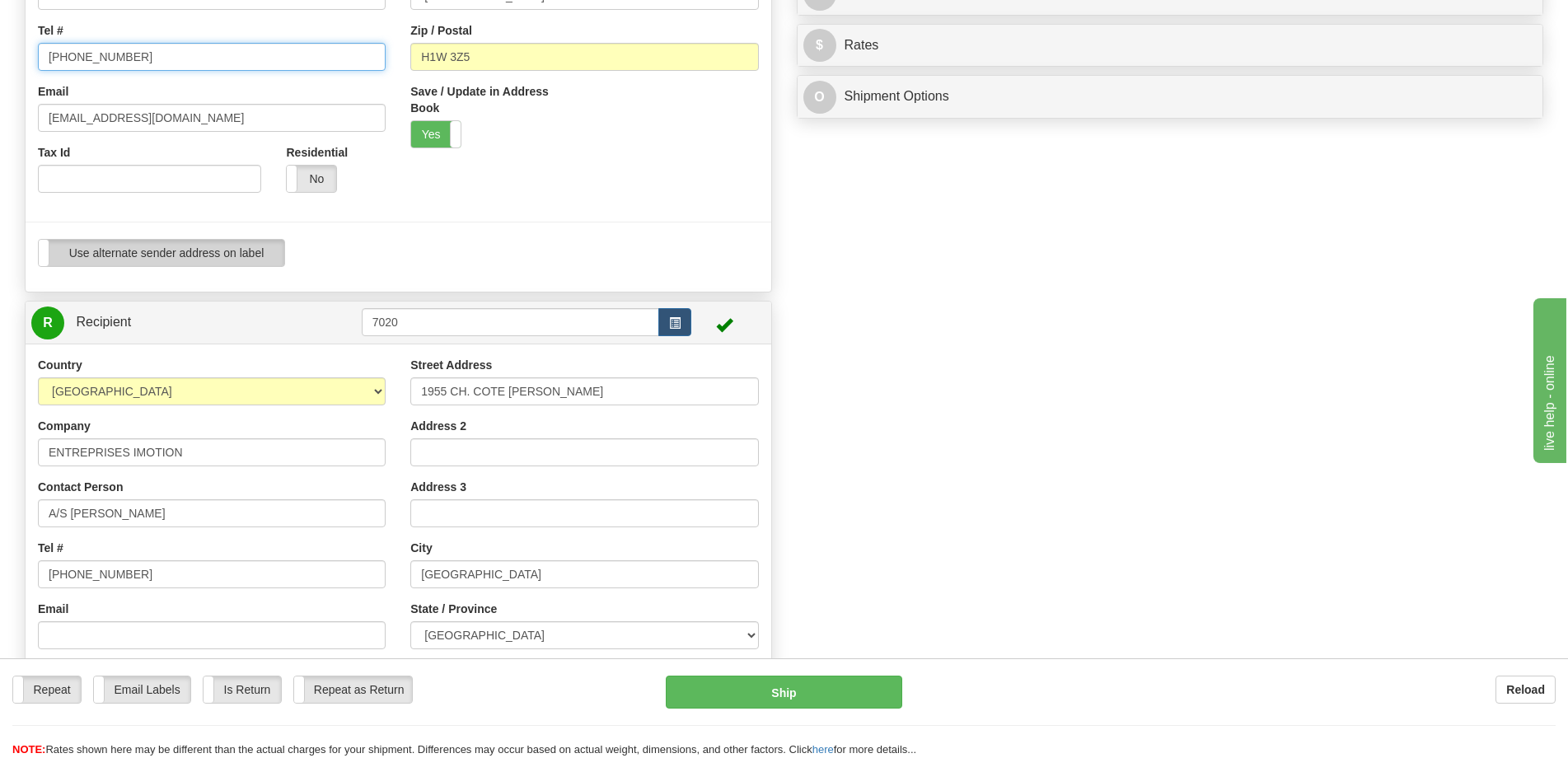
scroll to position [412, 0]
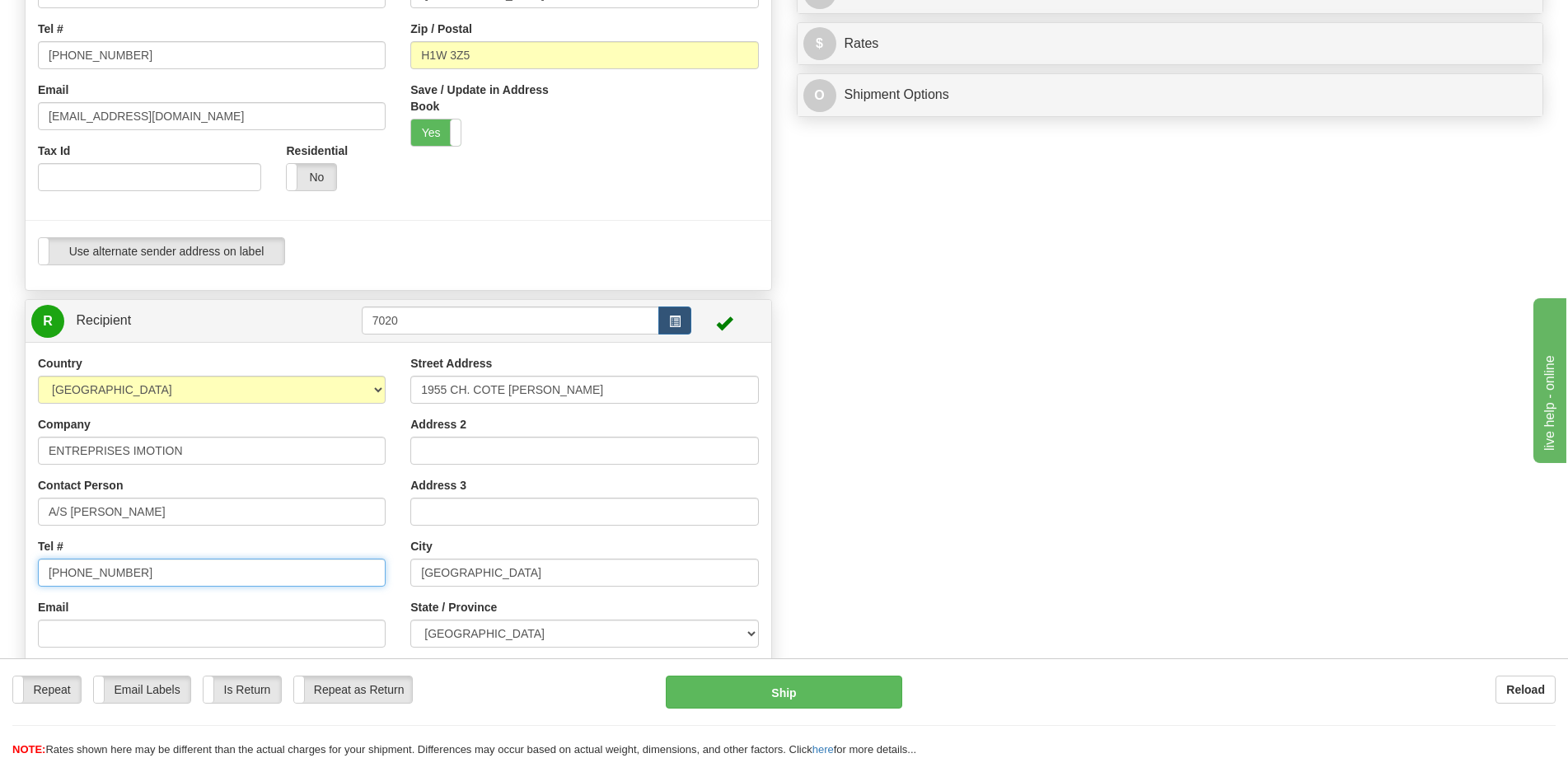
drag, startPoint x: 132, startPoint y: 567, endPoint x: 13, endPoint y: 565, distance: 119.0
click at [13, 565] on div "Create a label for the return Create Pickup Without Label S Sender 7020" at bounding box center [399, 262] width 772 height 1082
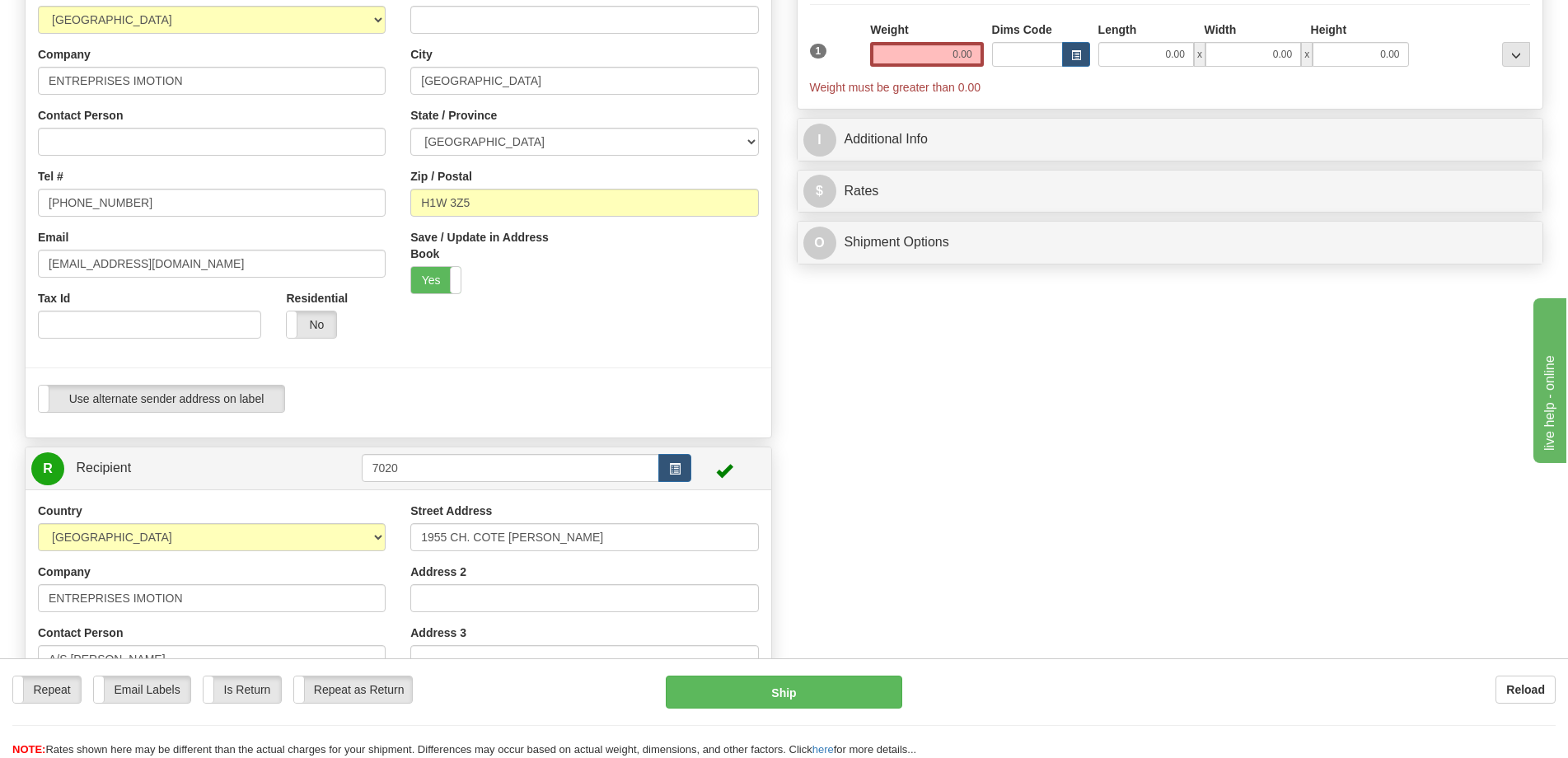
scroll to position [82, 0]
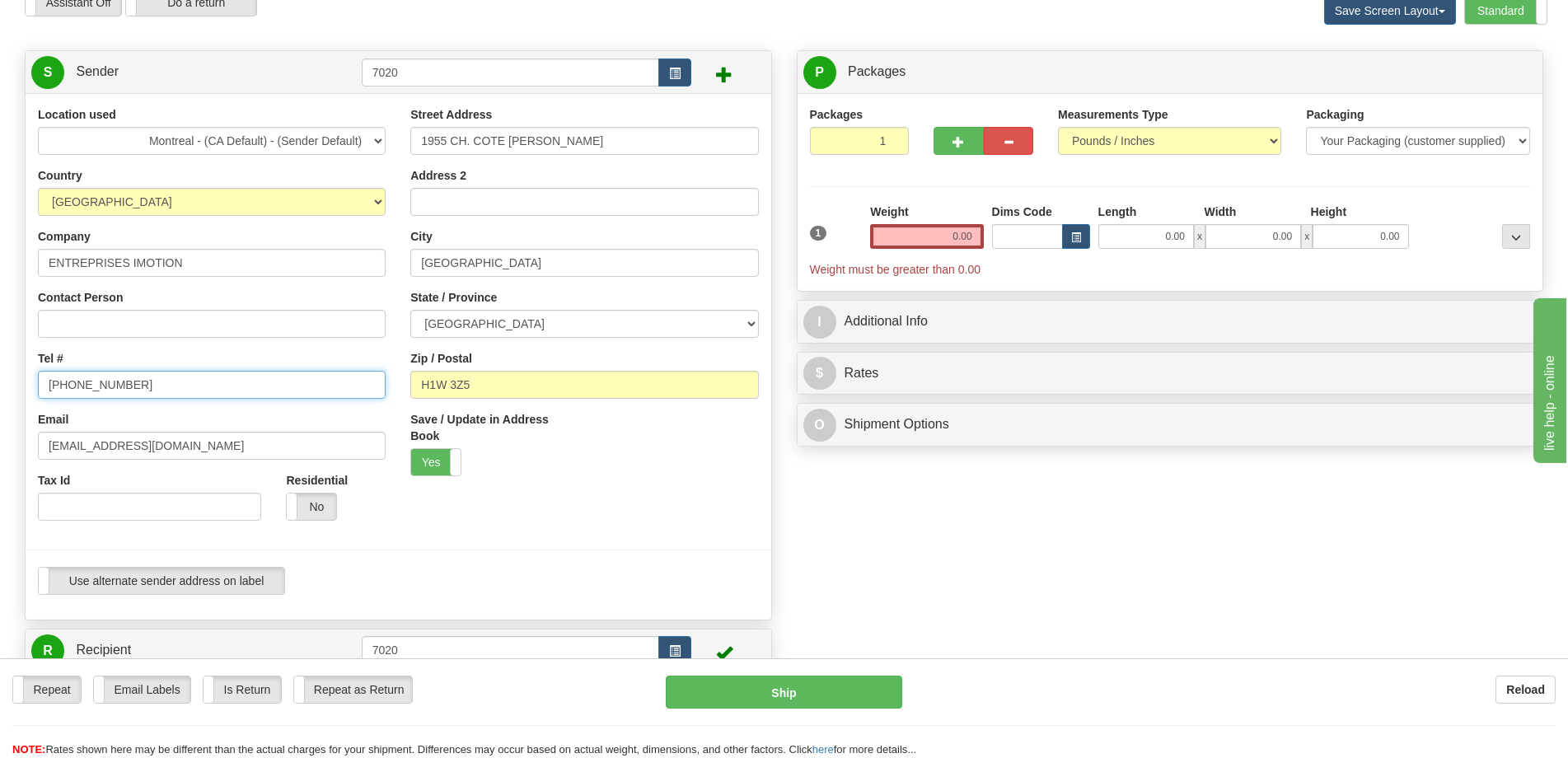
drag, startPoint x: 124, startPoint y: 386, endPoint x: 45, endPoint y: 376, distance: 79.6
click at [45, 376] on input "514-392-2555" at bounding box center [211, 384] width 348 height 28
paste input "1-819-375-1691"
drag, startPoint x: 61, startPoint y: 379, endPoint x: -1, endPoint y: 377, distance: 62.0
click at [0, 377] on html "Training Course Close Toggle navigation Settings Shipping Preferences New Sende…" at bounding box center [784, 296] width 1568 height 758
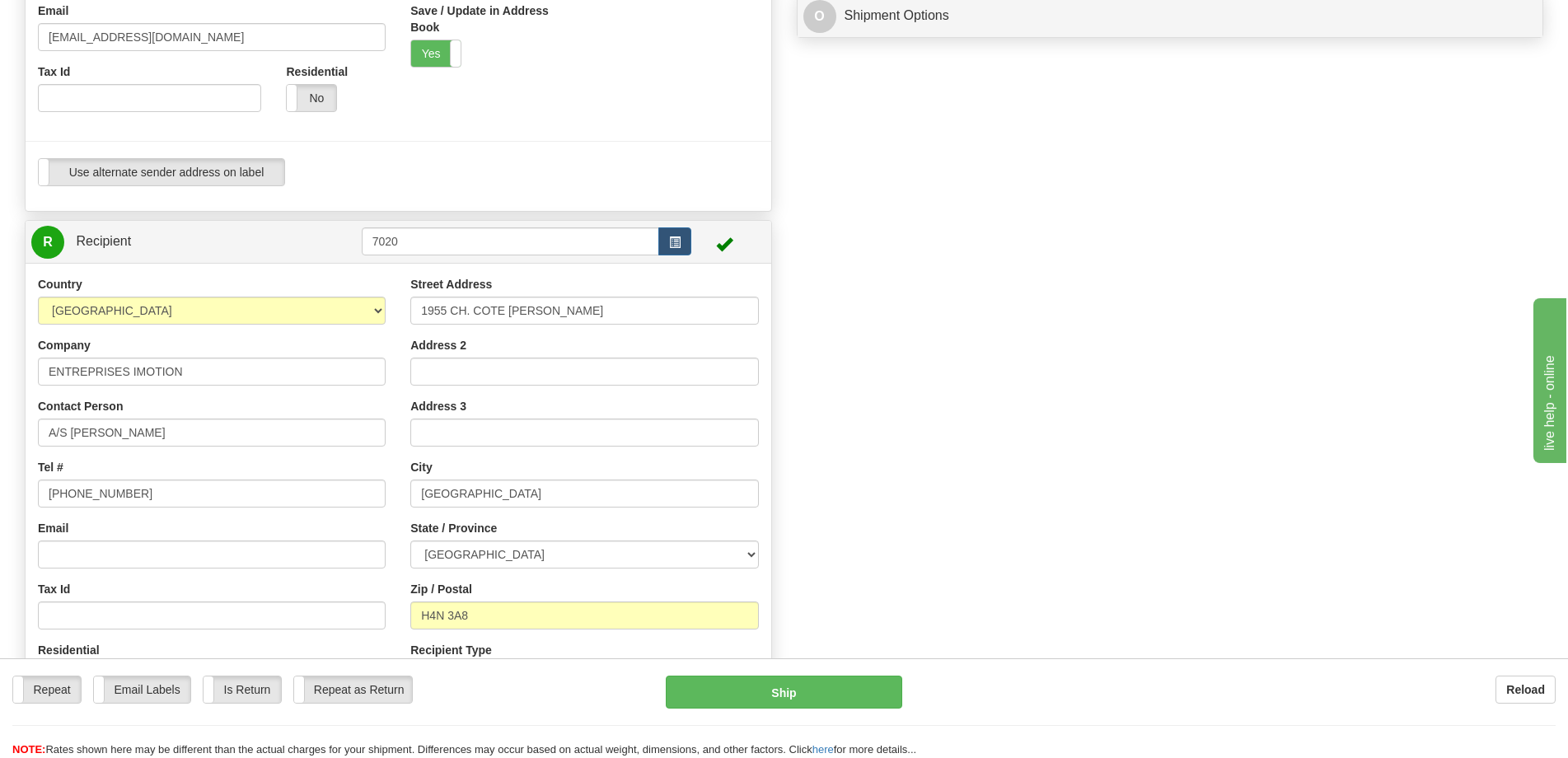
scroll to position [494, 0]
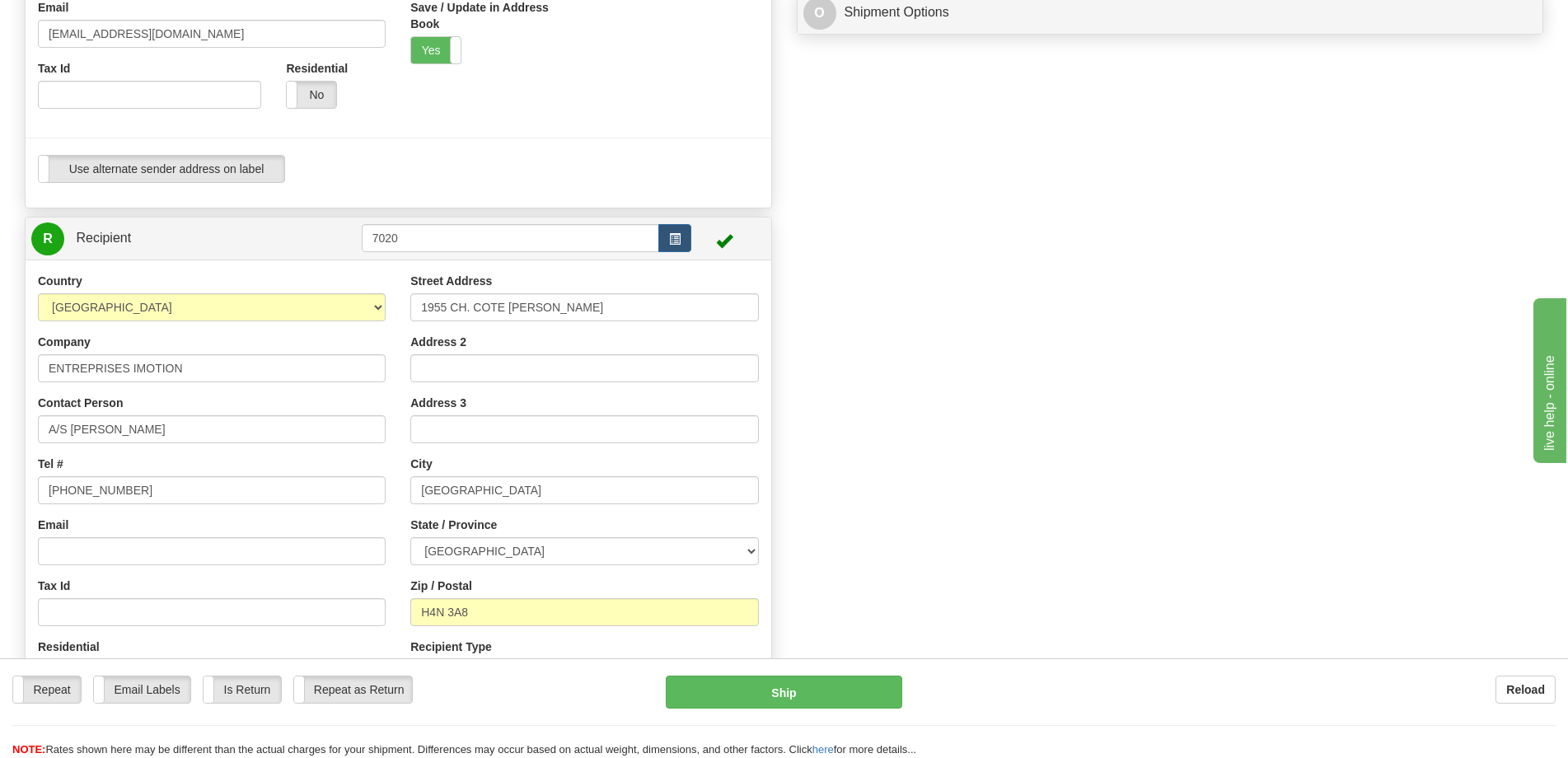
type input "819-375-1691"
drag, startPoint x: 484, startPoint y: 613, endPoint x: 347, endPoint y: 612, distance: 137.0
click at [347, 612] on div "Country AFGHANISTAN ALAND ISLANDS ALBANIA ALGERIA AMERICAN SAMOA ANDORRA ANGOLA…" at bounding box center [398, 486] width 746 height 426
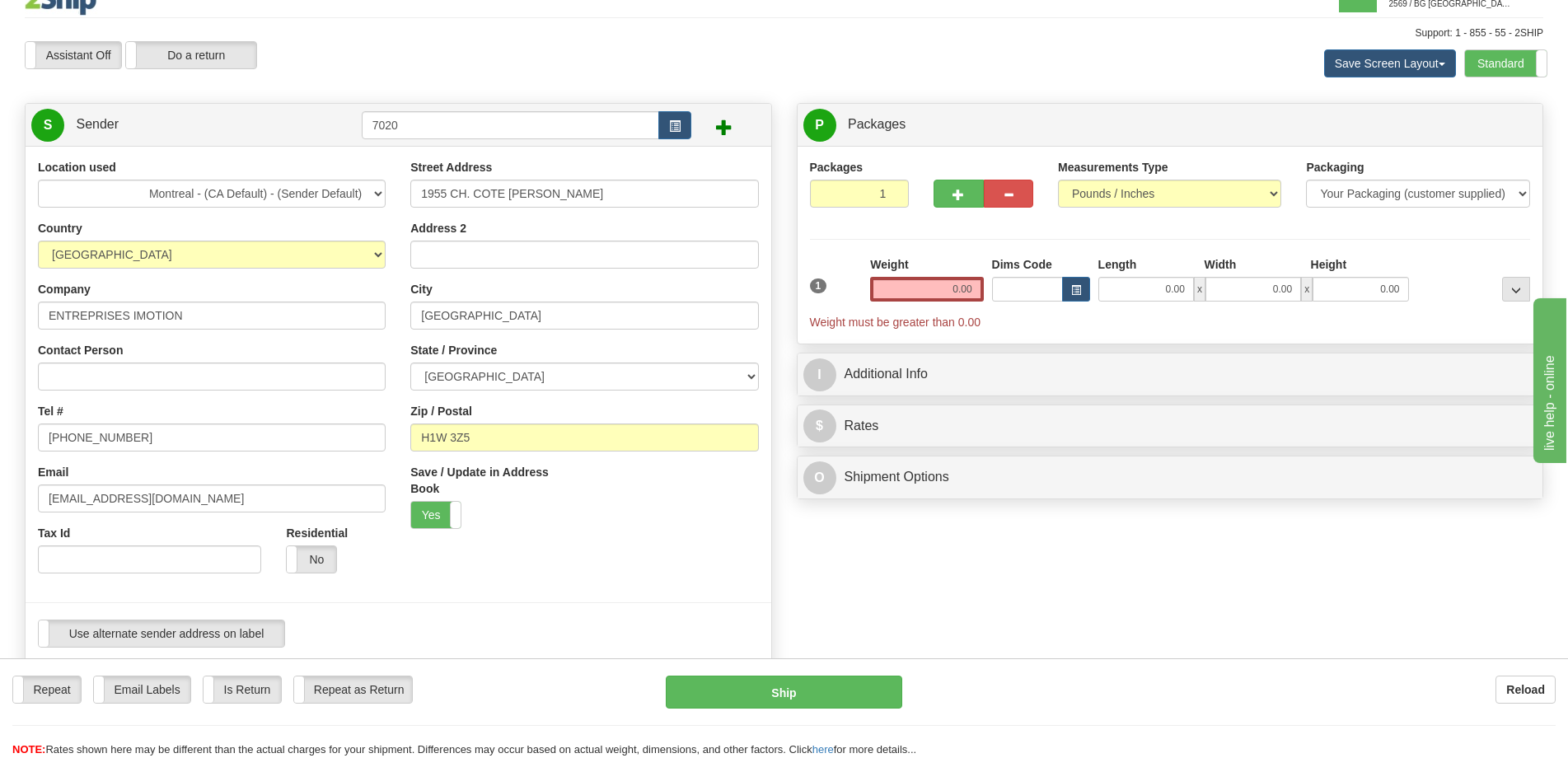
scroll to position [0, 0]
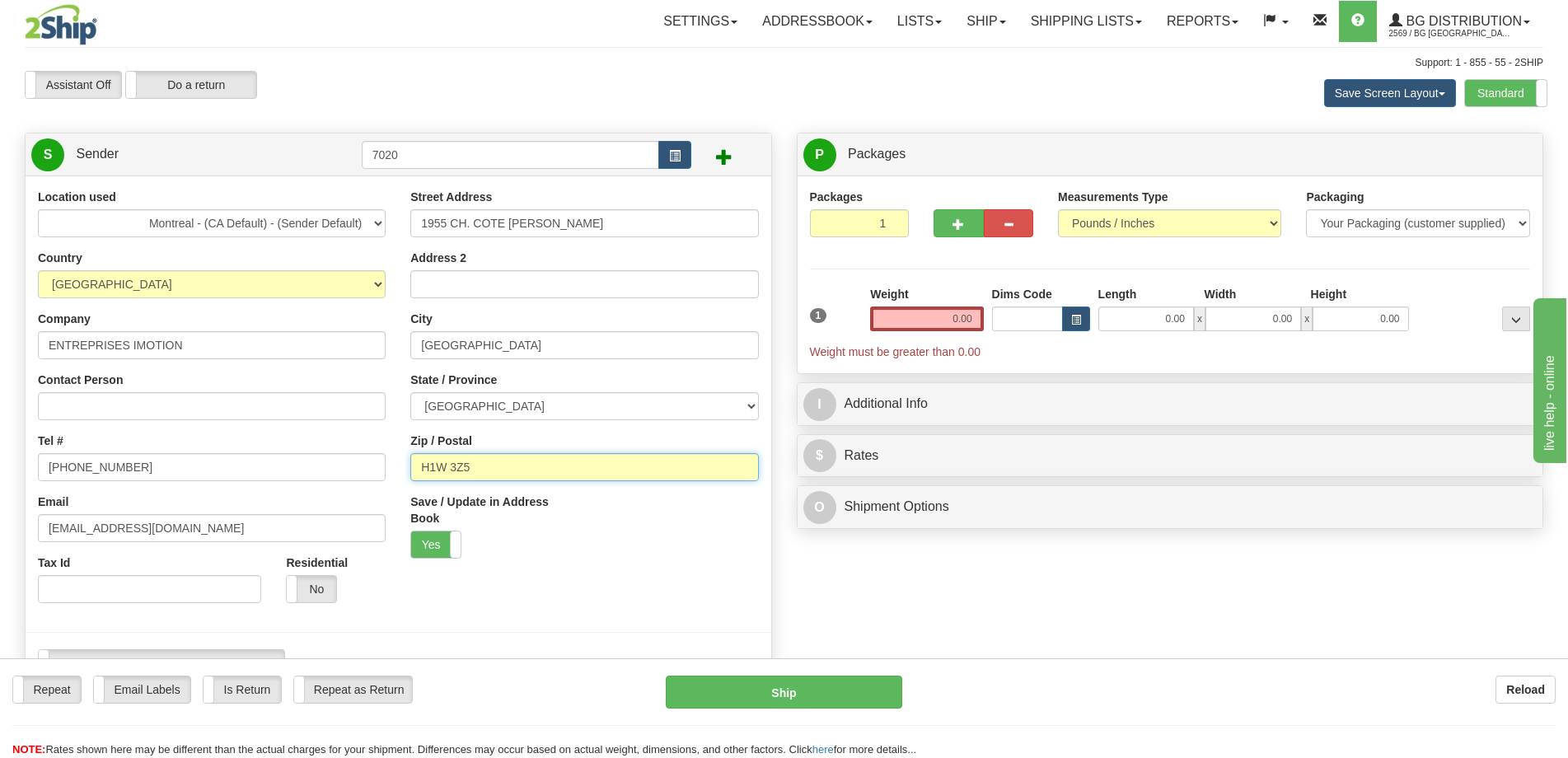
drag, startPoint x: 481, startPoint y: 462, endPoint x: 342, endPoint y: 464, distance: 139.0
click at [343, 463] on div "Location used Montreal - (CA Default) - (Sender Default) Country AFGHANISTAN AL…" at bounding box center [398, 439] width 746 height 501
paste input "4N 3A8"
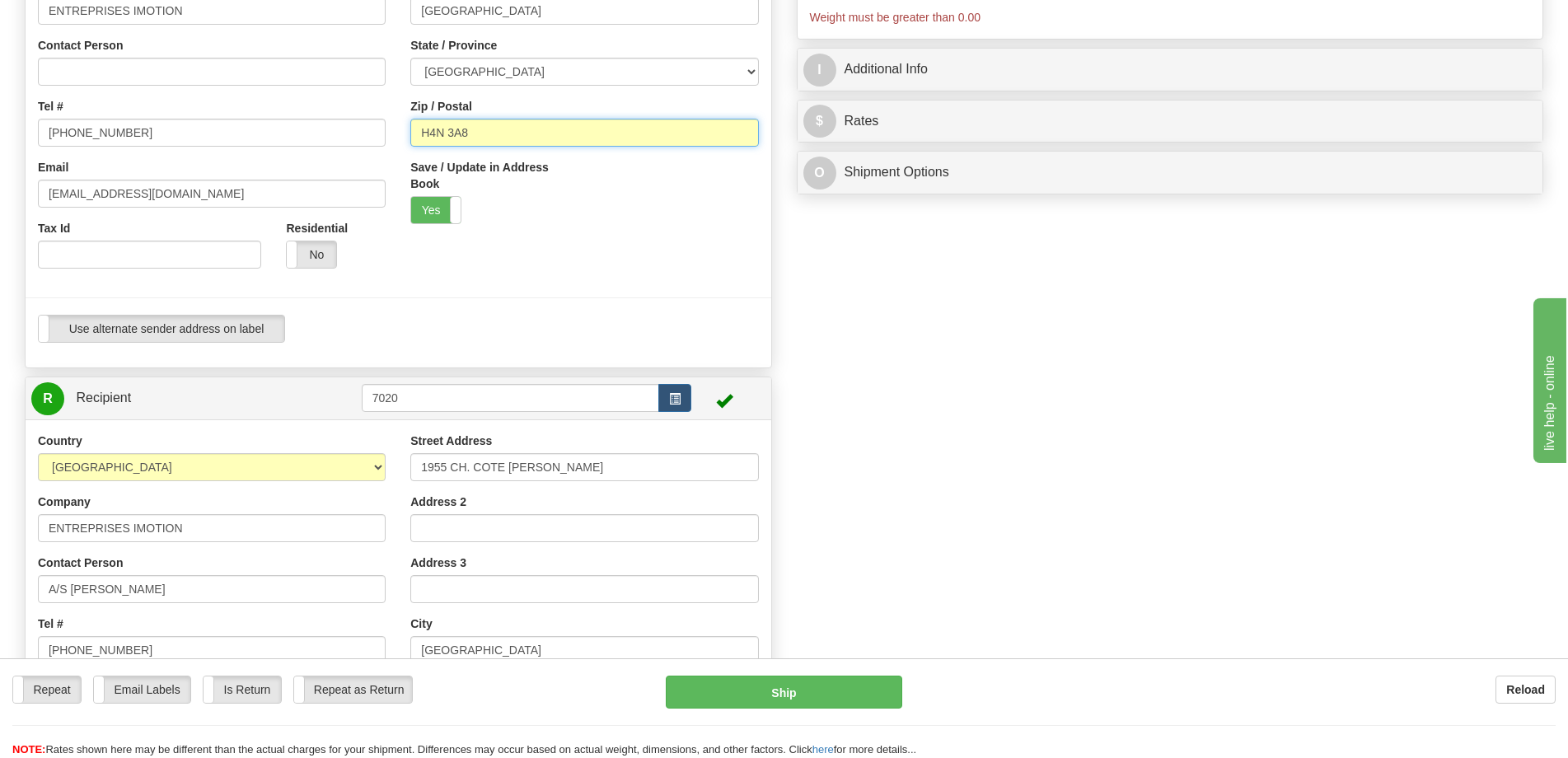
scroll to position [412, 0]
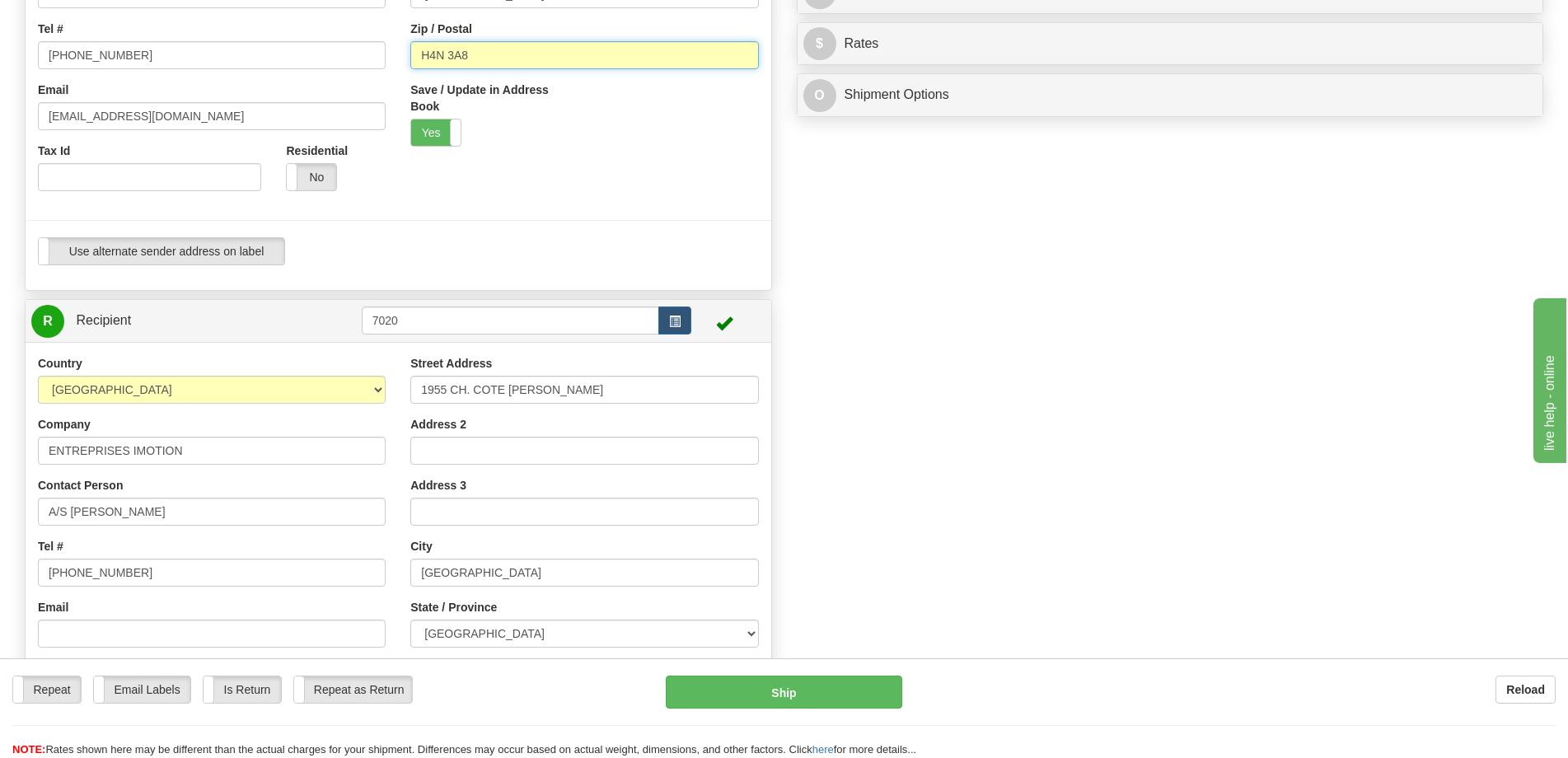
type input "H4N 3A8"
click at [419, 335] on td "7020" at bounding box center [527, 320] width 331 height 33
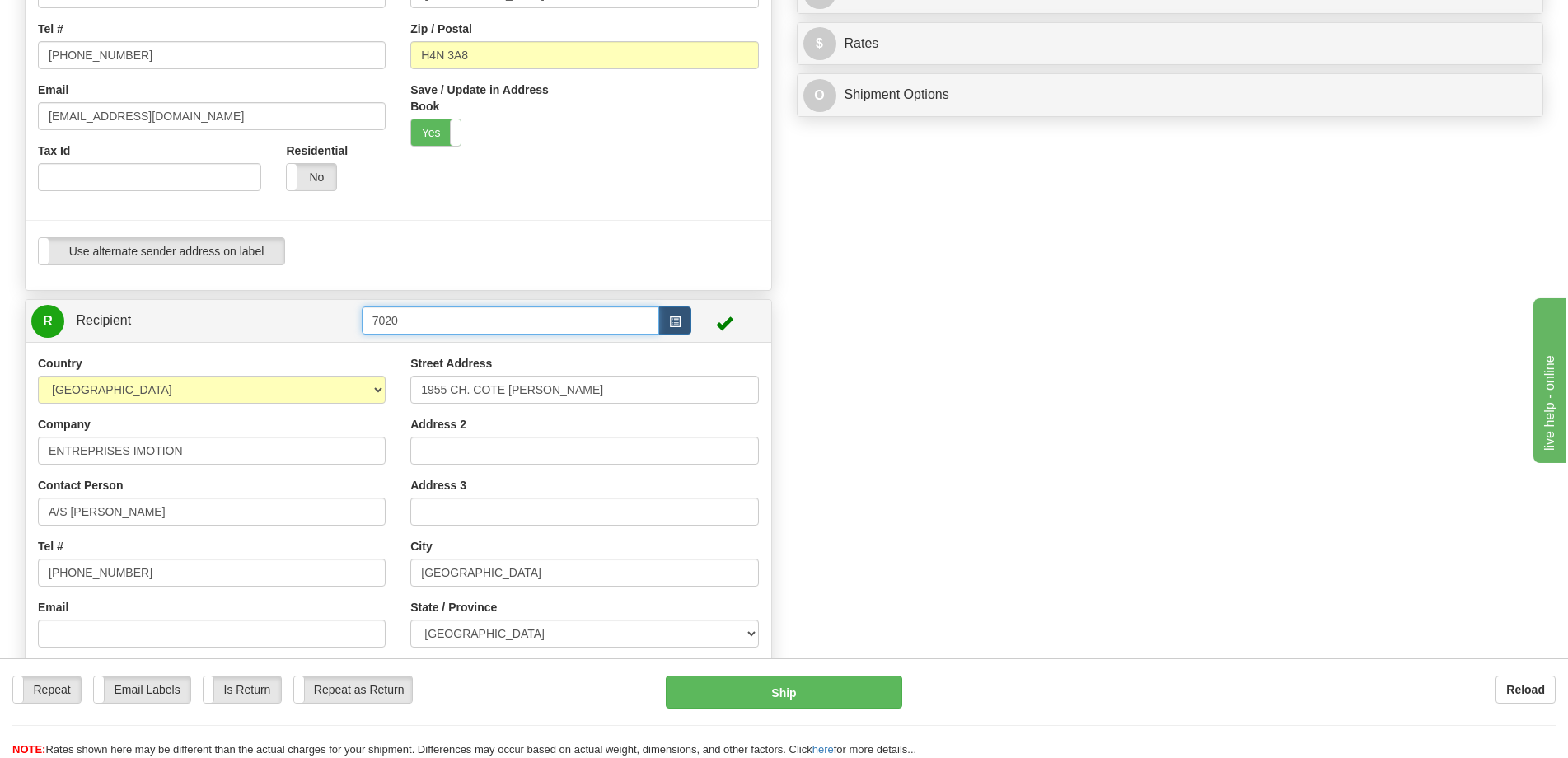
drag, startPoint x: 419, startPoint y: 323, endPoint x: 341, endPoint y: 322, distance: 78.0
click at [341, 322] on tr "R Recipient 7020" at bounding box center [399, 320] width 734 height 33
click at [419, 342] on div "BG MTL" at bounding box center [507, 346] width 282 height 18
type input "BG MTL"
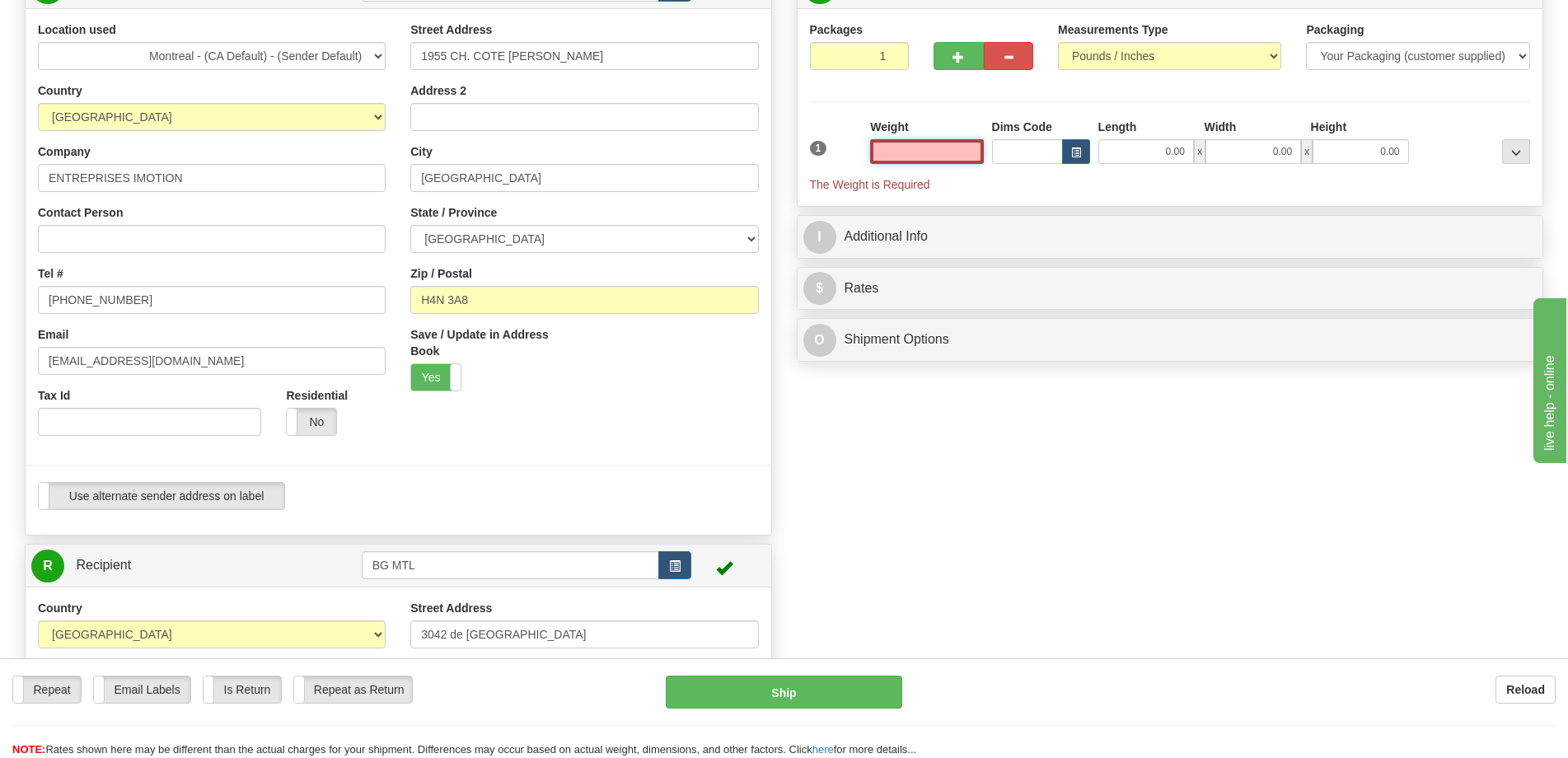
scroll to position [0, 0]
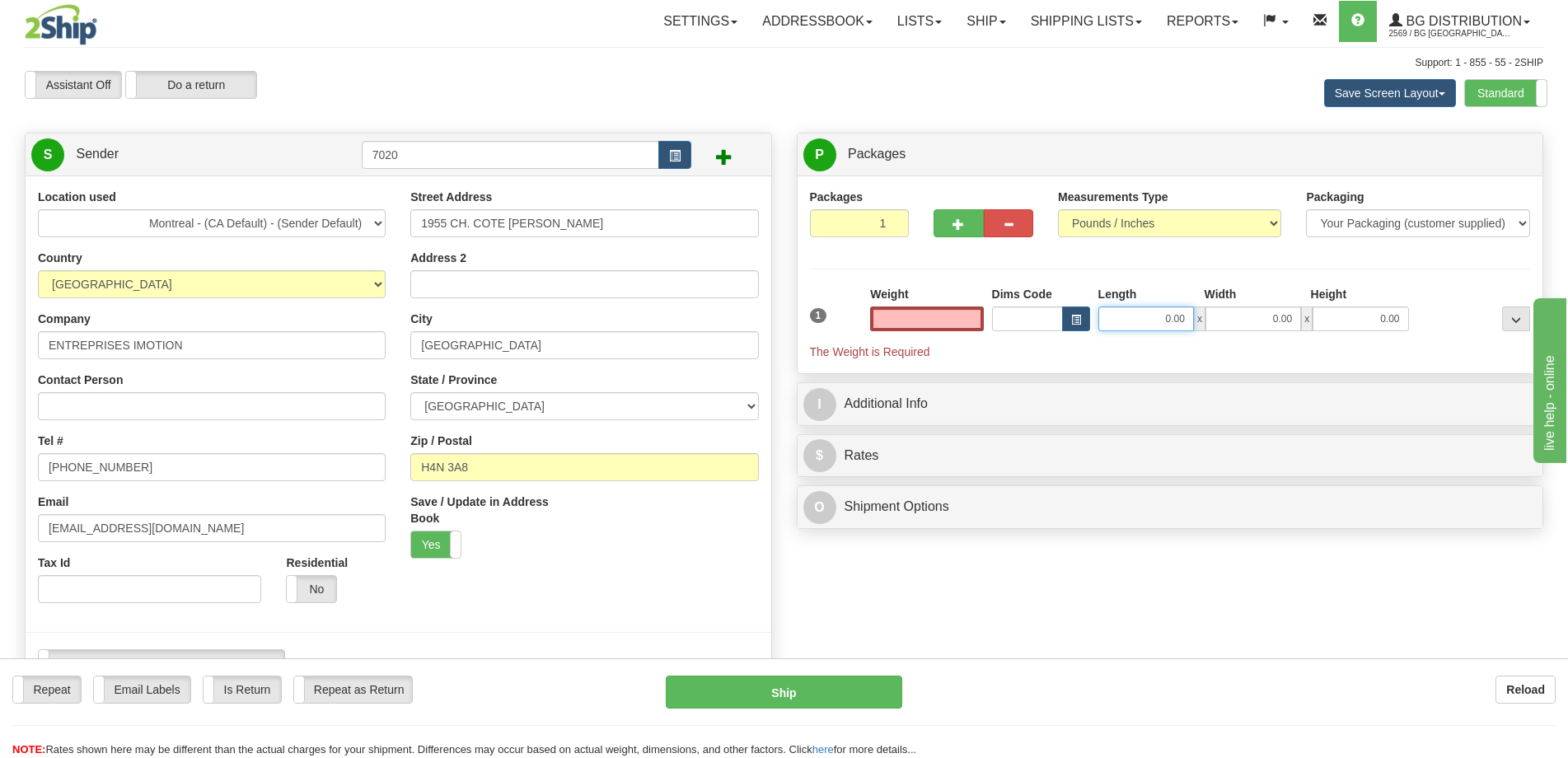
type input "0.00"
click at [1153, 321] on input "0.00" at bounding box center [1146, 318] width 96 height 24
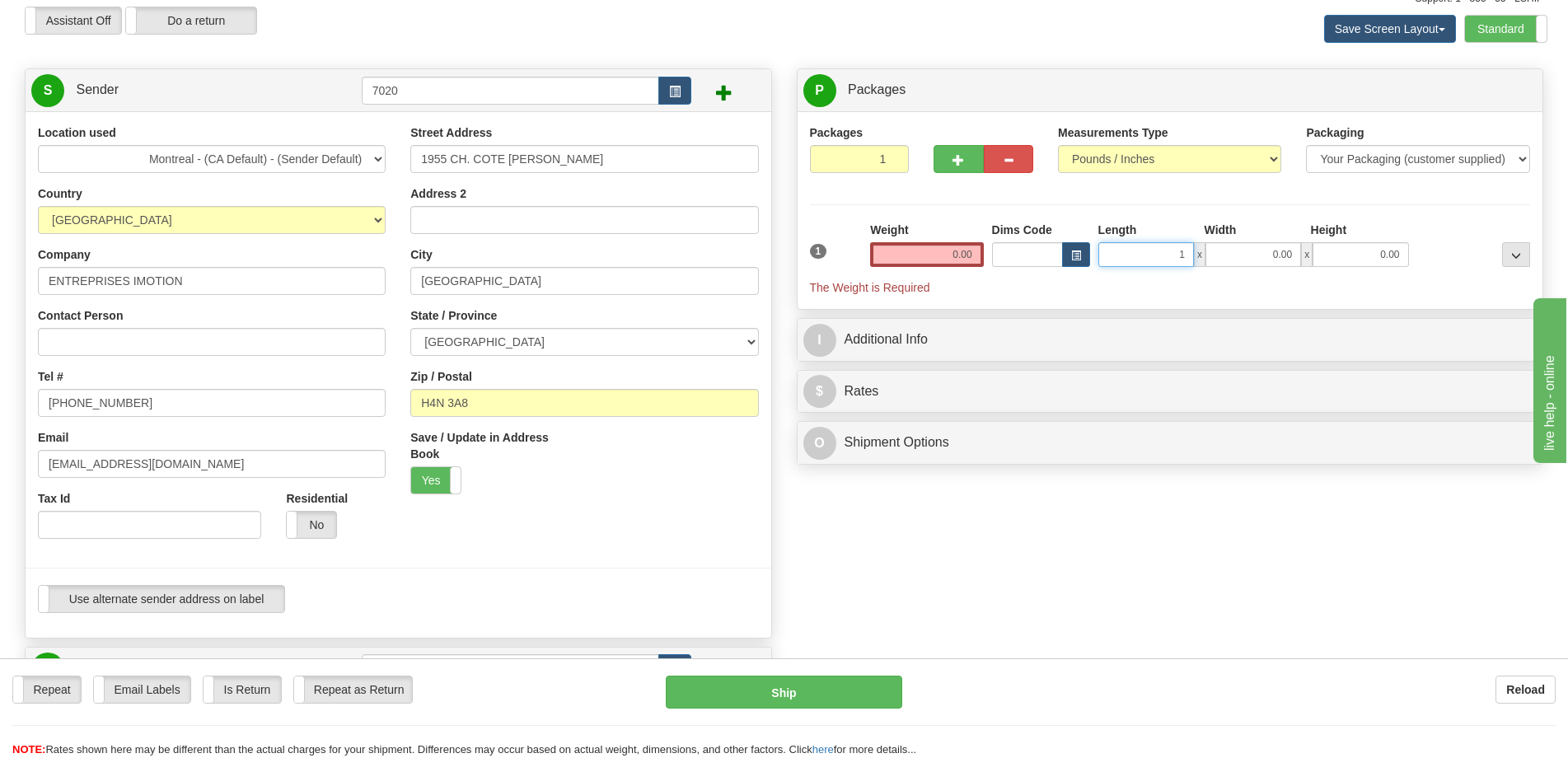
scroll to position [82, 0]
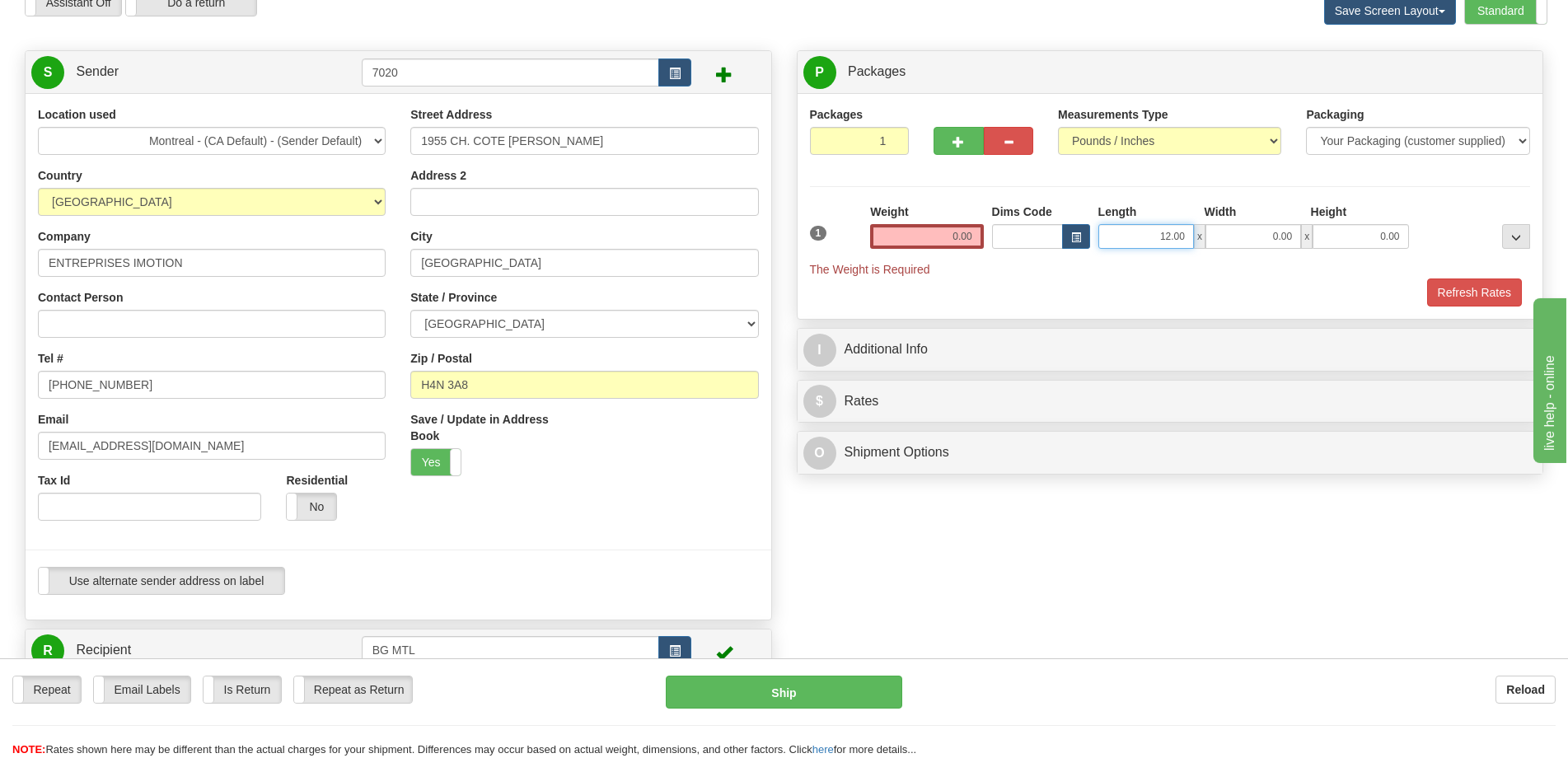
click at [1168, 239] on input "12.00" at bounding box center [1146, 236] width 96 height 24
type input "10.00"
type input "6.00"
type input "5.00"
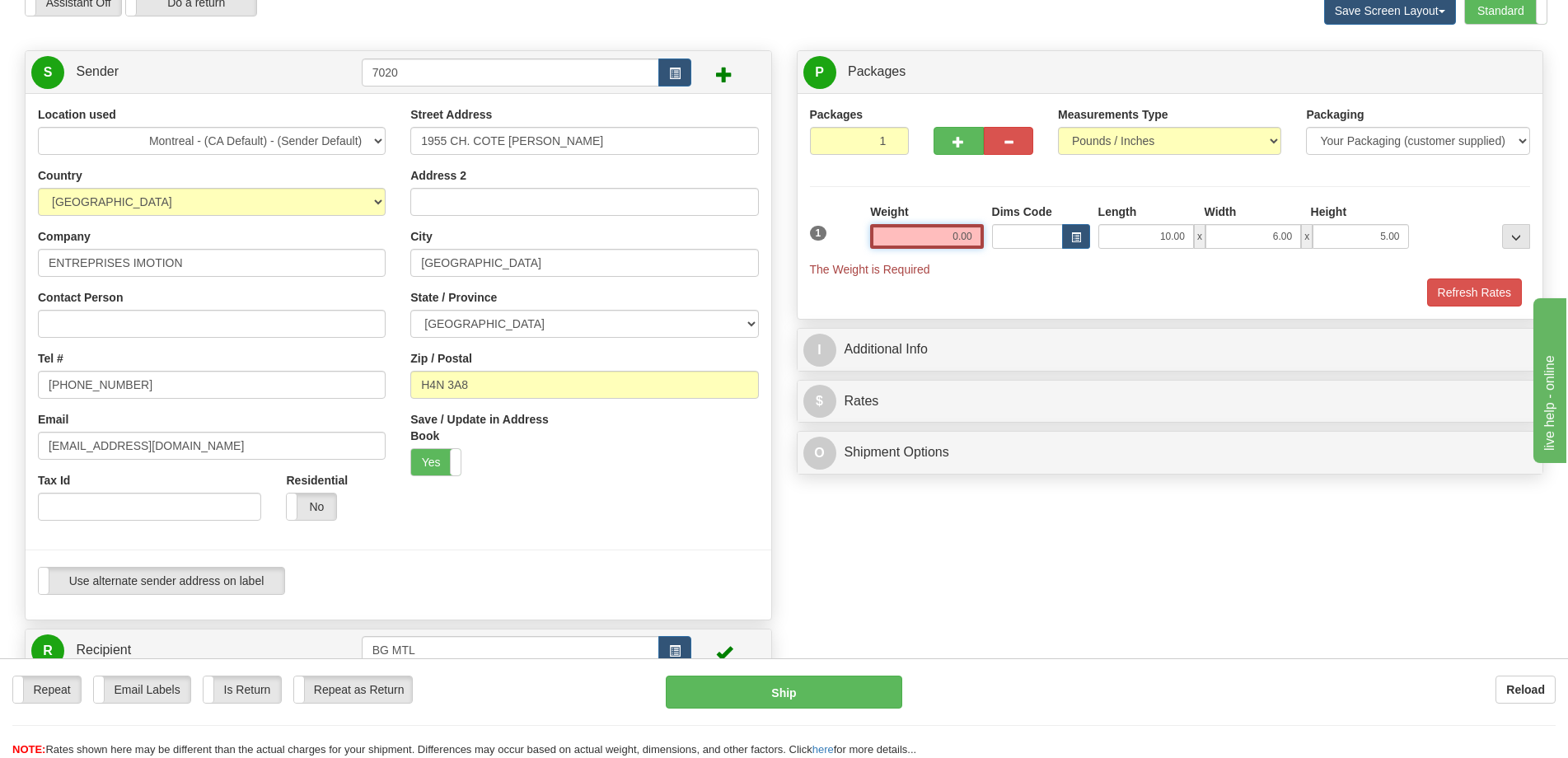
click at [961, 234] on input "0.00" at bounding box center [926, 236] width 113 height 24
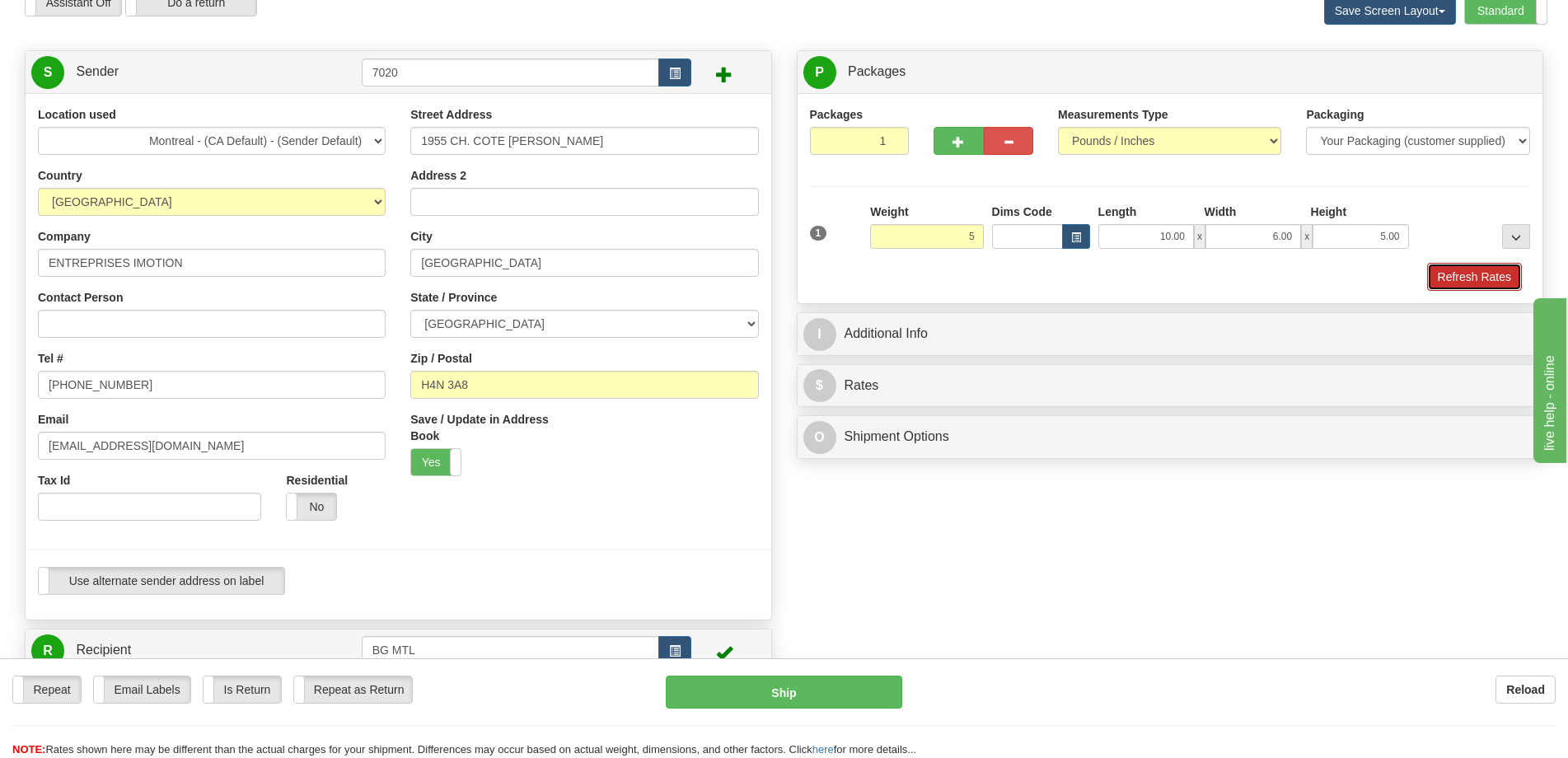
click at [1446, 269] on button "Refresh Rates" at bounding box center [1474, 276] width 95 height 28
type input "5.00"
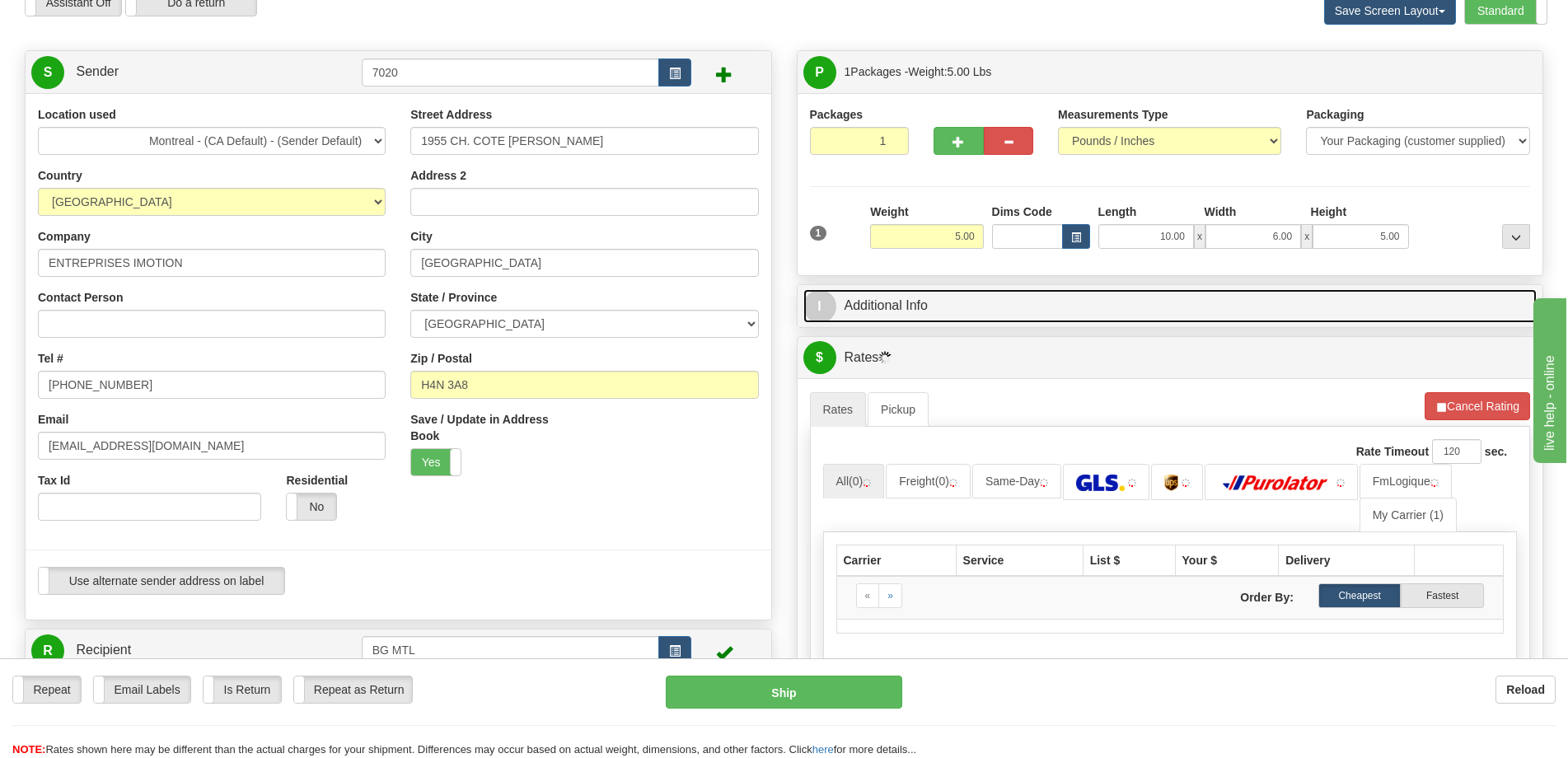
click at [1233, 294] on link "I Additional Info" at bounding box center [1170, 305] width 734 height 33
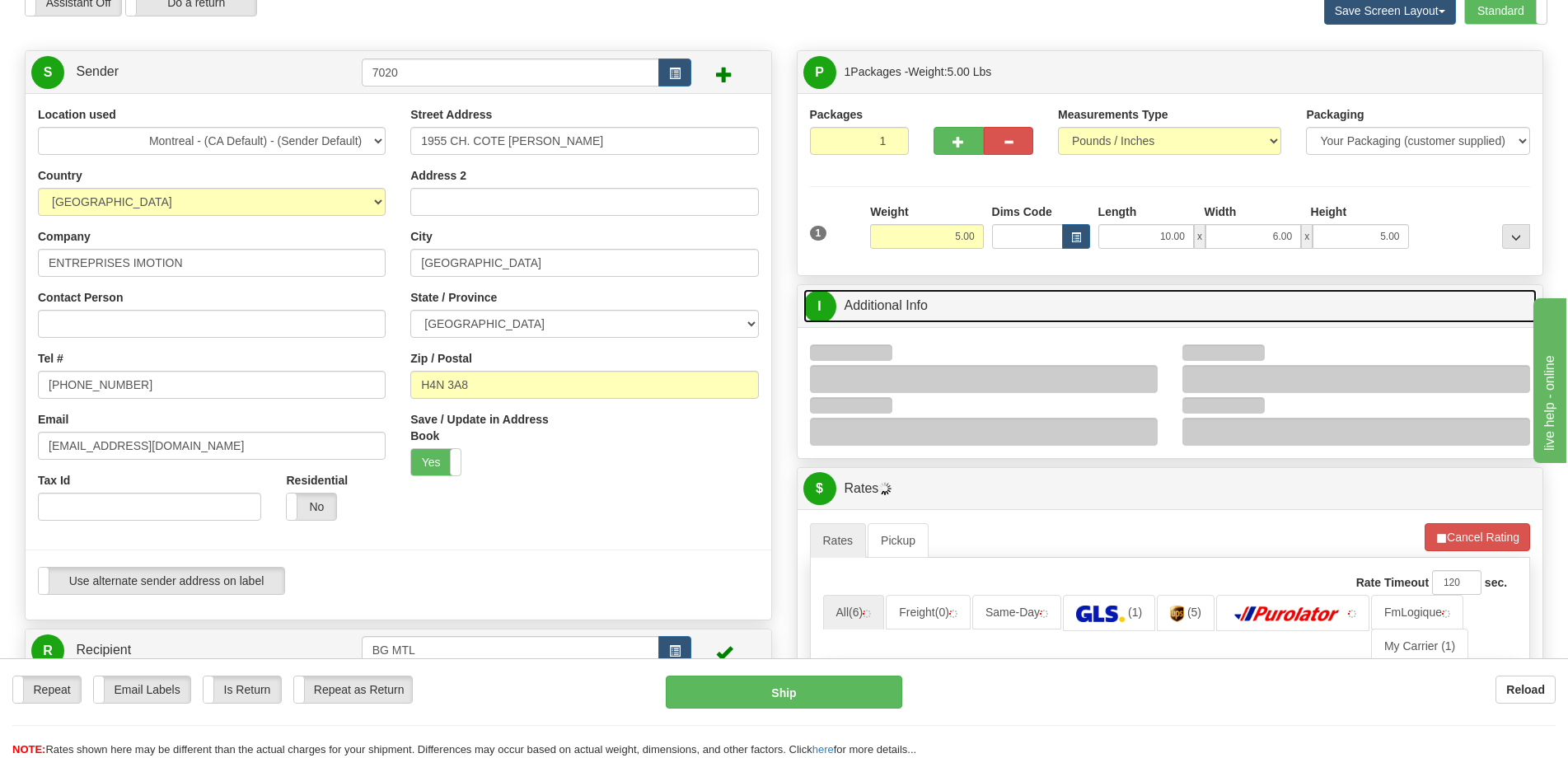
scroll to position [164, 0]
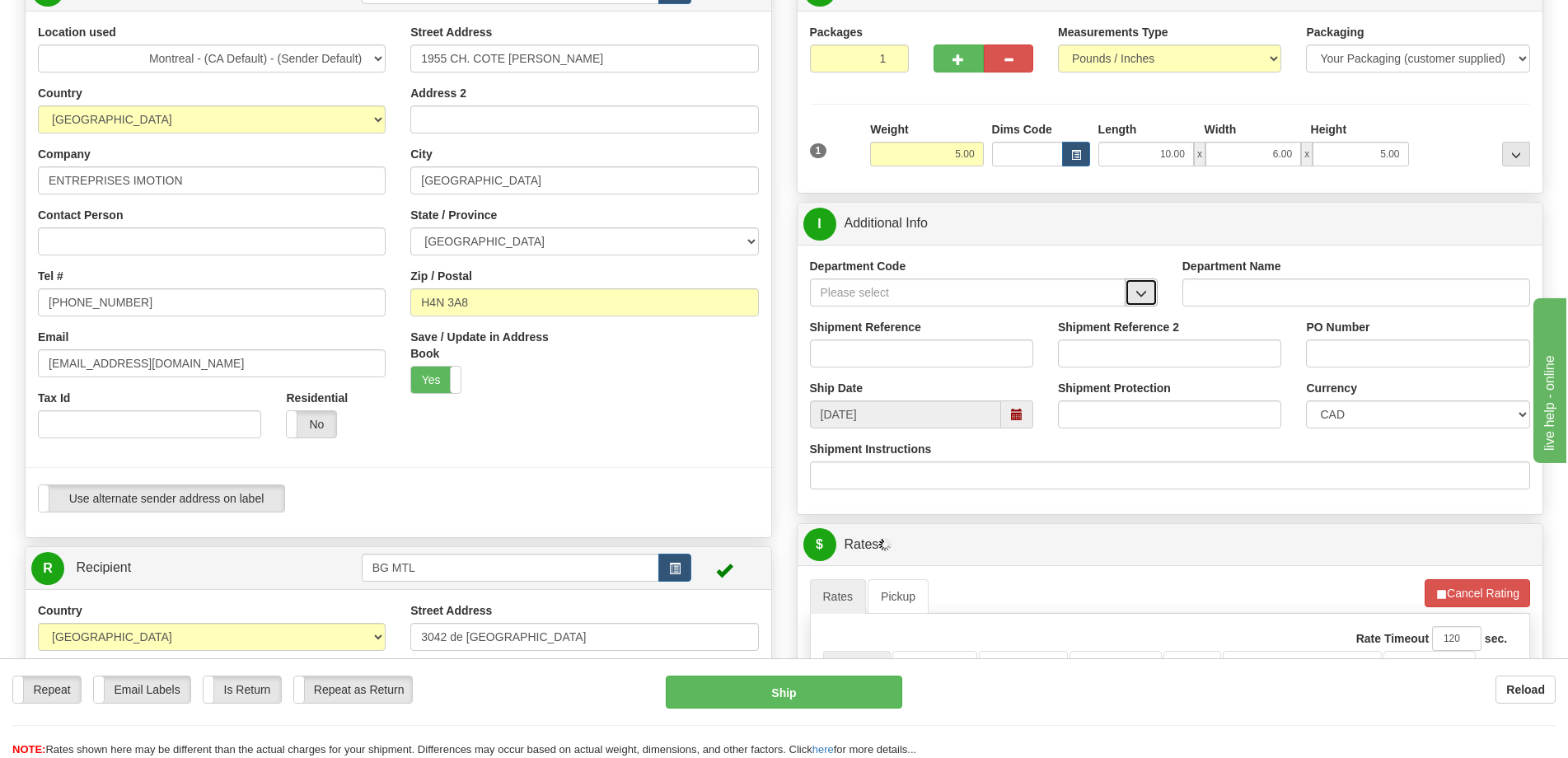
click at [1139, 299] on span "button" at bounding box center [1141, 294] width 12 height 11
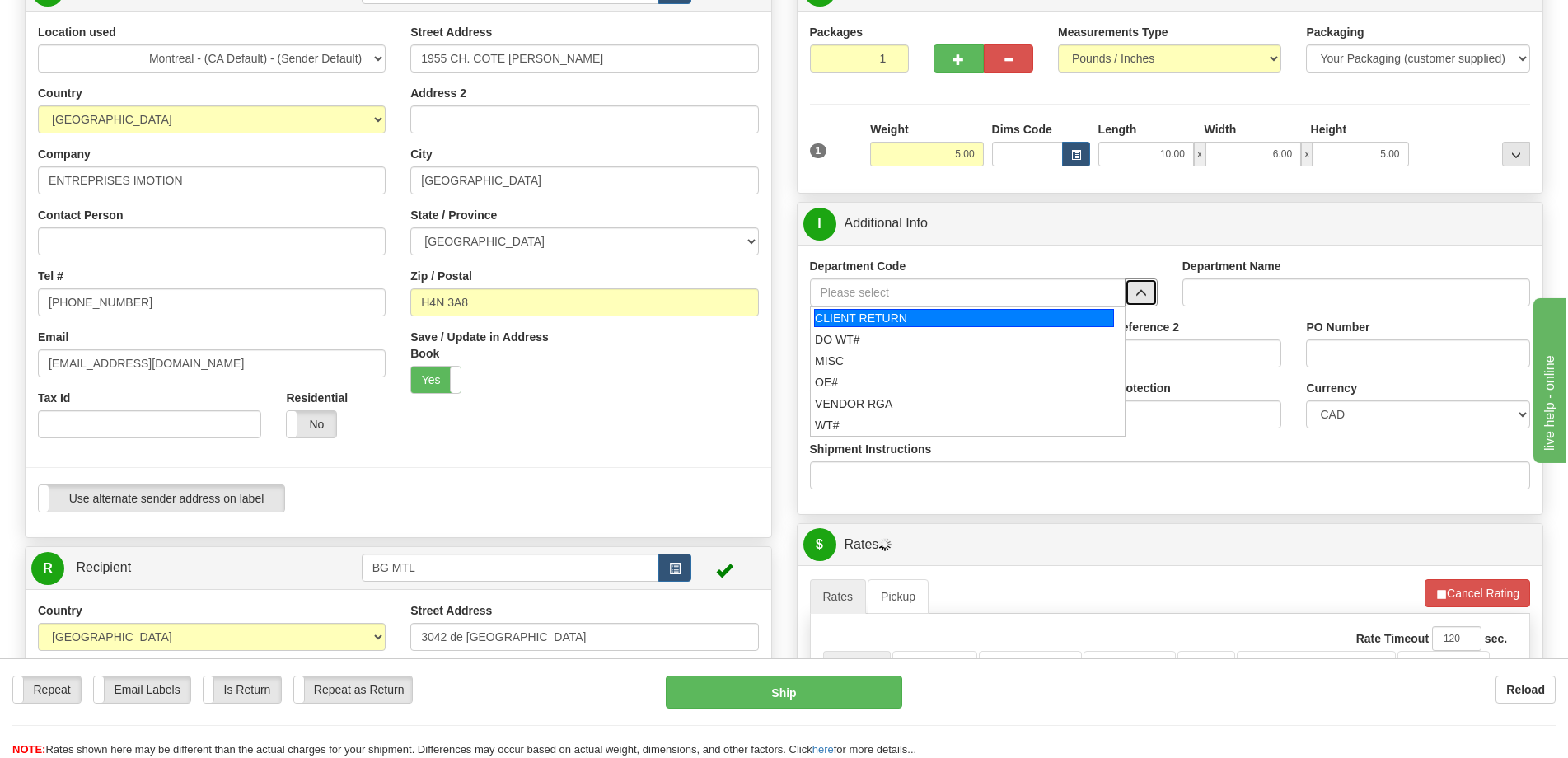
click at [897, 317] on div "CLIENT RETURN" at bounding box center [964, 318] width 300 height 18
type input "CLIENT RETURN"
type input "RETURN LABELS"
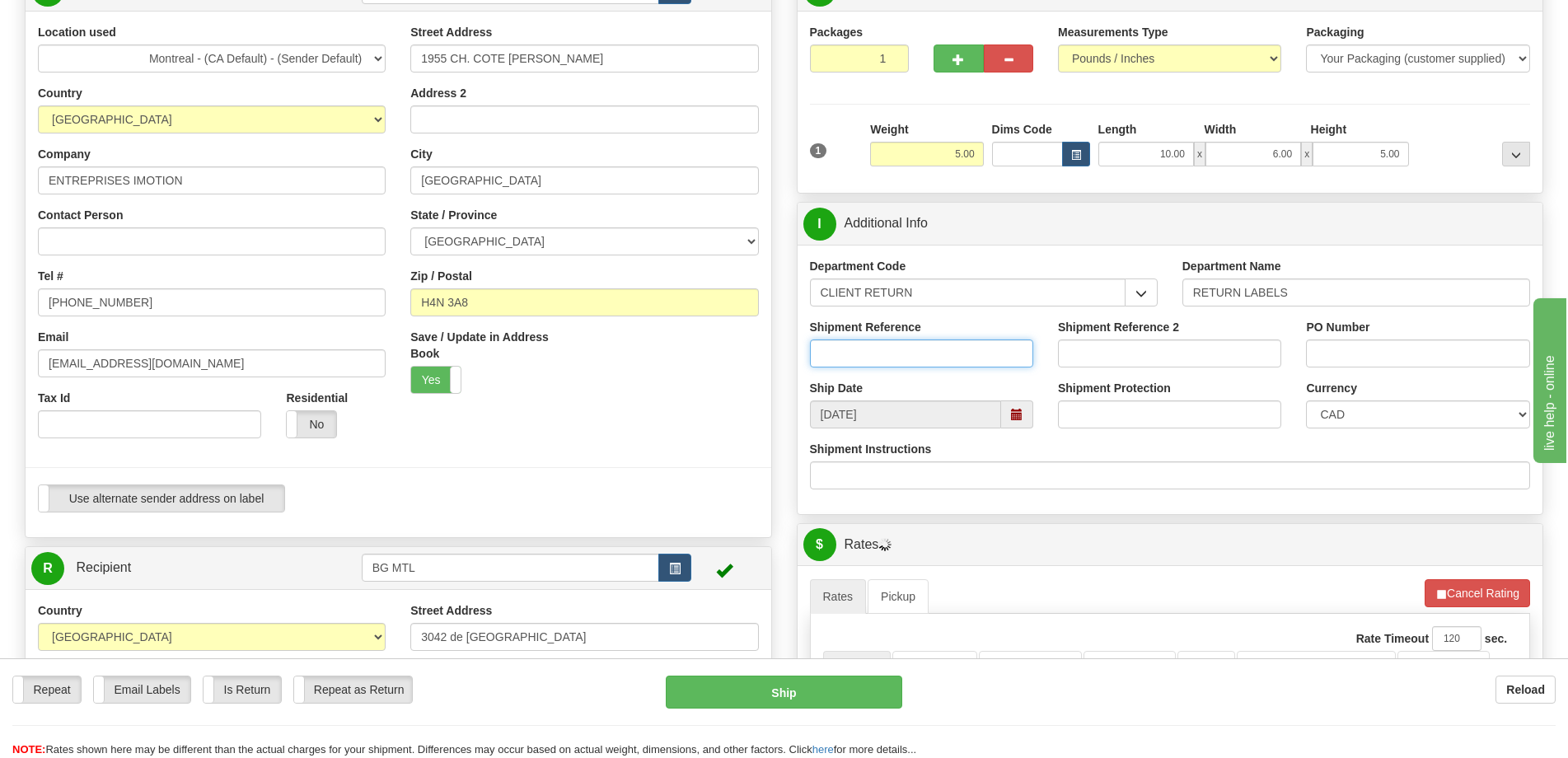
click at [881, 360] on input "Shipment Reference" at bounding box center [921, 353] width 223 height 28
type input "@MQUE"
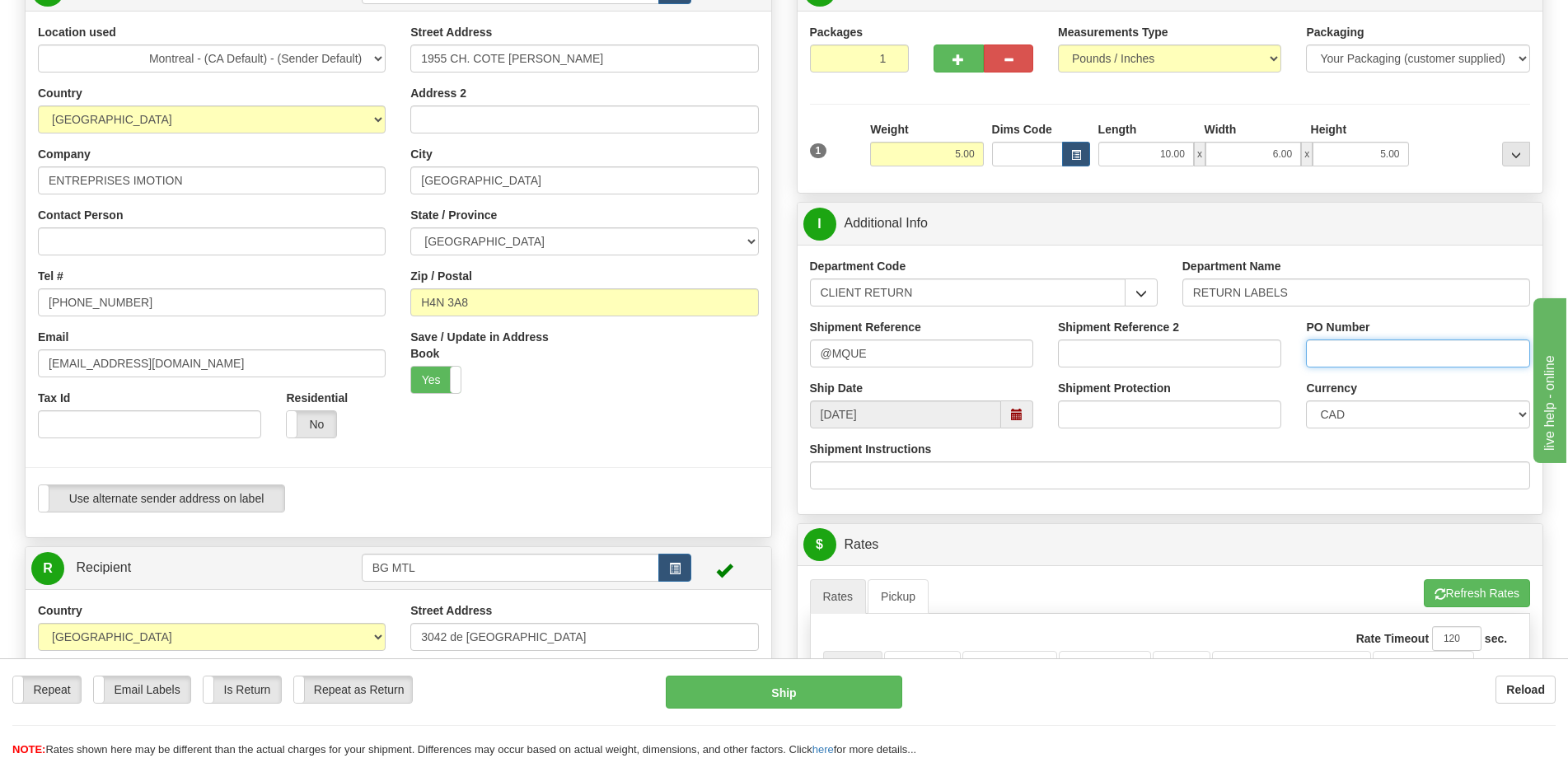
click at [1383, 360] on input "PO Number" at bounding box center [1417, 353] width 223 height 28
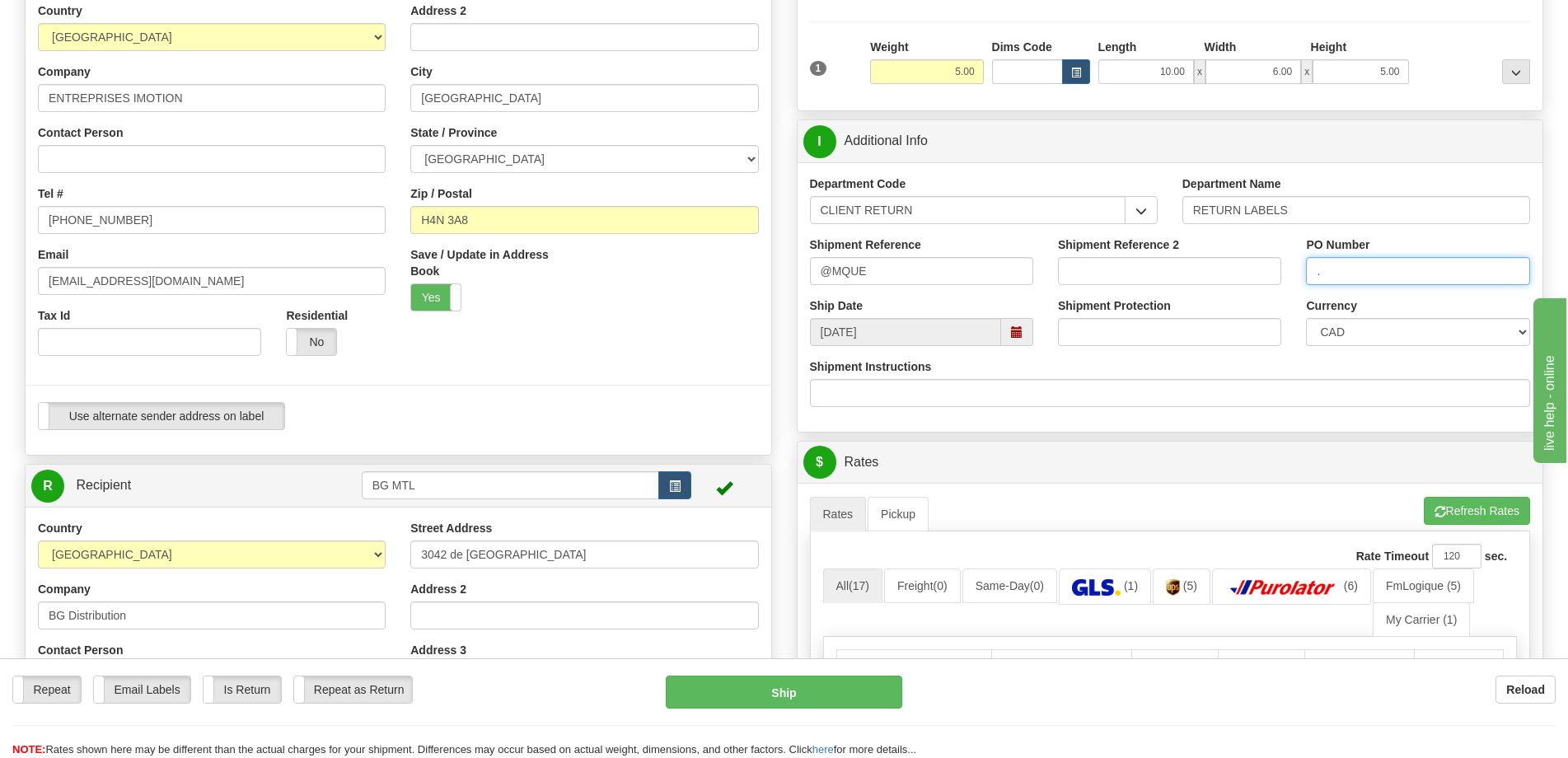
scroll to position [494, 0]
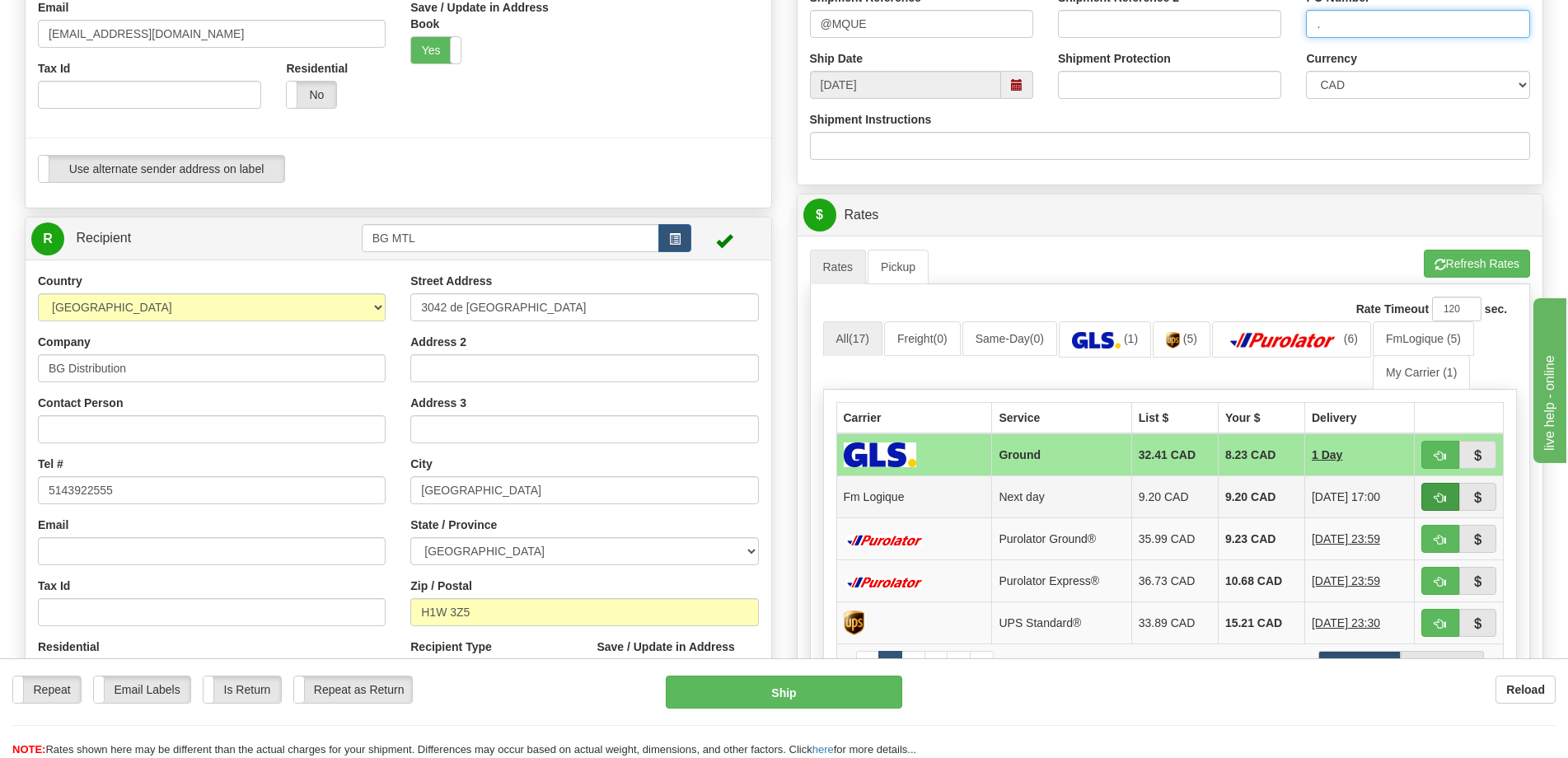
type input "."
click at [1437, 492] on span "button" at bounding box center [1440, 498] width 12 height 11
type input "jour"
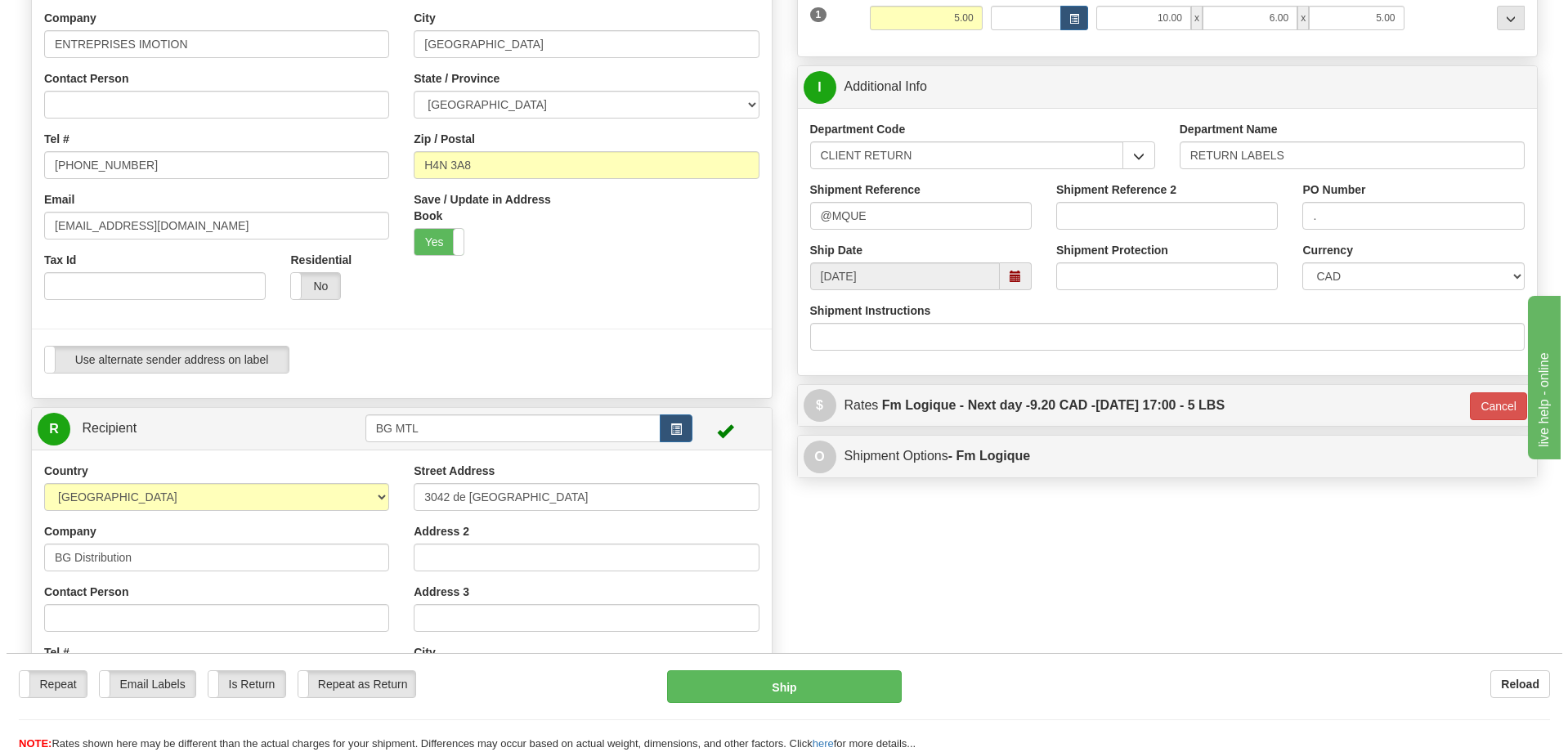
scroll to position [327, 0]
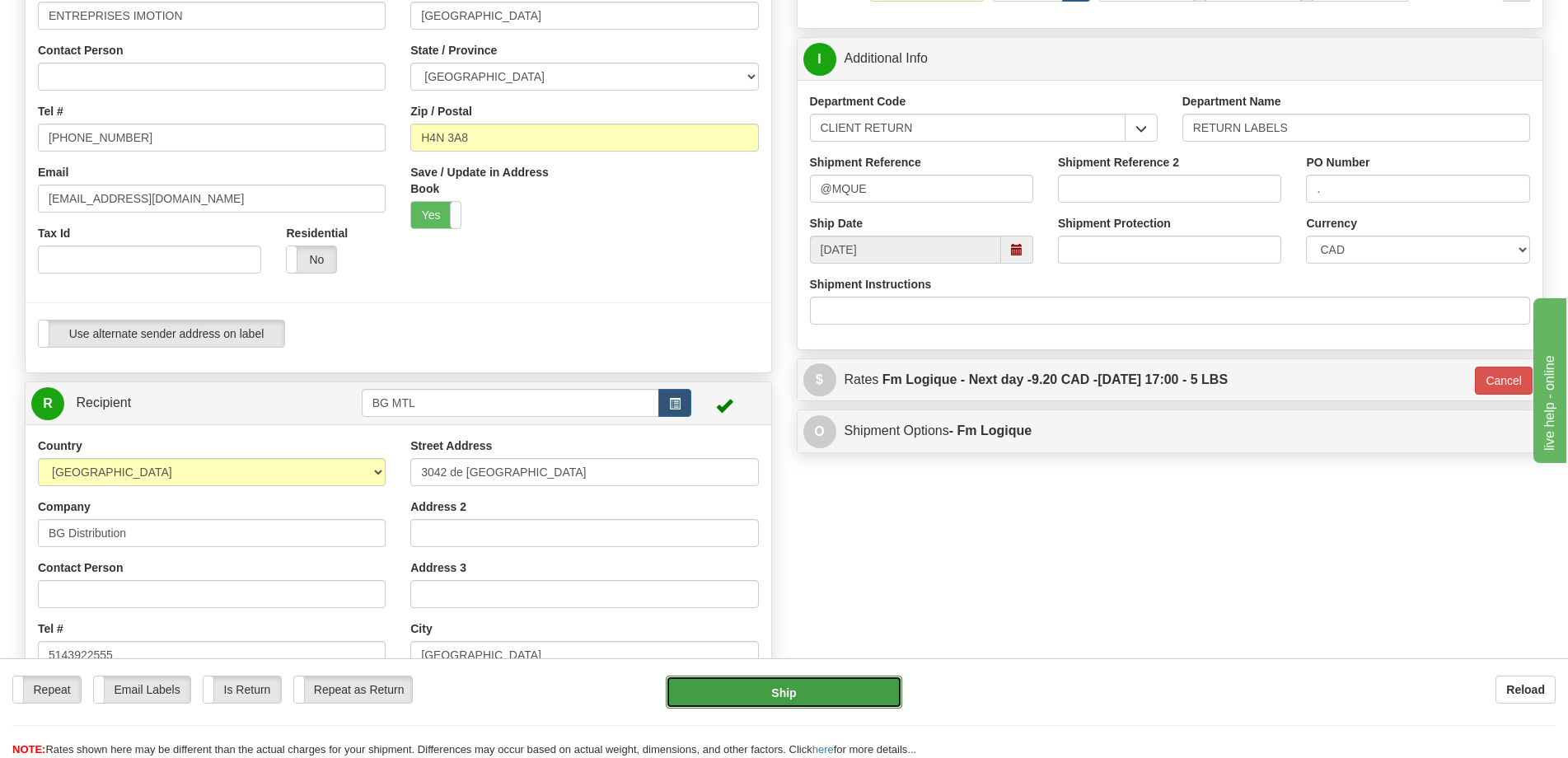
click at [789, 692] on button "Ship" at bounding box center [784, 692] width 237 height 33
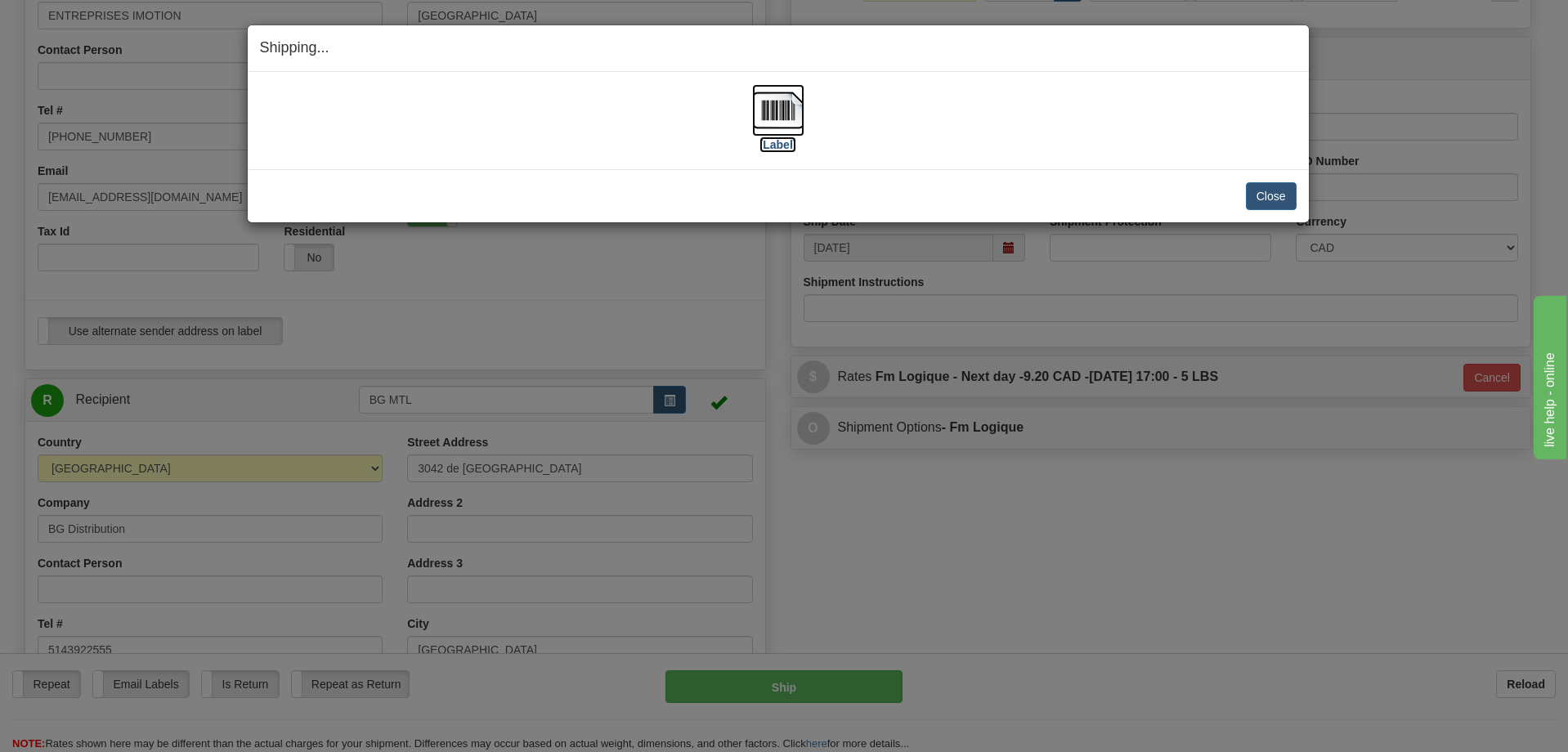
click at [754, 100] on img at bounding box center [778, 110] width 52 height 52
click at [1270, 191] on button "Close" at bounding box center [1271, 195] width 51 height 28
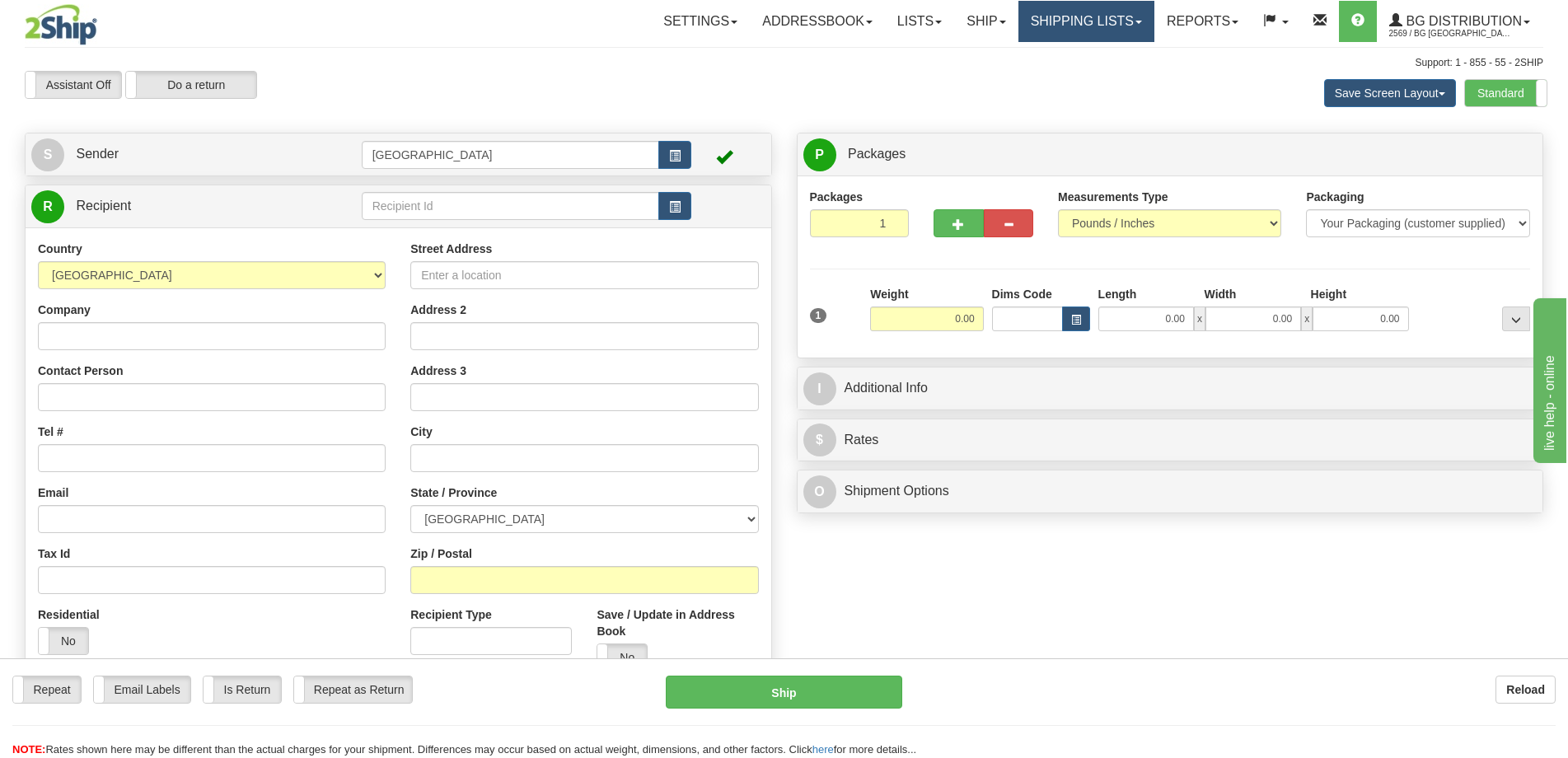
click at [1028, 14] on link "Shipping lists" at bounding box center [1086, 22] width 136 height 42
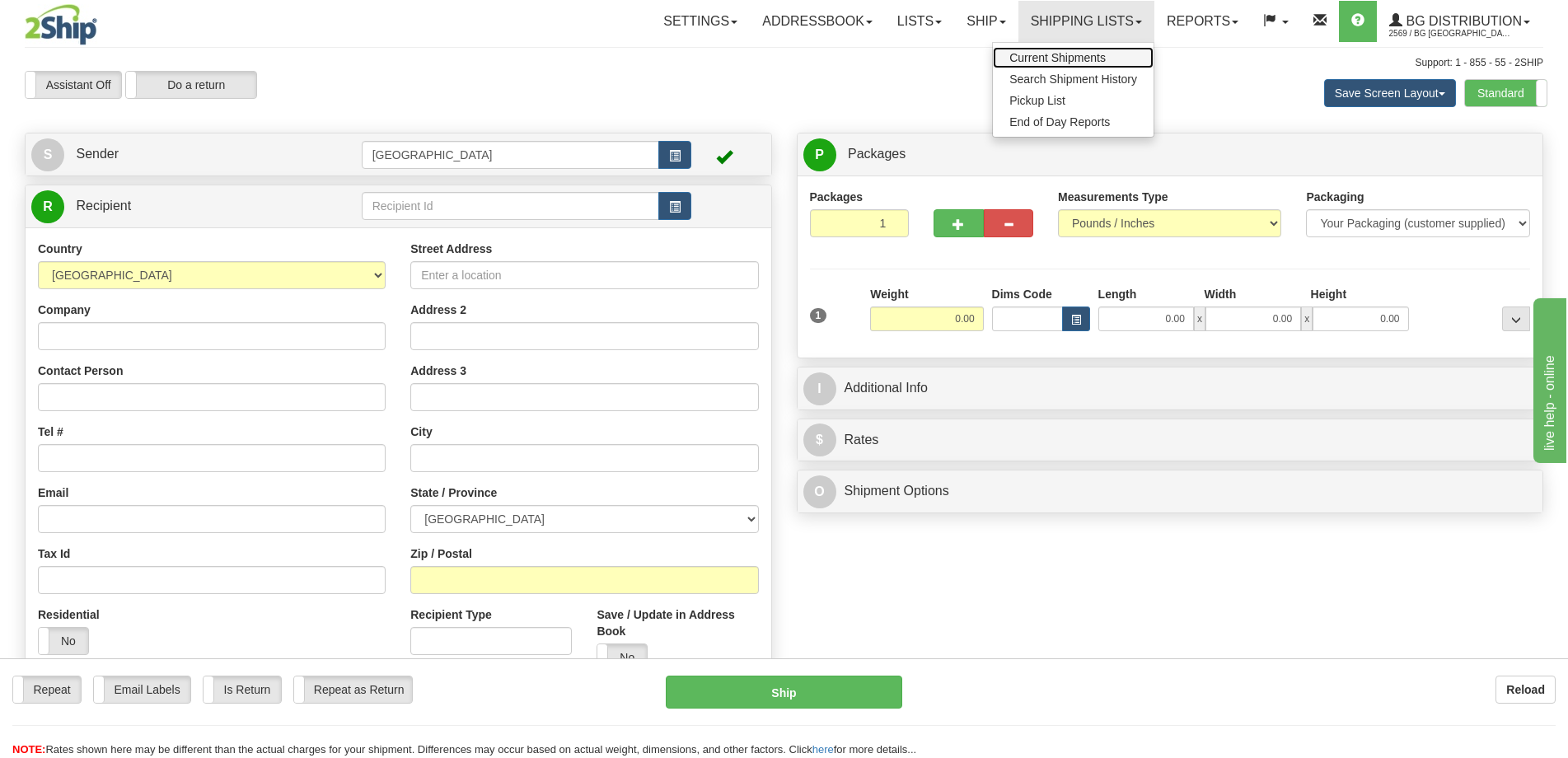
click at [1021, 51] on span "Current Shipments" at bounding box center [1057, 58] width 97 height 14
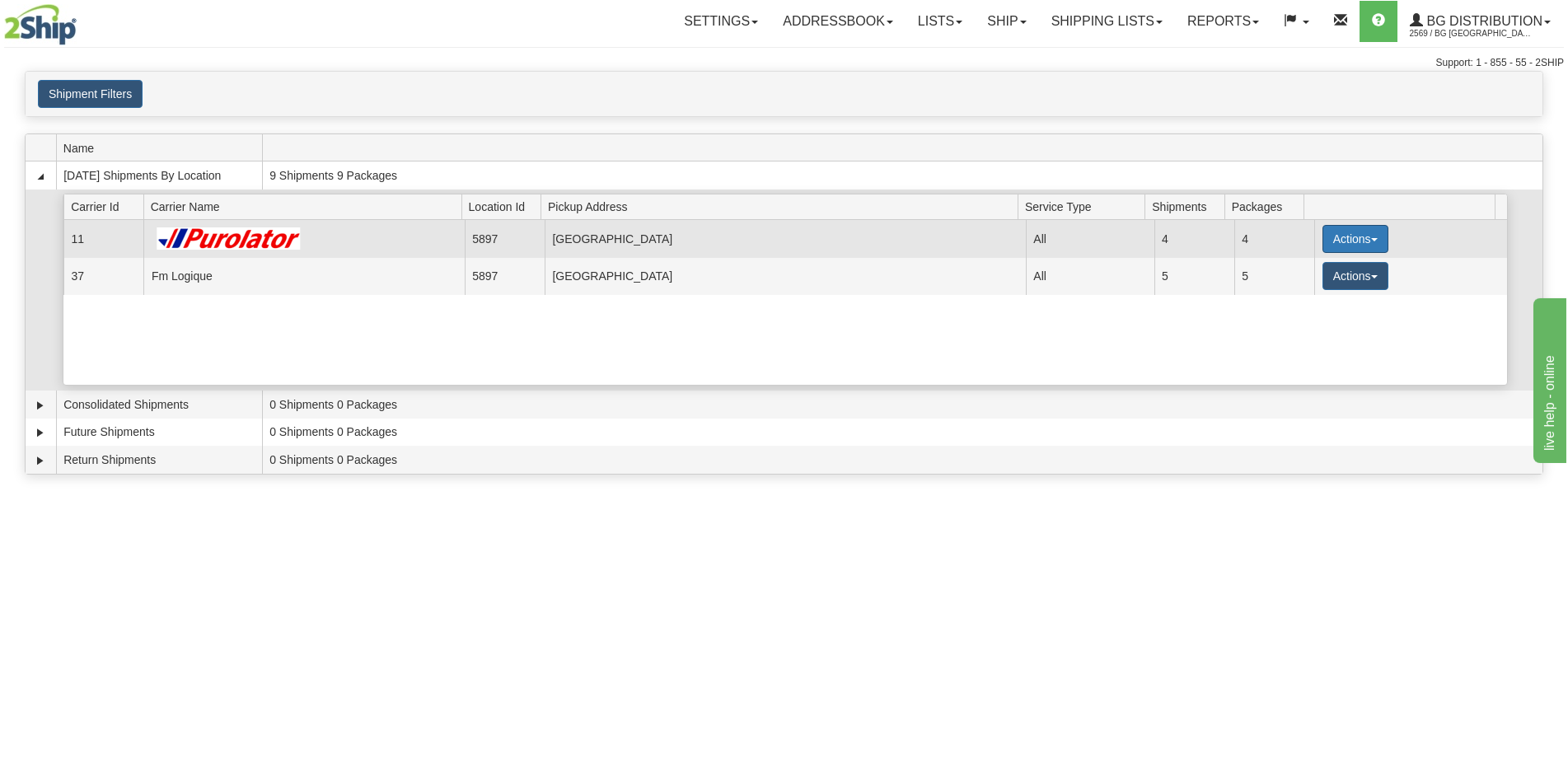
click at [1371, 241] on span "button" at bounding box center [1374, 239] width 6 height 4
click at [1305, 264] on span "Details" at bounding box center [1294, 269] width 44 height 12
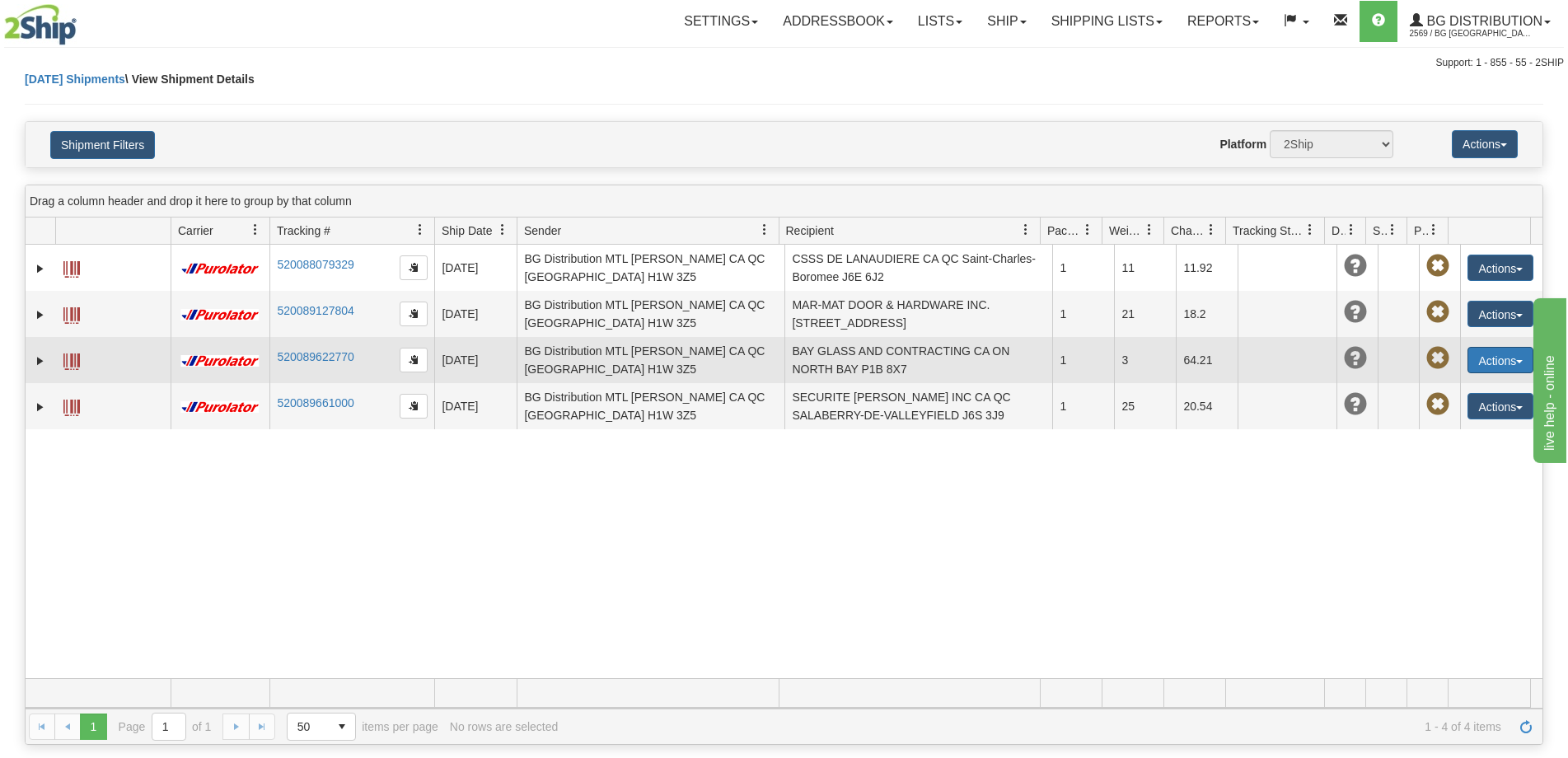
click at [1477, 360] on button "Actions" at bounding box center [1500, 360] width 66 height 26
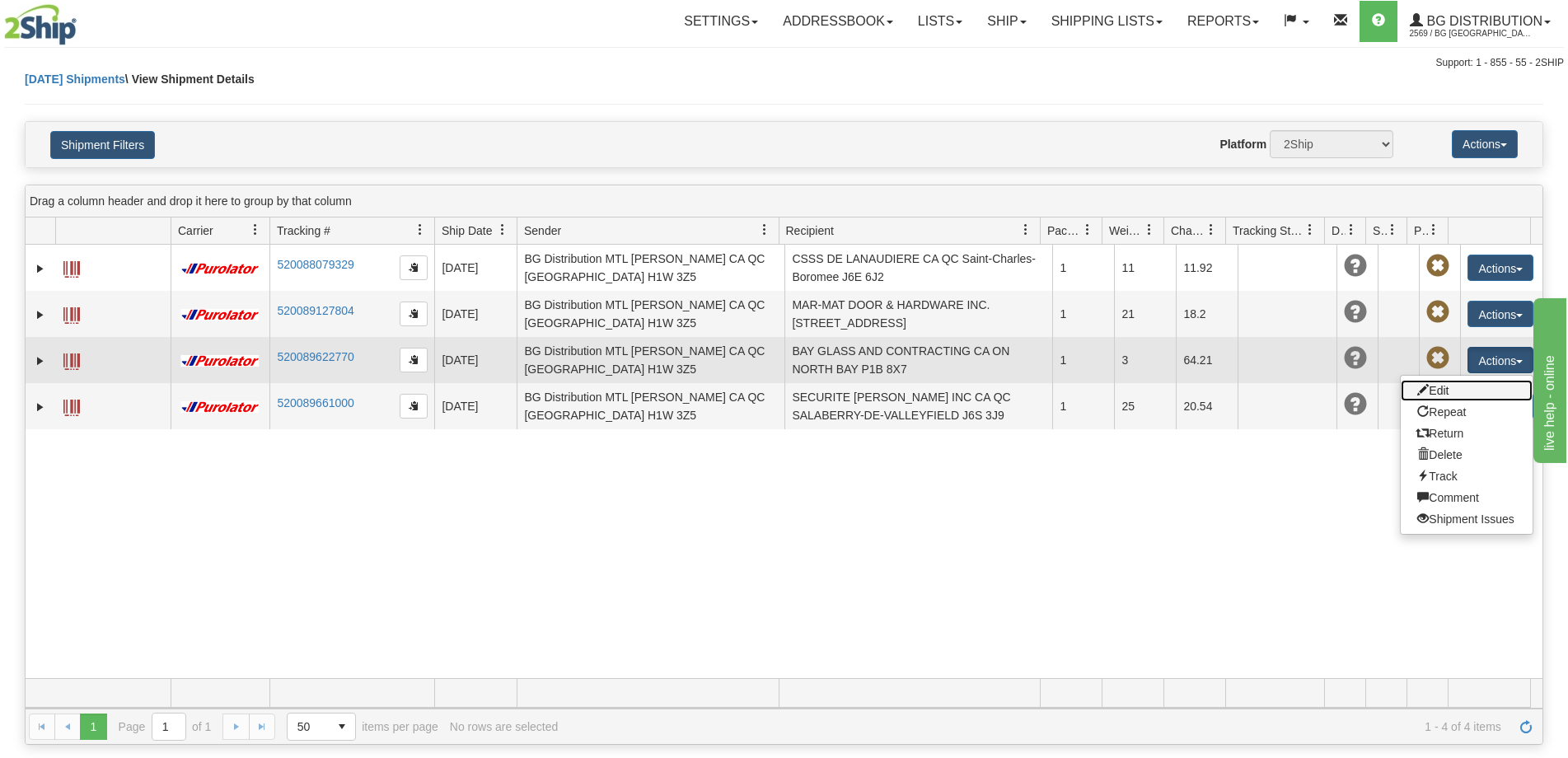
click at [1437, 388] on link "Edit" at bounding box center [1467, 390] width 132 height 22
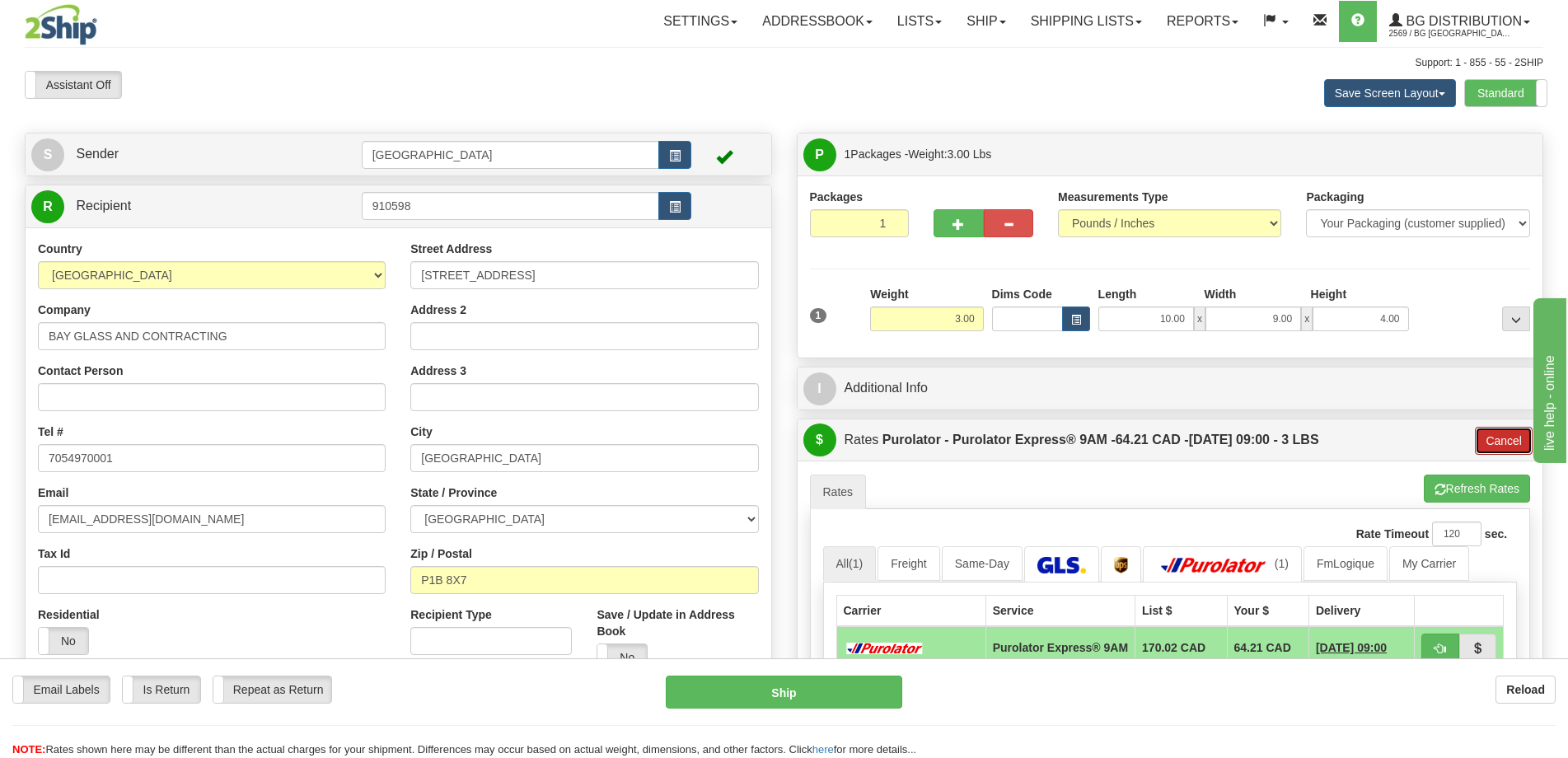
click at [1492, 431] on button "Cancel" at bounding box center [1504, 440] width 58 height 28
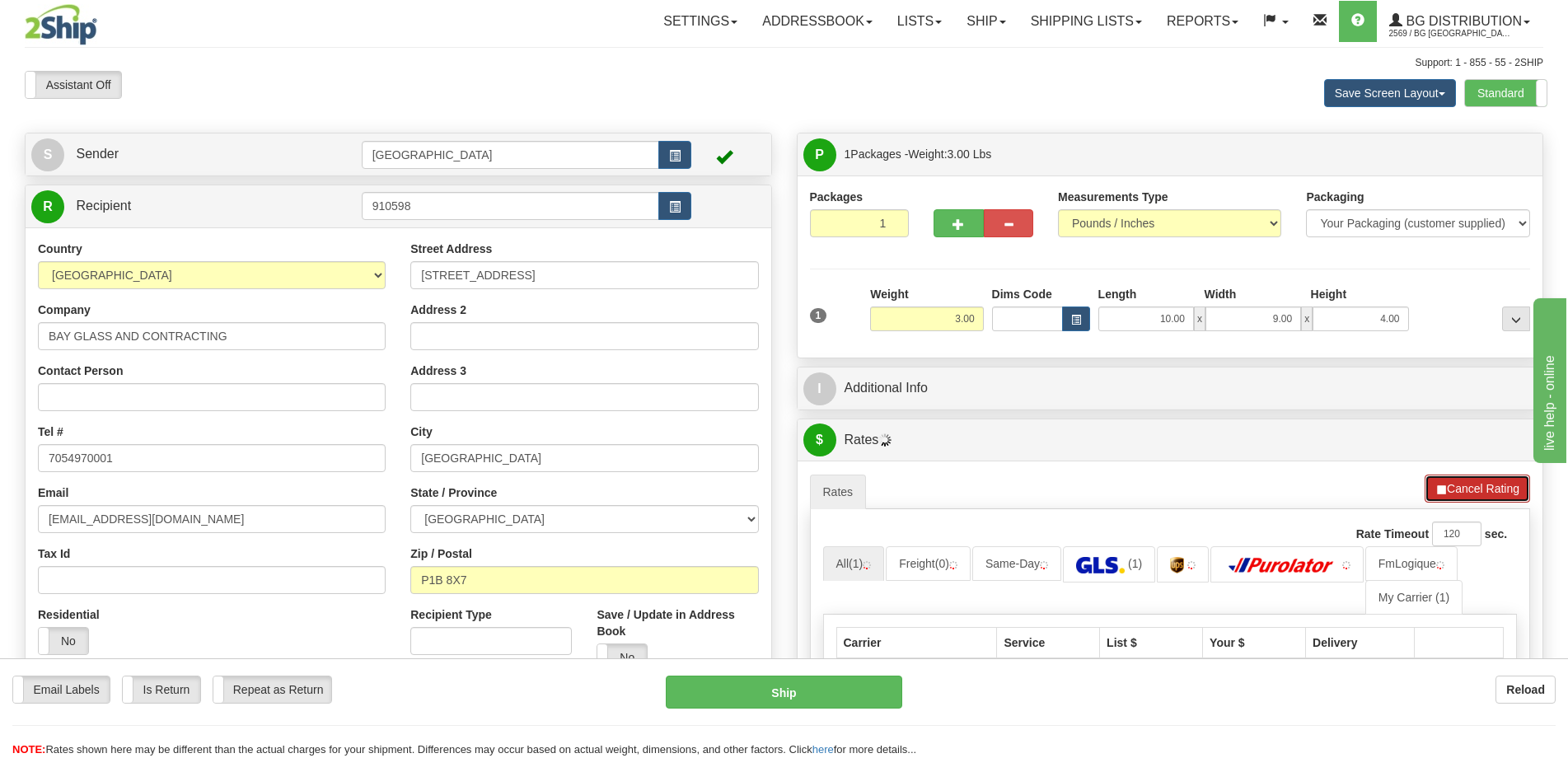
click at [1455, 480] on button "Cancel Rating" at bounding box center [1477, 488] width 106 height 28
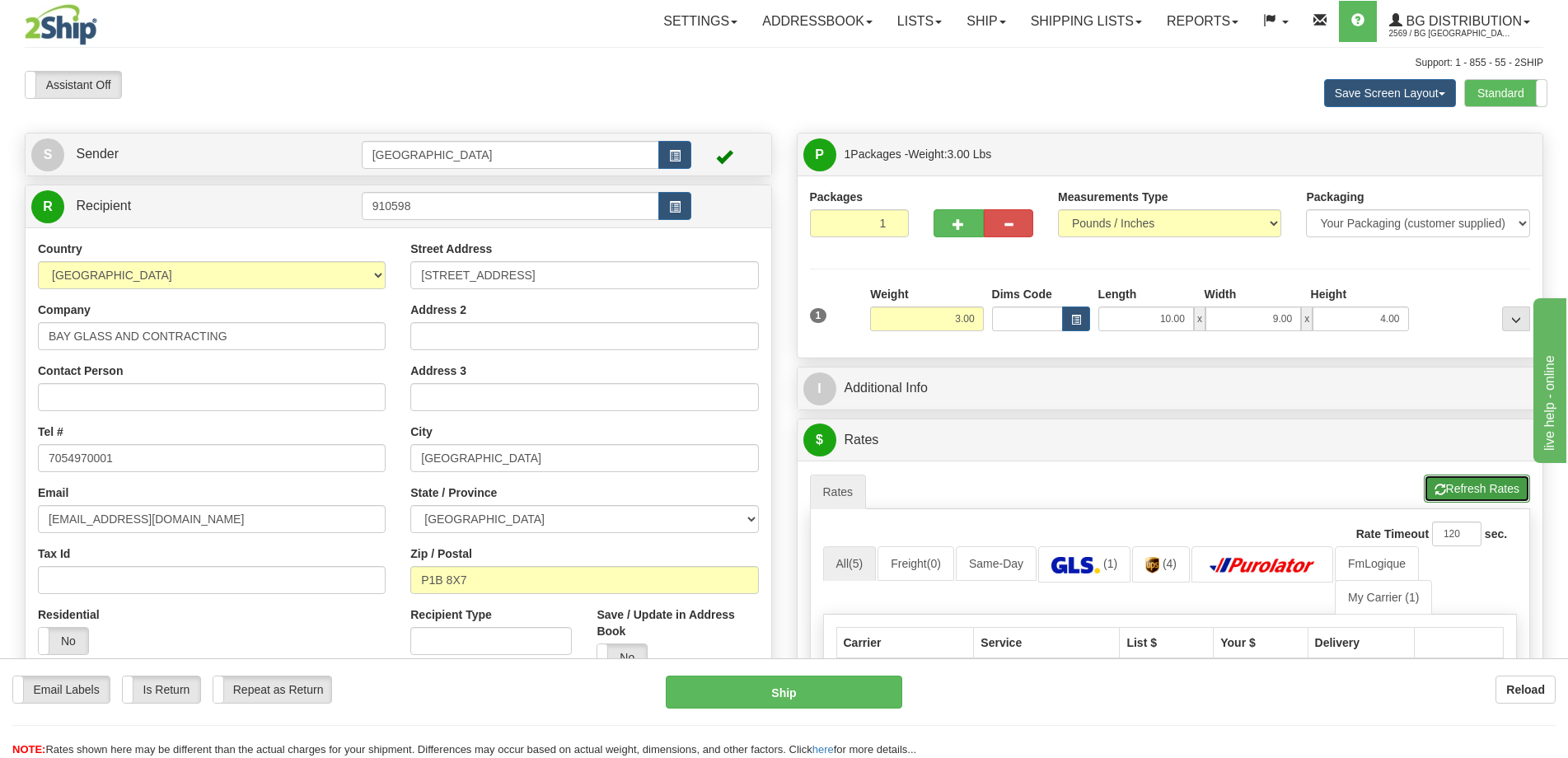
click at [1450, 483] on button "Refresh Rates" at bounding box center [1477, 488] width 107 height 28
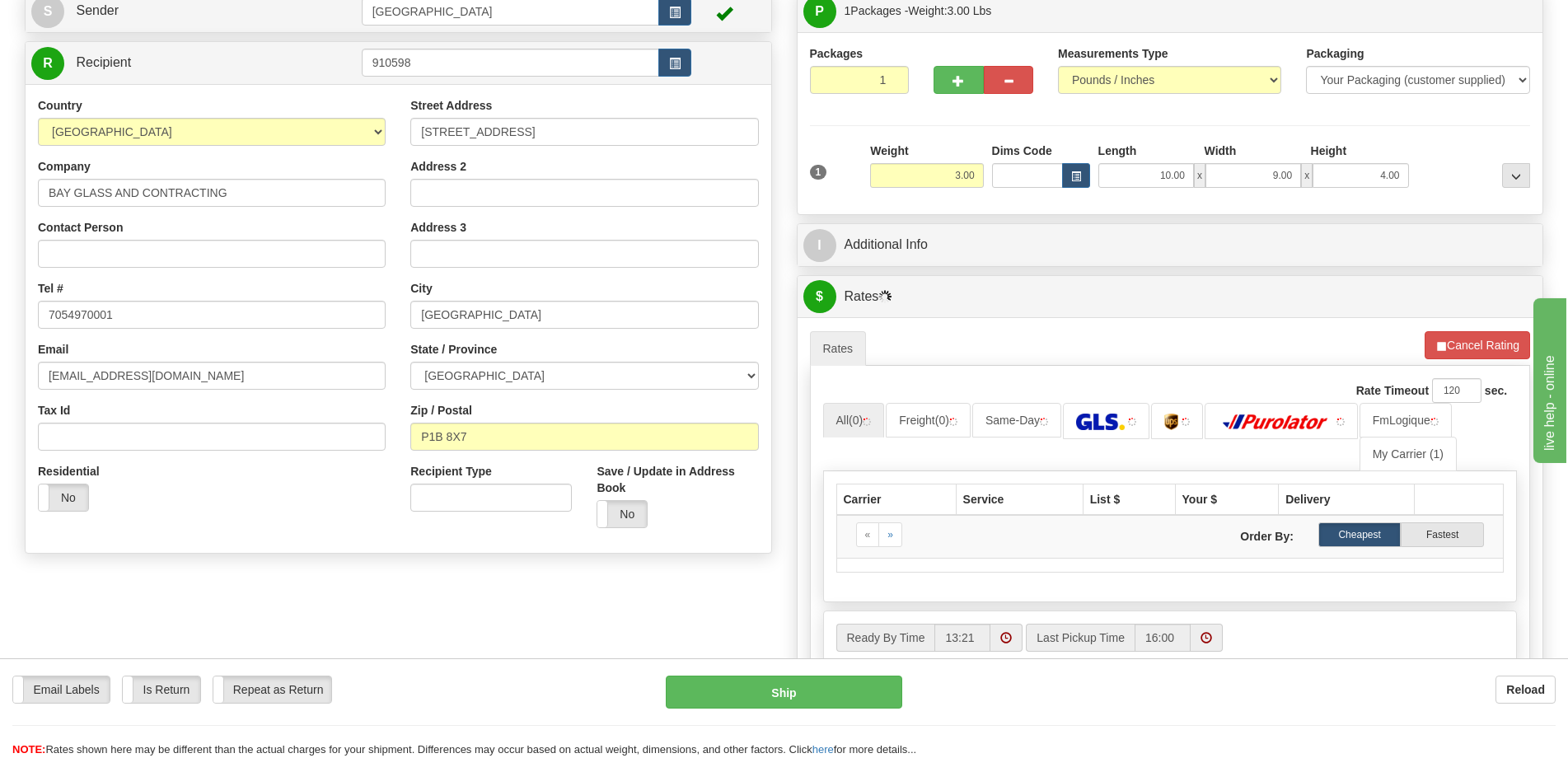
scroll to position [164, 0]
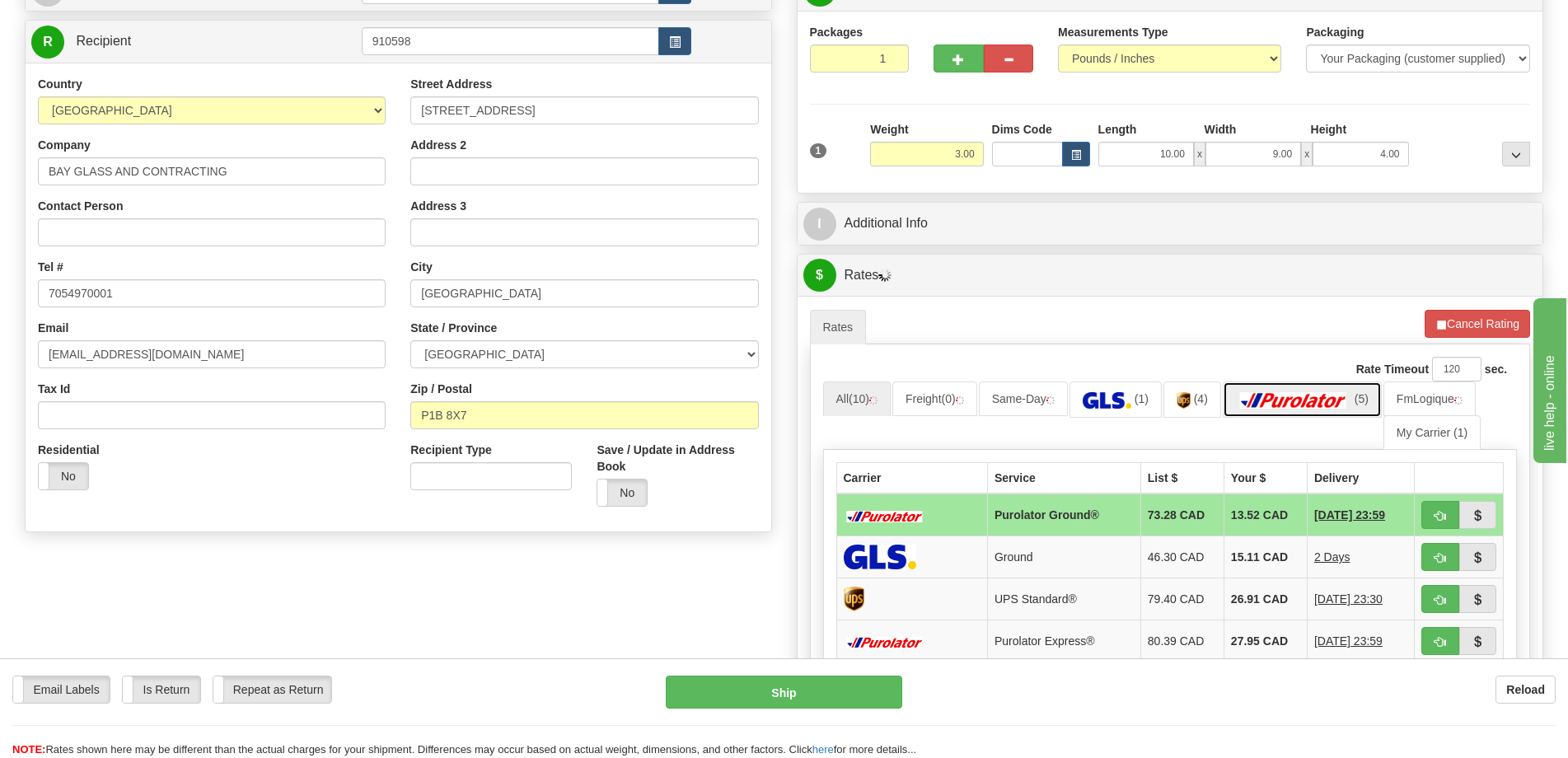
click at [1293, 396] on img at bounding box center [1294, 400] width 116 height 16
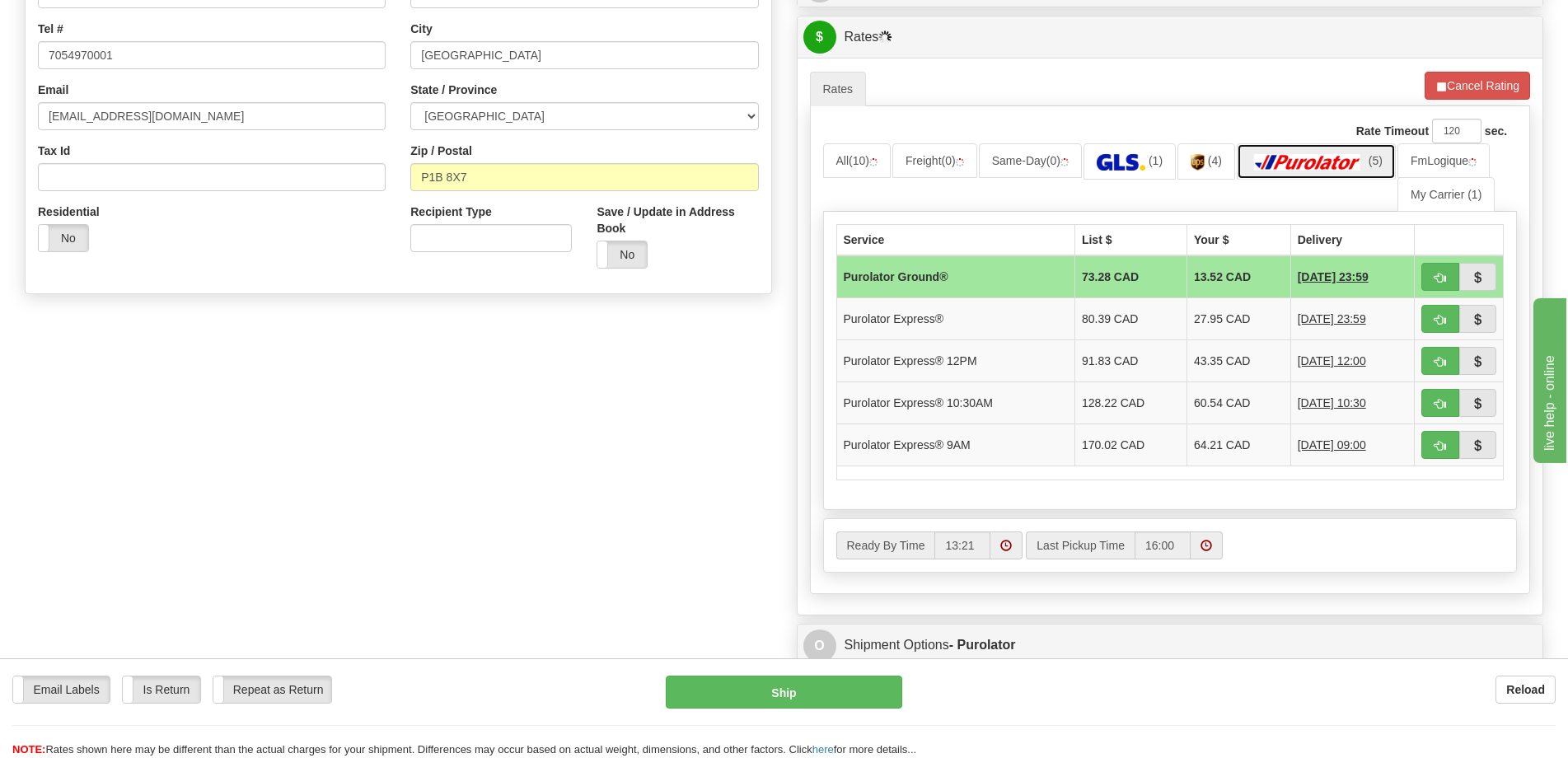
scroll to position [412, 0]
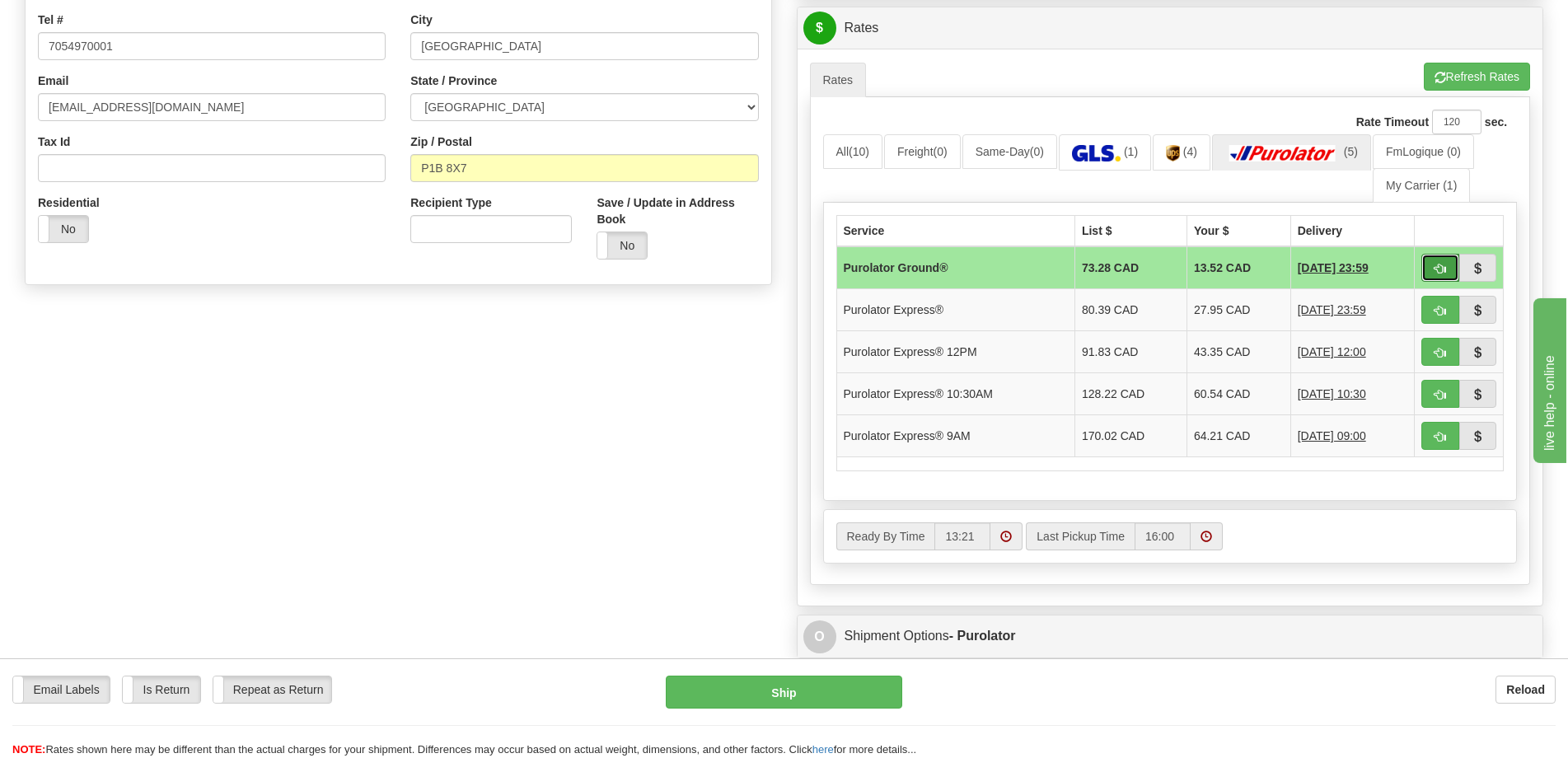
click at [1442, 269] on span "button" at bounding box center [1440, 269] width 12 height 11
type input "260"
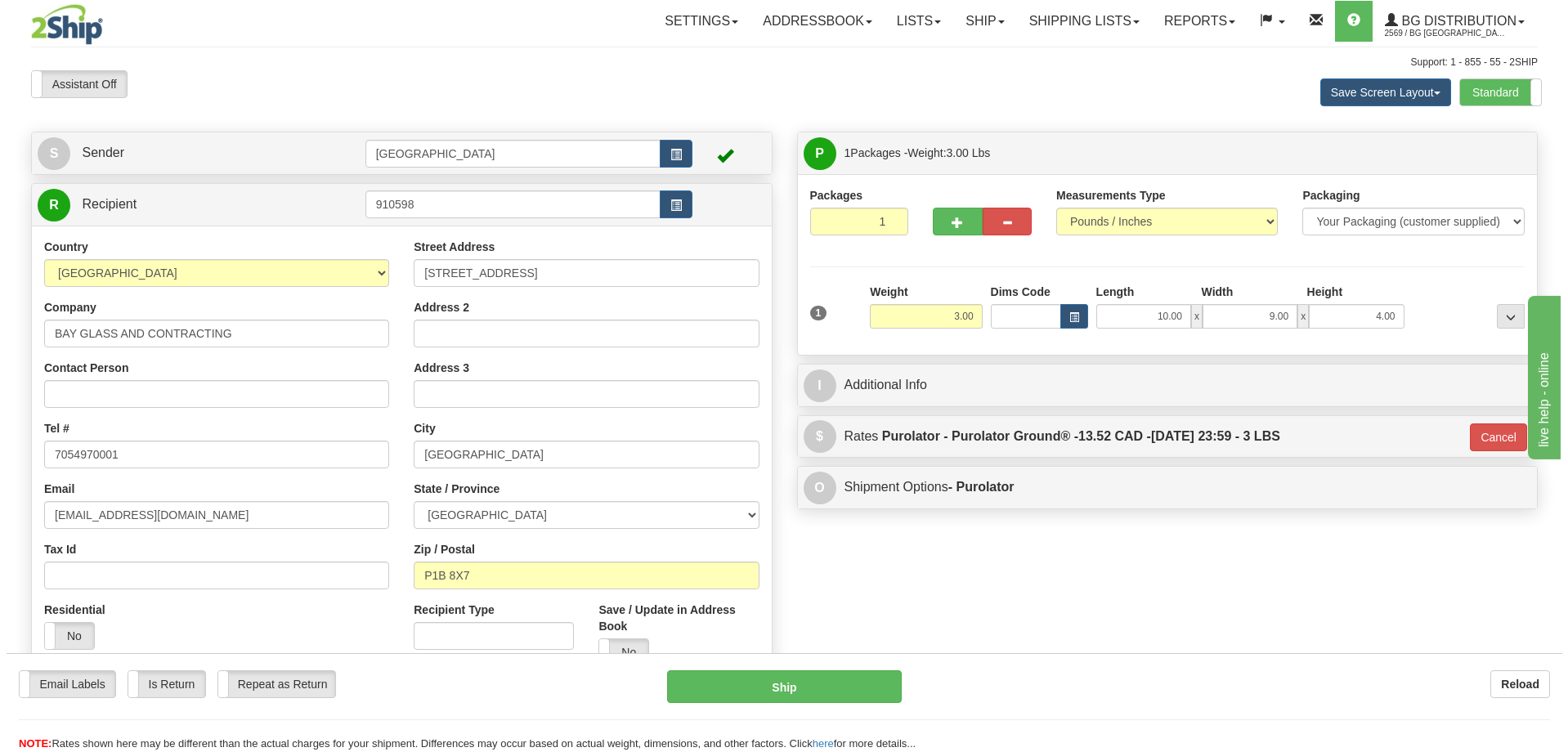
scroll to position [327, 0]
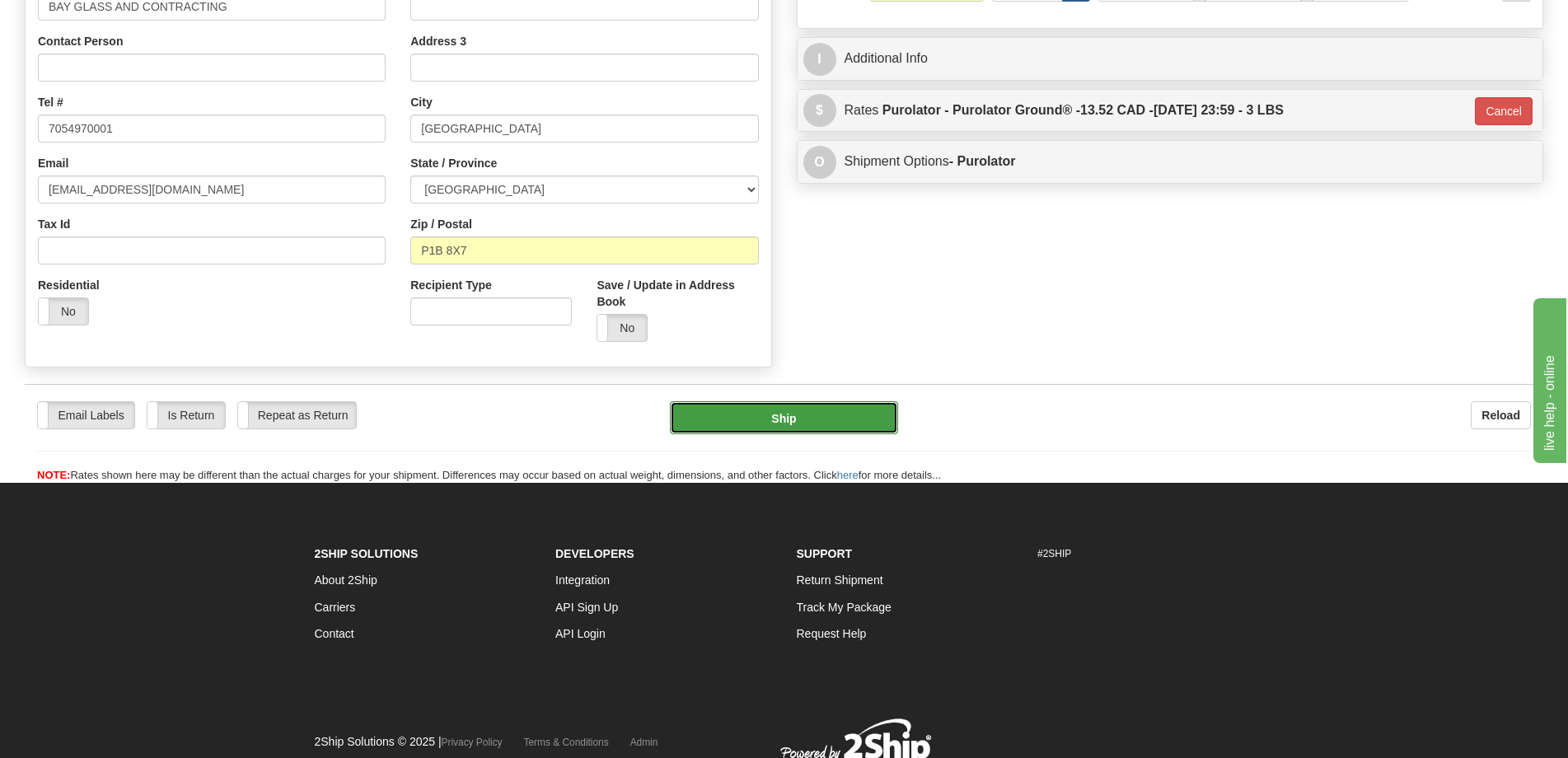
click at [774, 412] on button "Ship" at bounding box center [784, 417] width 229 height 33
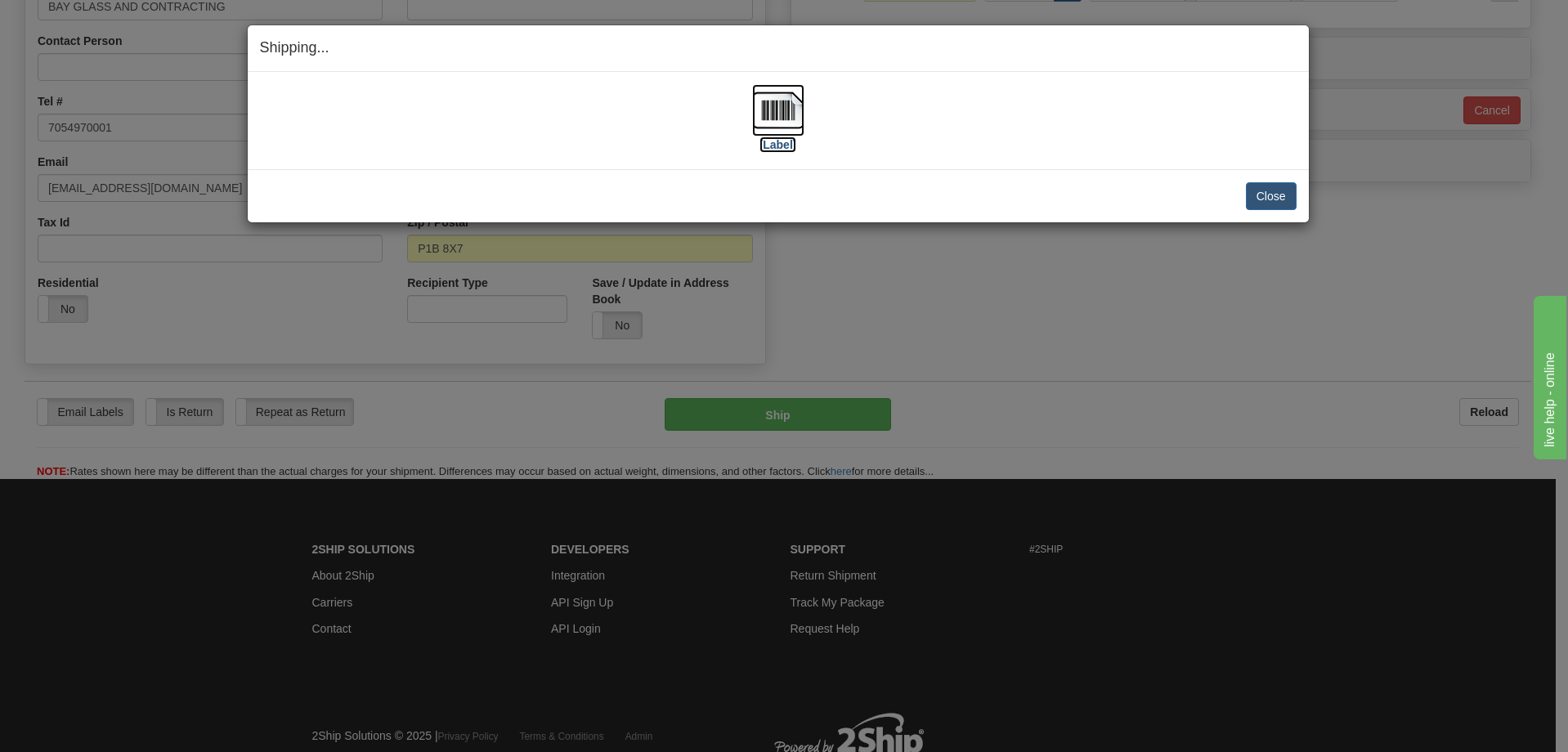
click at [784, 142] on label "[Label]" at bounding box center [778, 144] width 38 height 16
click at [1269, 196] on button "Close" at bounding box center [1271, 195] width 51 height 28
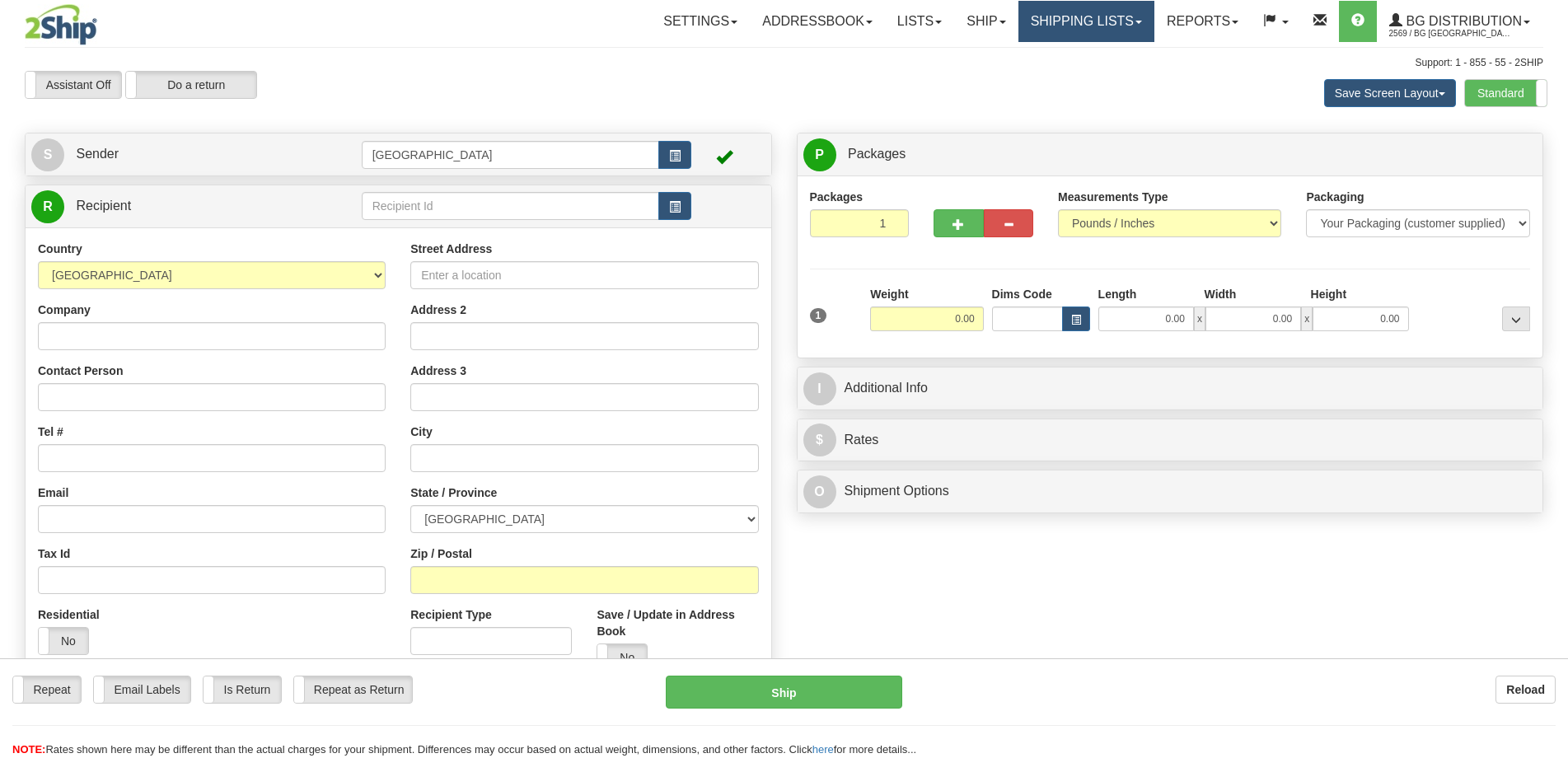
click at [1108, 32] on link "Shipping lists" at bounding box center [1086, 22] width 136 height 42
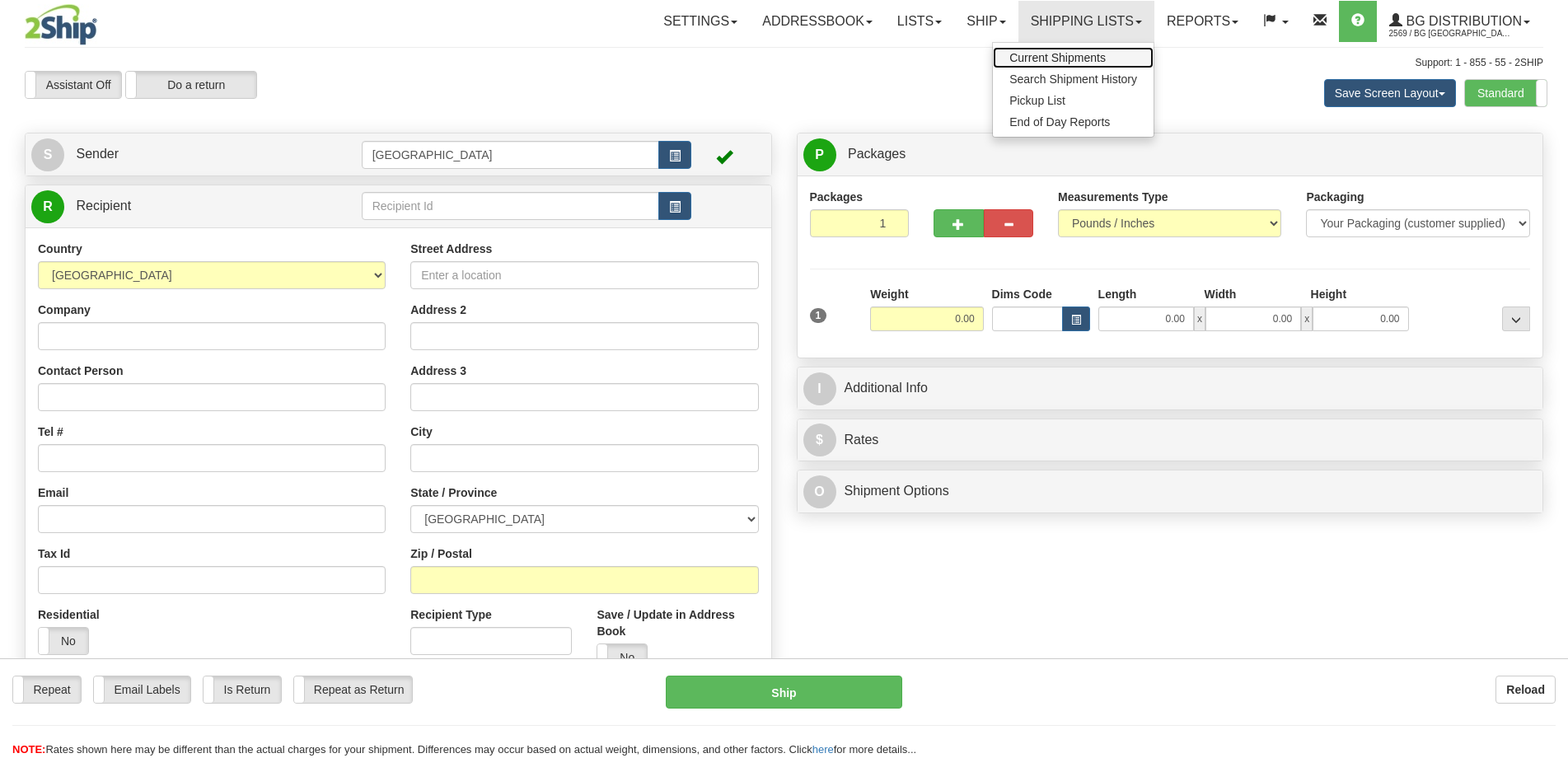
click at [1075, 57] on span "Current Shipments" at bounding box center [1057, 58] width 97 height 14
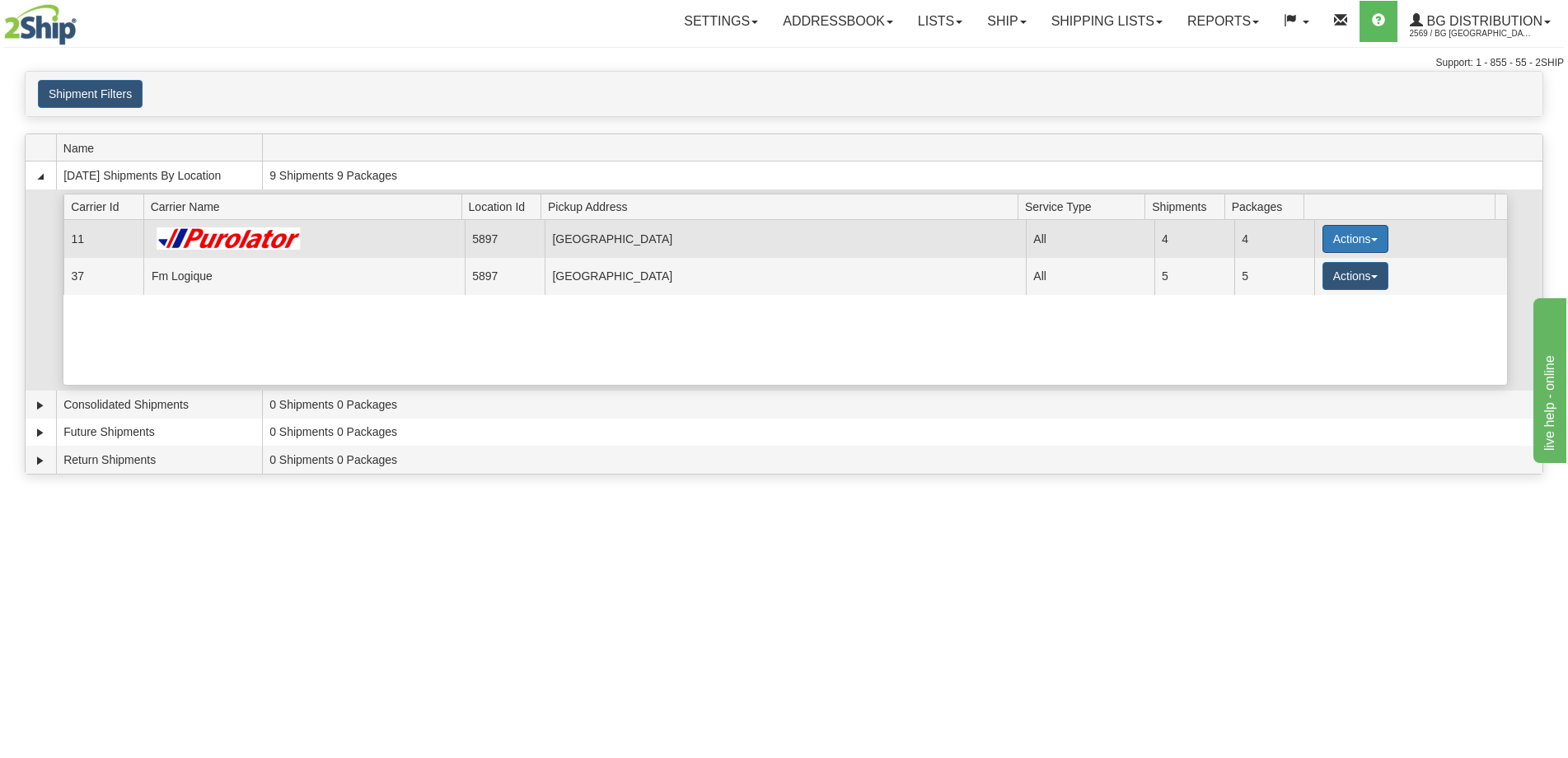
click at [1357, 239] on button "Actions" at bounding box center [1355, 239] width 66 height 28
click at [1309, 271] on span "Details" at bounding box center [1294, 269] width 44 height 12
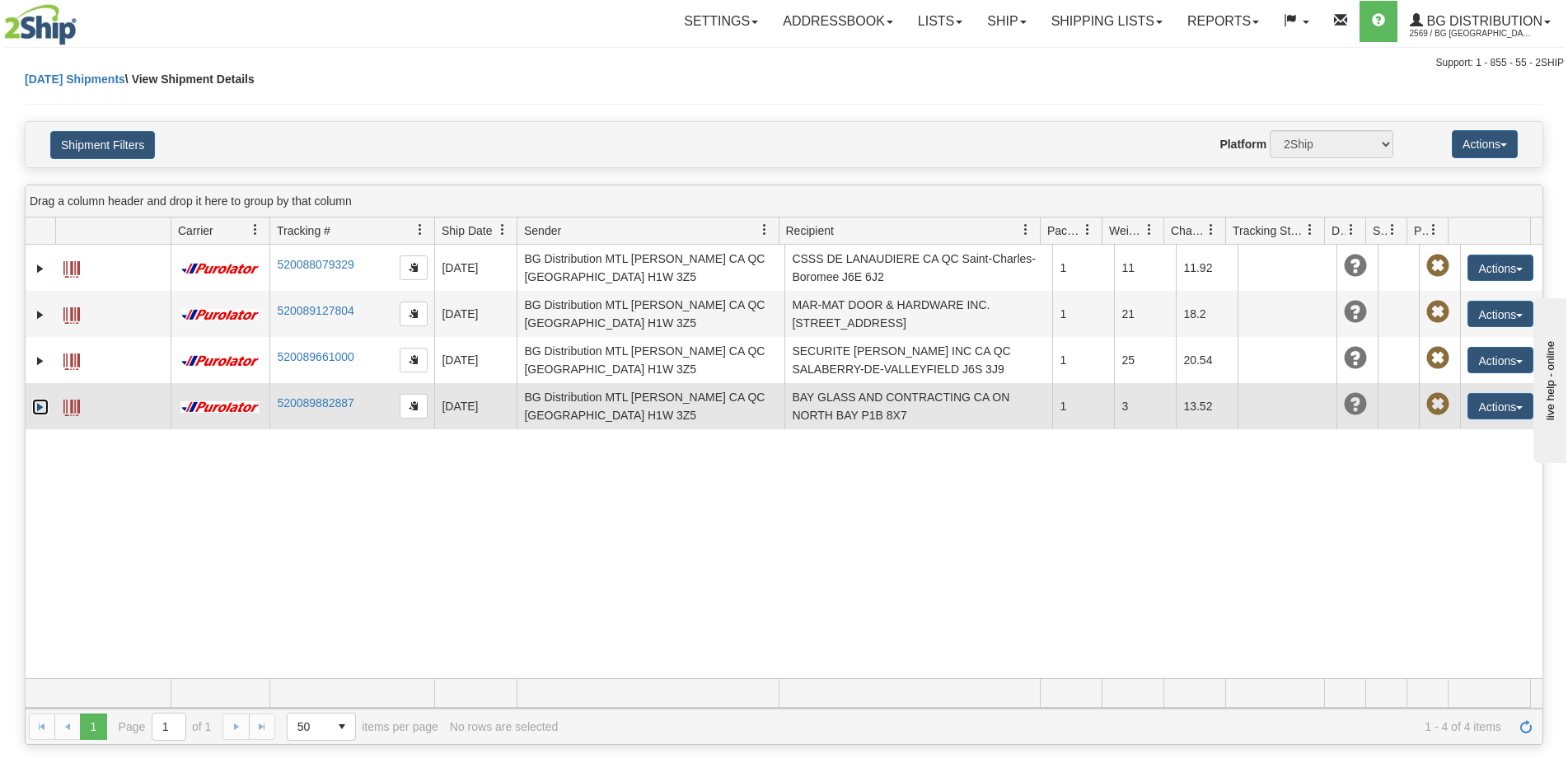
click at [42, 403] on link "Expand" at bounding box center [41, 407] width 16 height 16
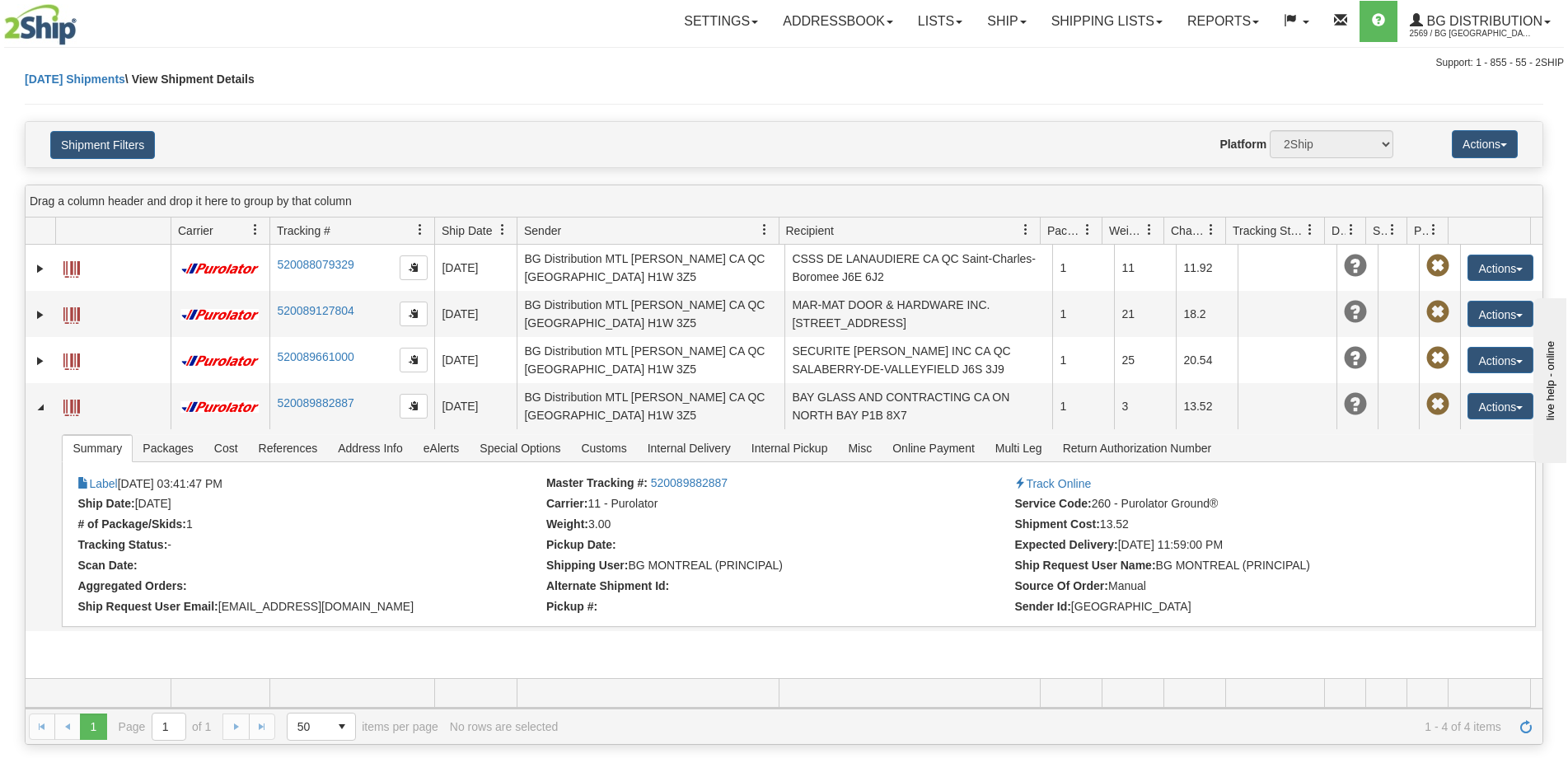
click at [780, 98] on div "[DATE] Shipments \ View Shipment Details" at bounding box center [784, 96] width 1518 height 51
click at [1009, 21] on link "Ship" at bounding box center [1007, 22] width 63 height 42
click at [1003, 50] on link "Ship Screen" at bounding box center [973, 58] width 130 height 22
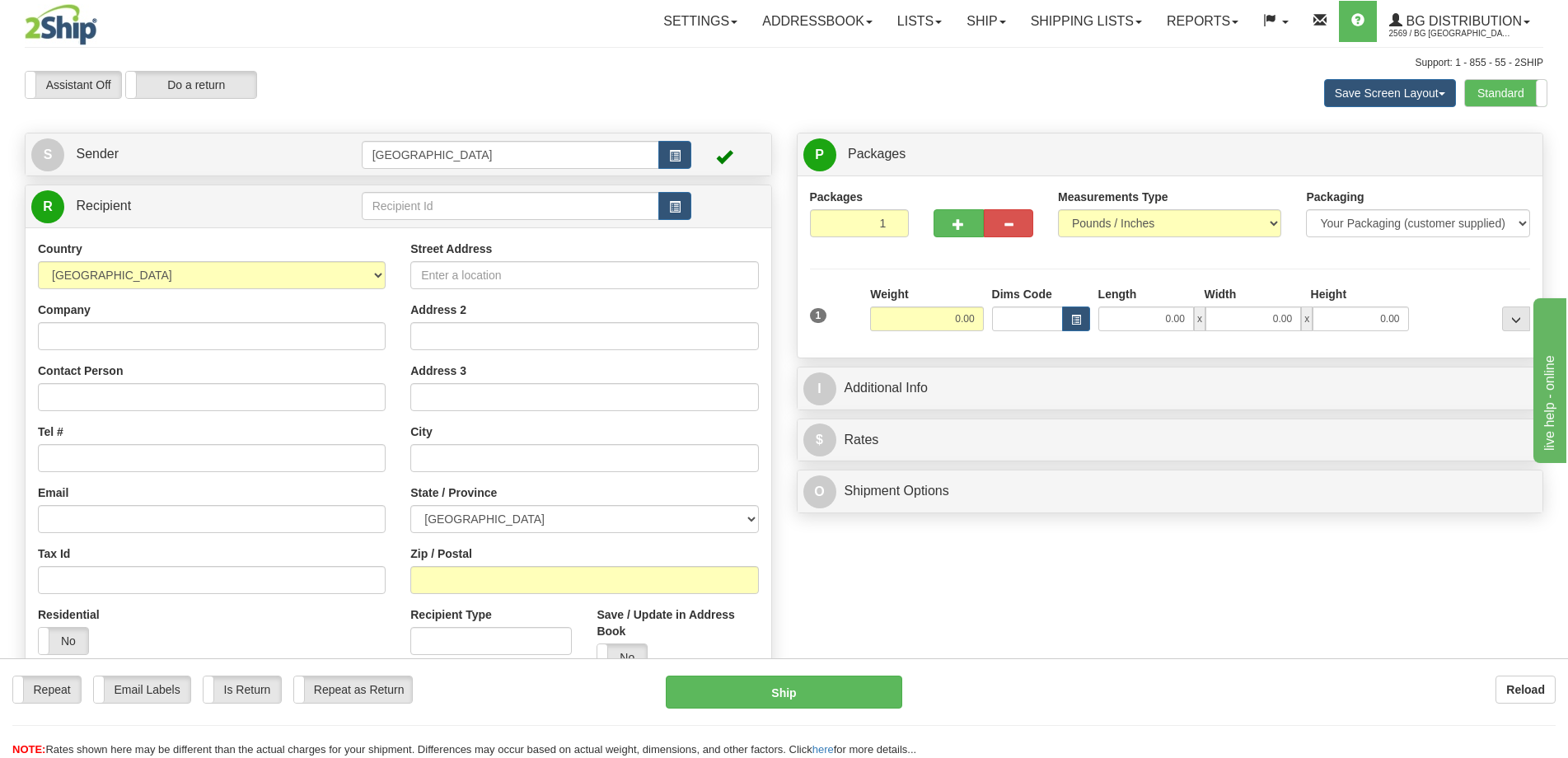
click at [475, 90] on div "Assistant On Assistant Off Do a return Do a return" at bounding box center [333, 84] width 643 height 28
click at [1253, 210] on select "Pounds / Inches Kilograms / Centimeters" at bounding box center [1169, 223] width 223 height 28
click at [1032, 49] on div "Toggle navigation Settings Shipping Preferences Fields Preferences New" at bounding box center [784, 394] width 1568 height 789
